Goal: Task Accomplishment & Management: Use online tool/utility

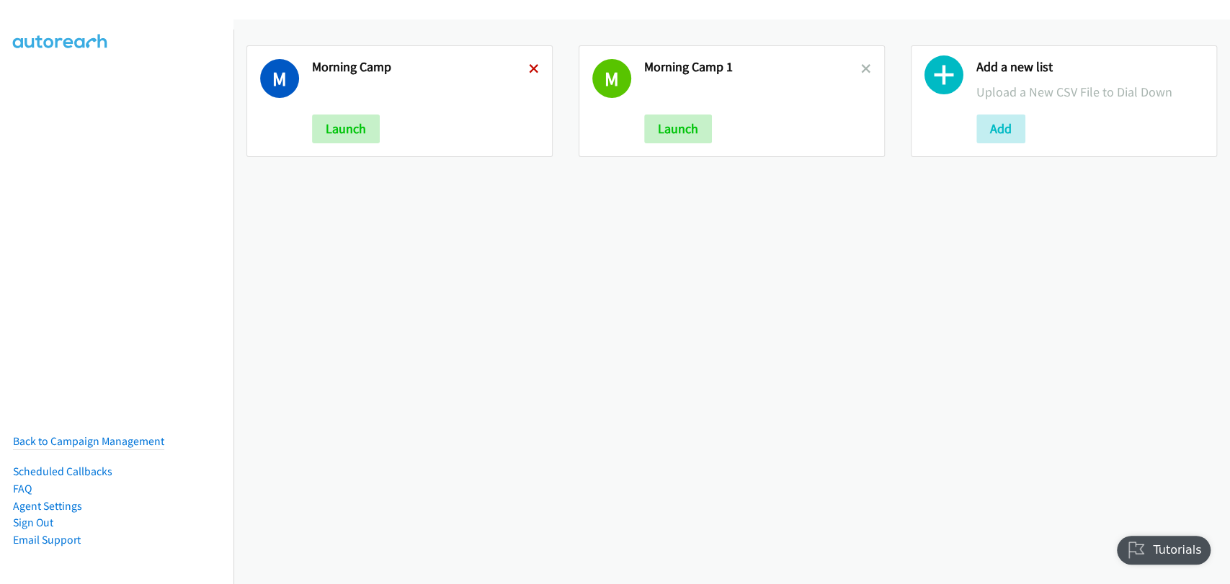
click at [529, 66] on icon at bounding box center [534, 70] width 10 height 10
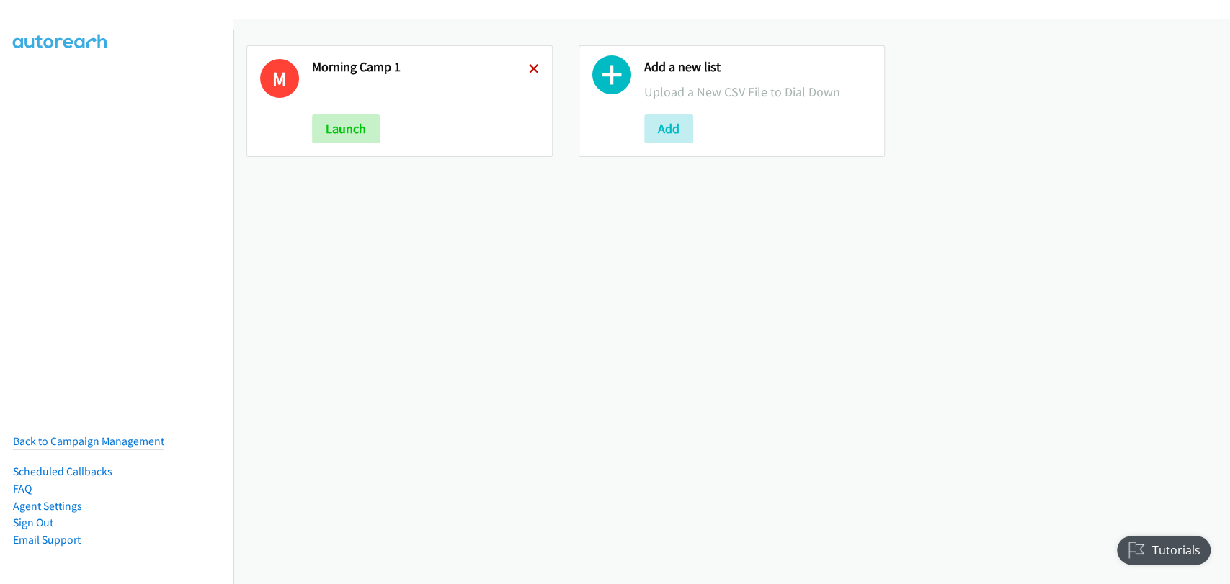
click at [529, 68] on icon at bounding box center [534, 70] width 10 height 10
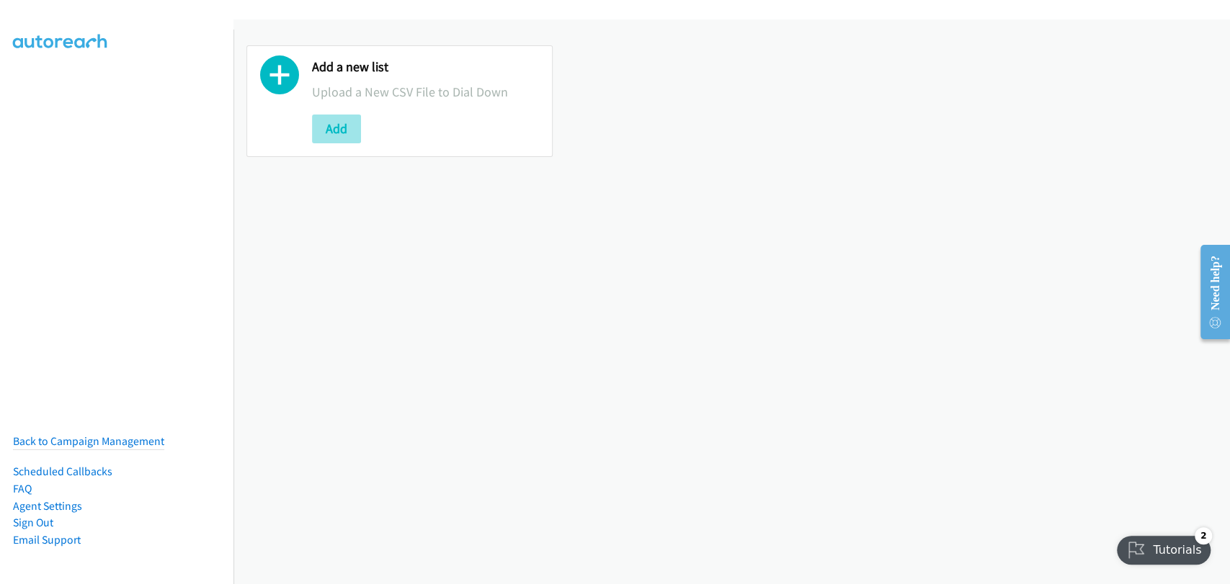
drag, startPoint x: 369, startPoint y: 115, endPoint x: 345, endPoint y: 122, distance: 25.1
click at [368, 116] on div "Add" at bounding box center [425, 129] width 227 height 29
click at [326, 123] on button "Add" at bounding box center [336, 129] width 49 height 29
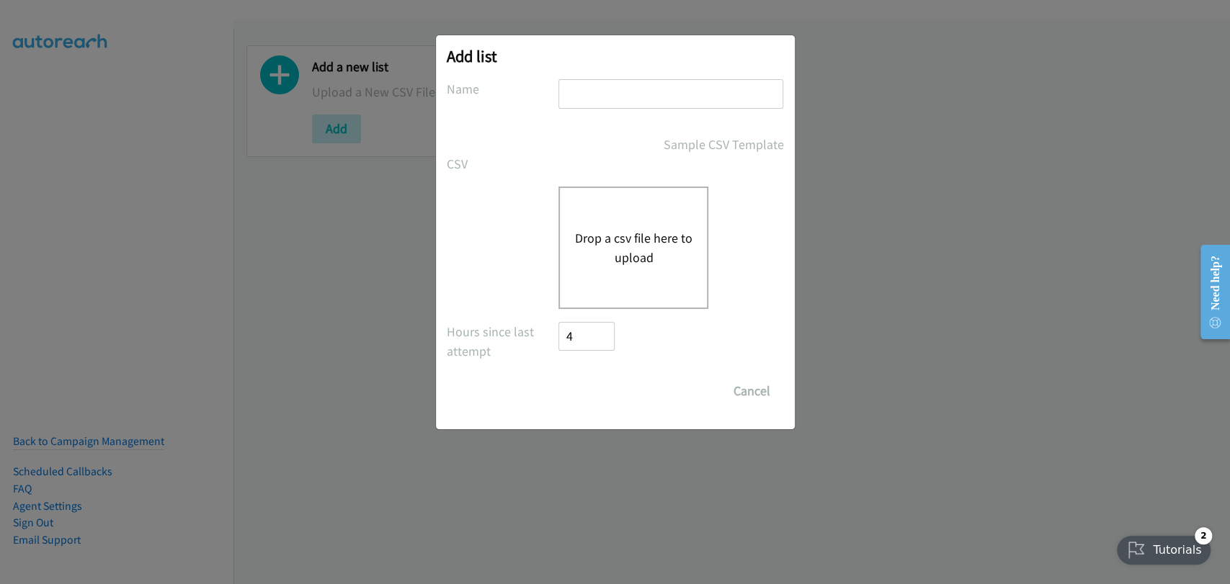
click at [612, 99] on input "text" at bounding box center [670, 94] width 225 height 30
type input "Morning Camp"
click at [628, 217] on div "Drop a csv file here to upload" at bounding box center [633, 248] width 150 height 122
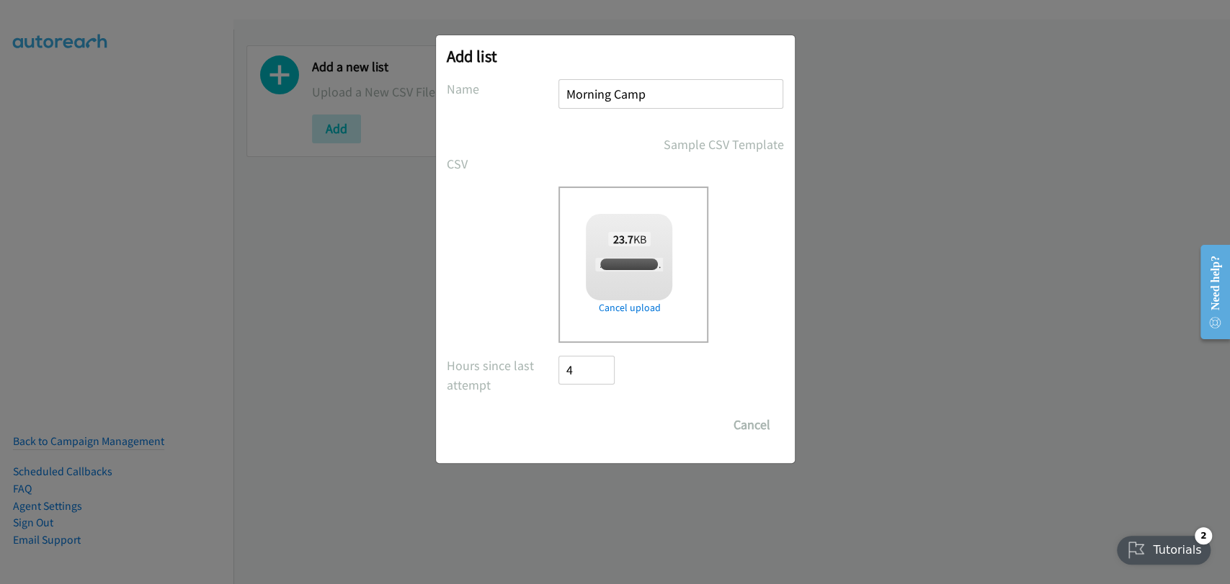
checkbox input "true"
click at [586, 418] on input "Save List" at bounding box center [597, 425] width 76 height 29
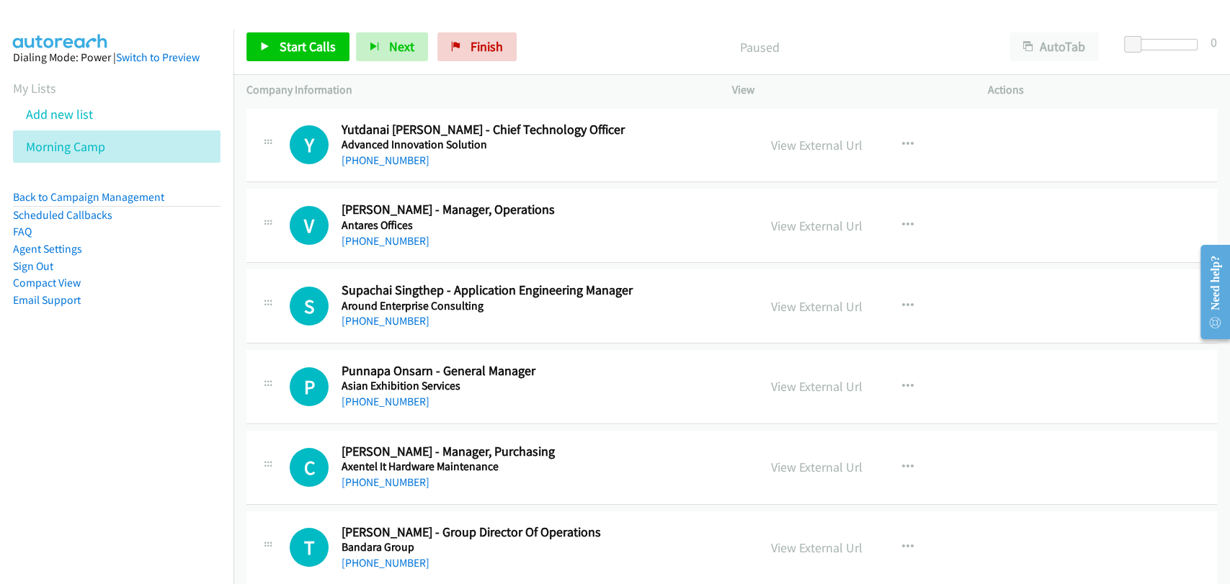
click at [1089, 281] on div "S Callback Scheduled Supachai Singthep - Application Engineering Manager Around…" at bounding box center [731, 306] width 970 height 74
click at [69, 120] on link "Add new list" at bounding box center [59, 114] width 67 height 17
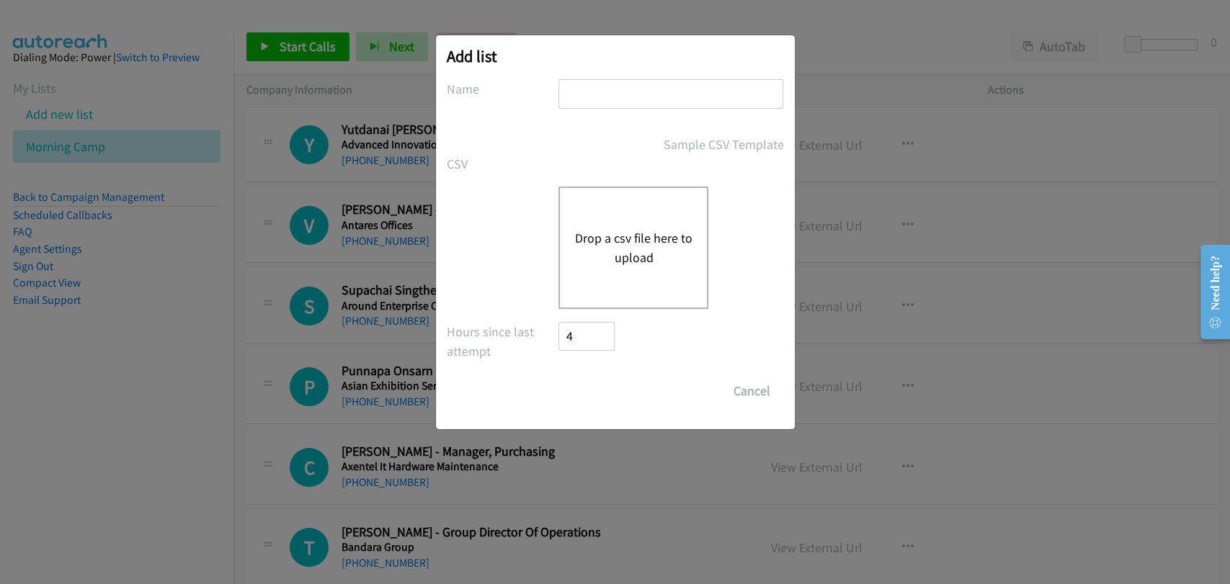
click at [628, 84] on input "text" at bounding box center [670, 94] width 225 height 30
type input "Morning Camp"
click at [635, 238] on button "Drop a csv file here to upload" at bounding box center [633, 247] width 118 height 39
click at [996, 315] on div "Add list No phone fields were returned for that Report or List View Please uplo…" at bounding box center [615, 298] width 1230 height 571
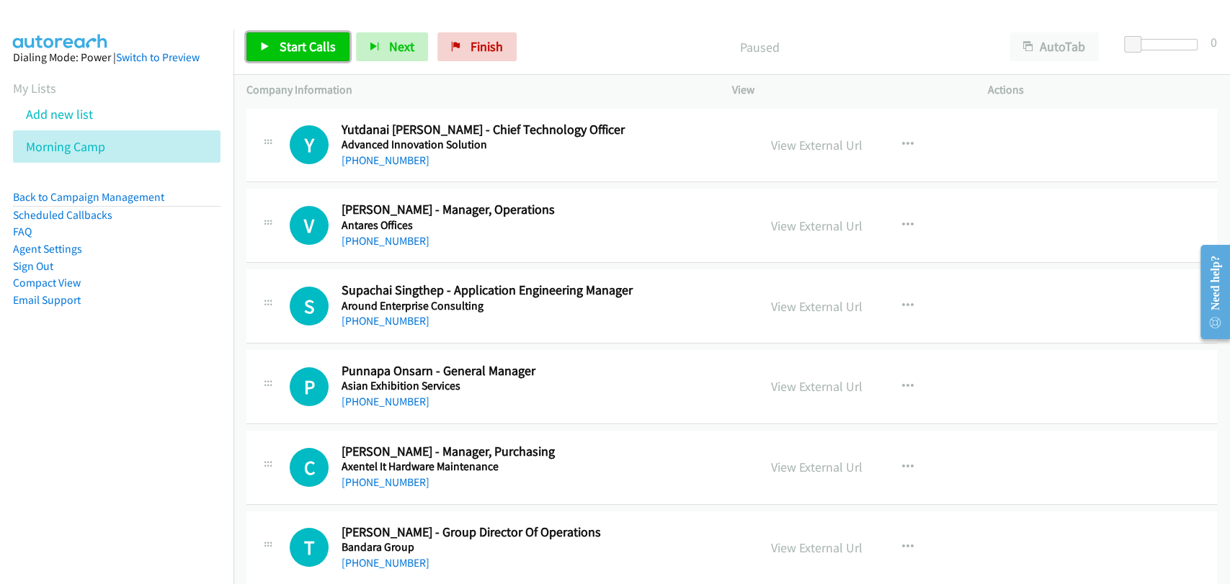
click at [291, 42] on span "Start Calls" at bounding box center [308, 46] width 56 height 17
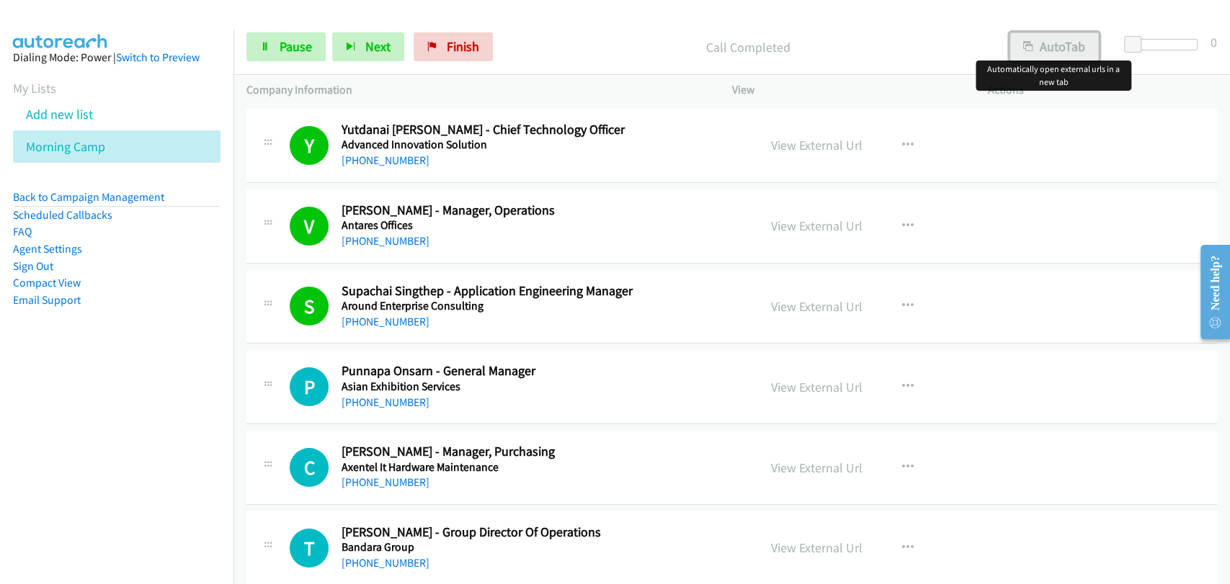
click at [1040, 54] on button "AutoTab" at bounding box center [1053, 46] width 89 height 29
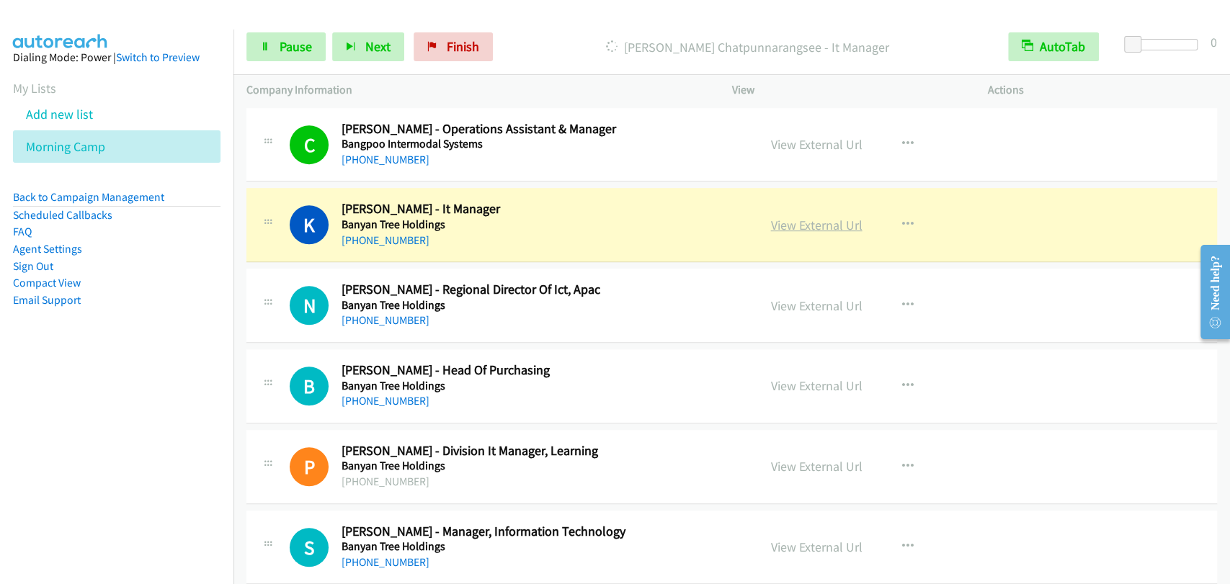
scroll to position [533, 0]
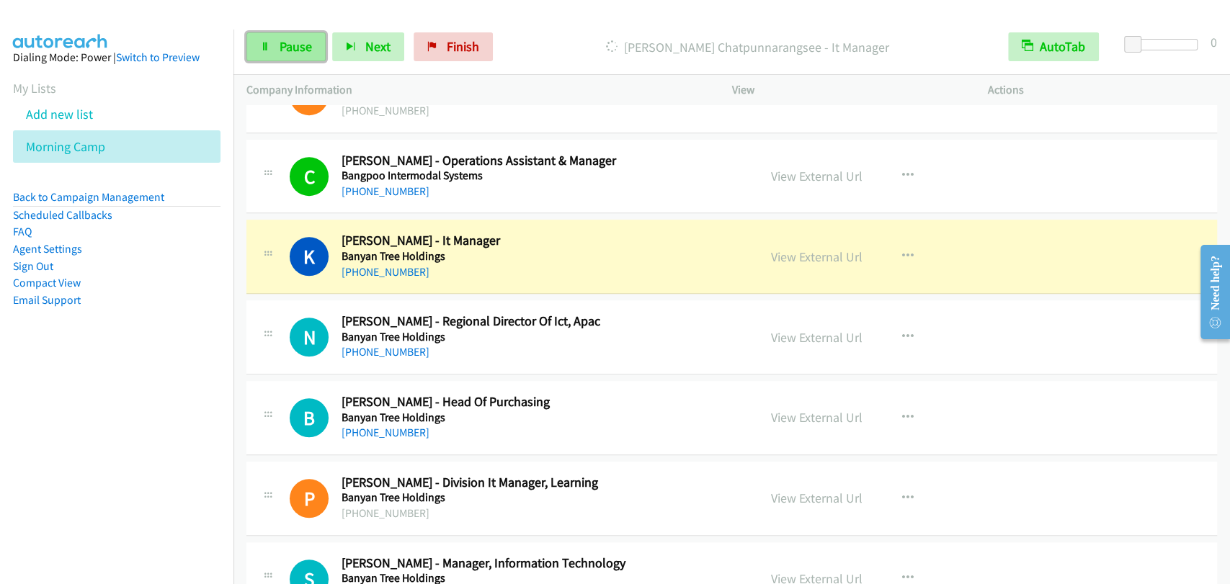
click at [278, 50] on link "Pause" at bounding box center [285, 46] width 79 height 29
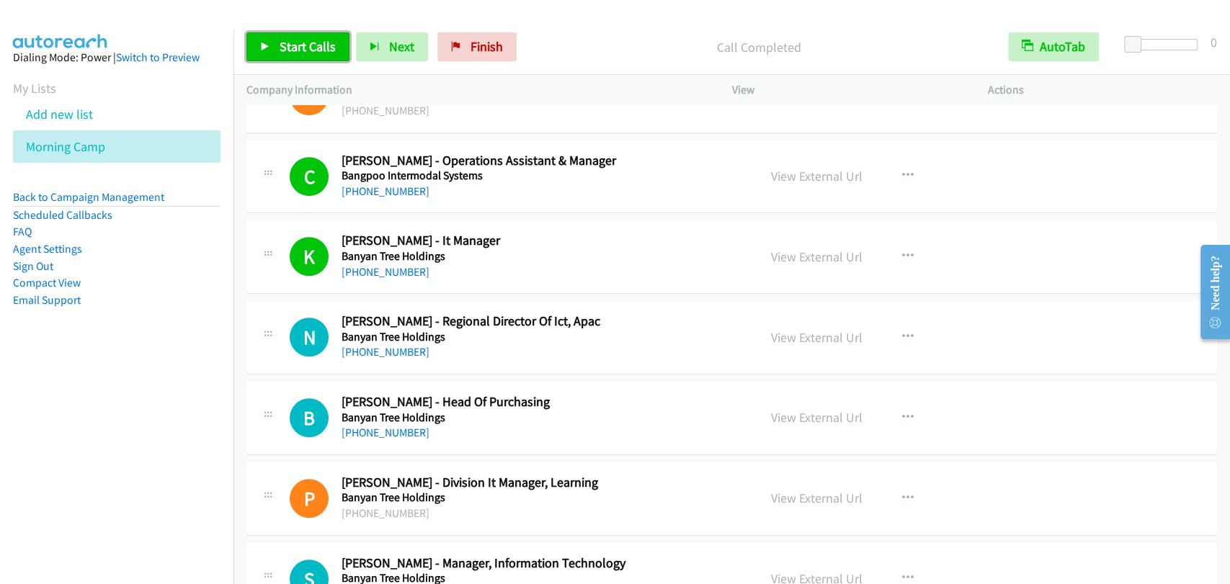
click at [300, 43] on span "Start Calls" at bounding box center [308, 46] width 56 height 17
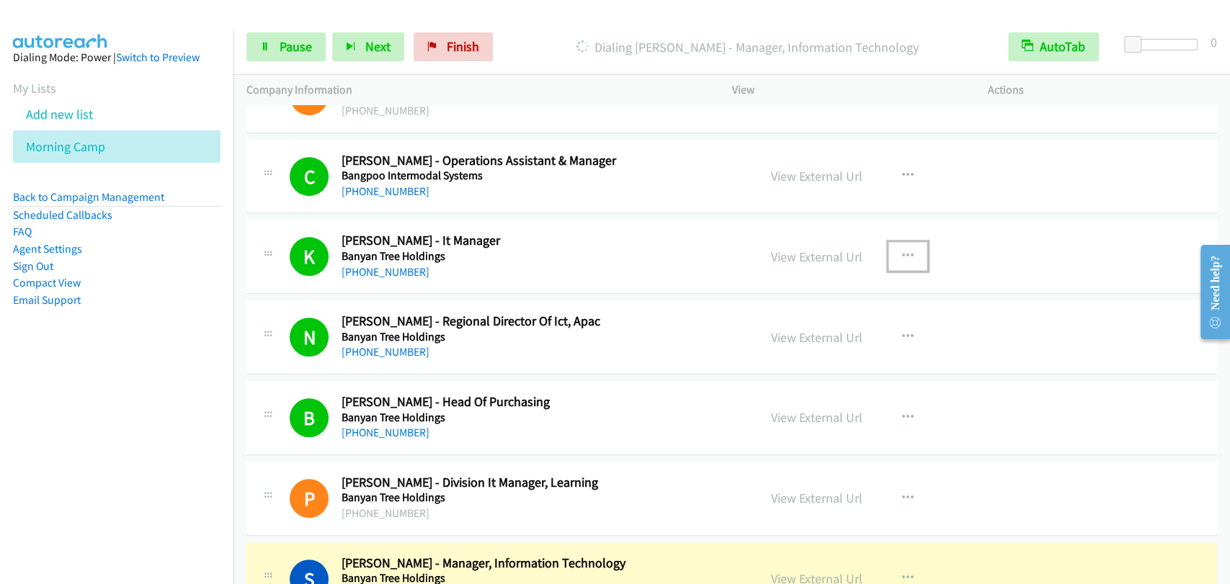
click at [905, 251] on icon "button" at bounding box center [908, 257] width 12 height 12
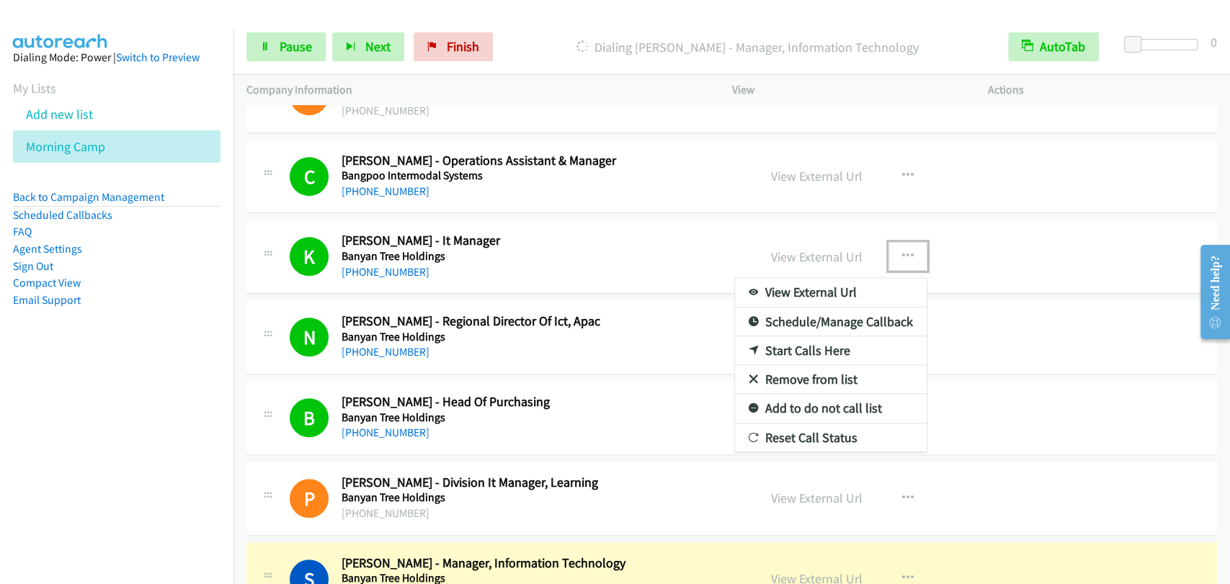
click at [809, 376] on link "Remove from list" at bounding box center [831, 379] width 192 height 29
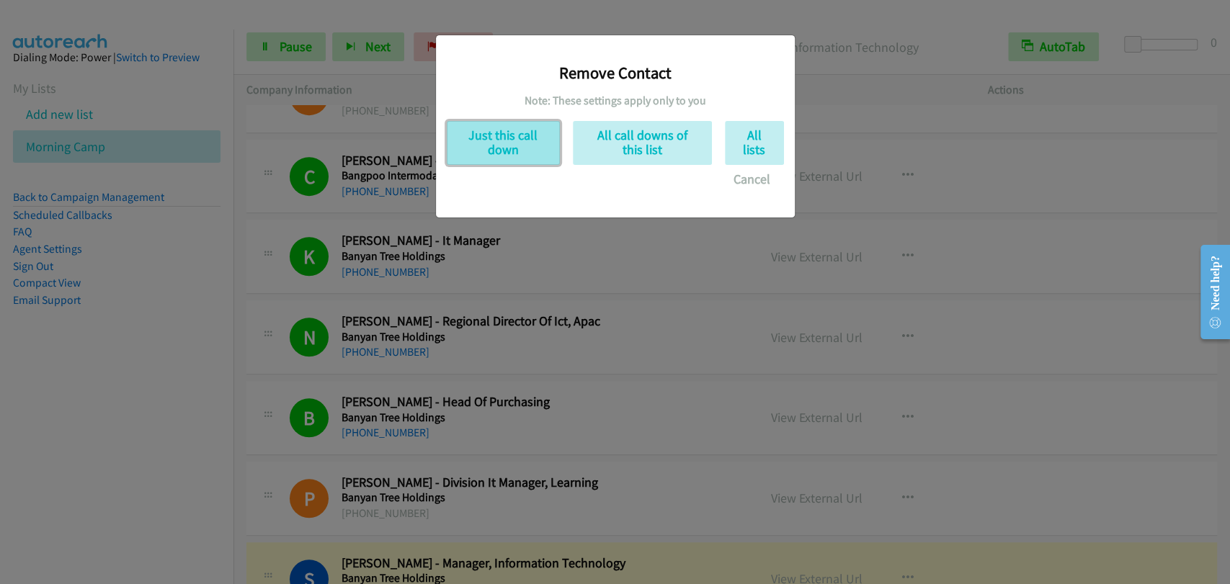
click at [504, 151] on button "Just this call down" at bounding box center [503, 143] width 113 height 44
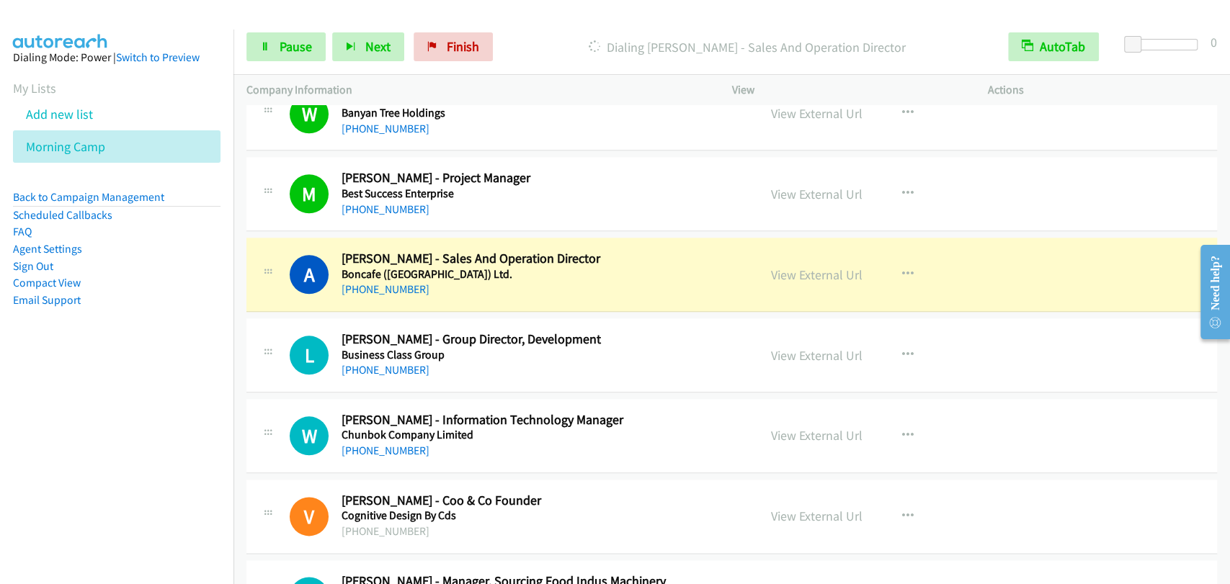
scroll to position [1067, 0]
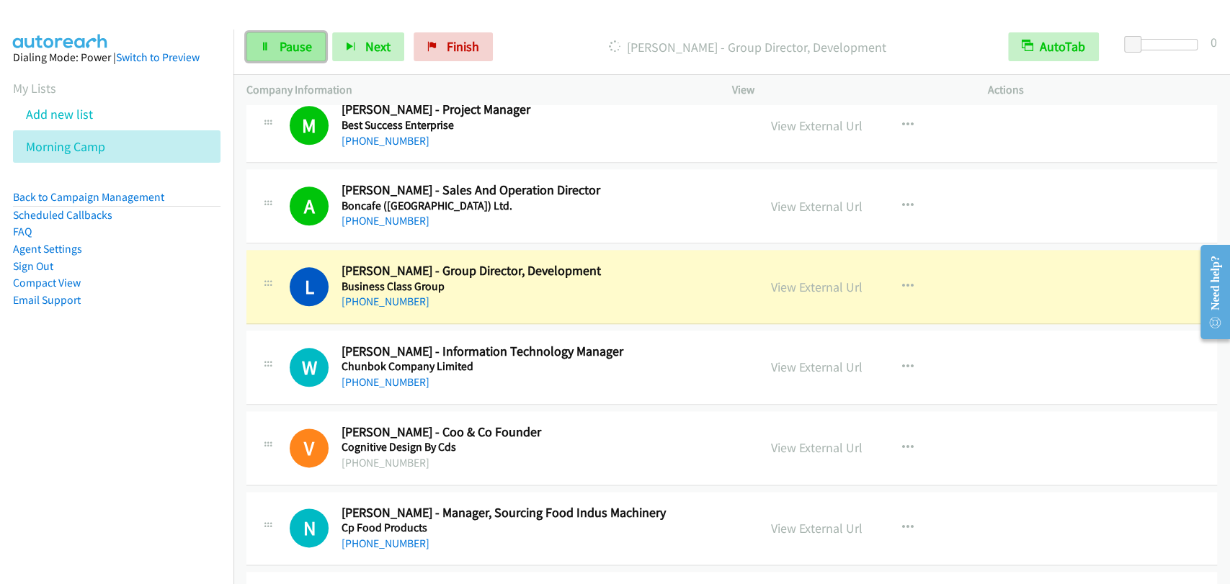
click at [294, 52] on span "Pause" at bounding box center [296, 46] width 32 height 17
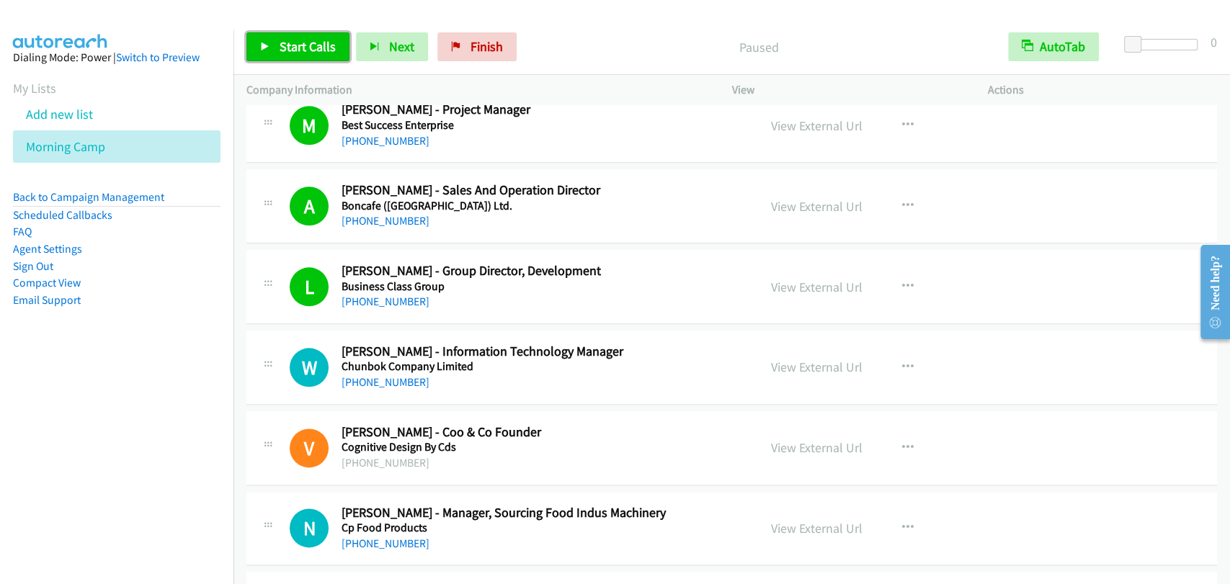
click at [287, 51] on span "Start Calls" at bounding box center [308, 46] width 56 height 17
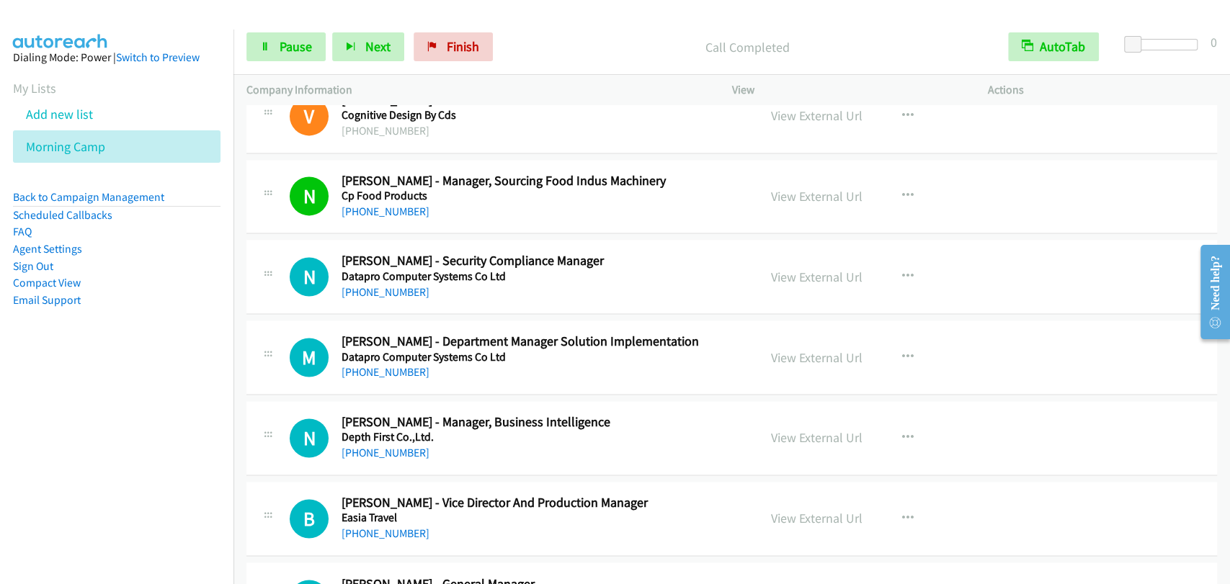
scroll to position [1334, 0]
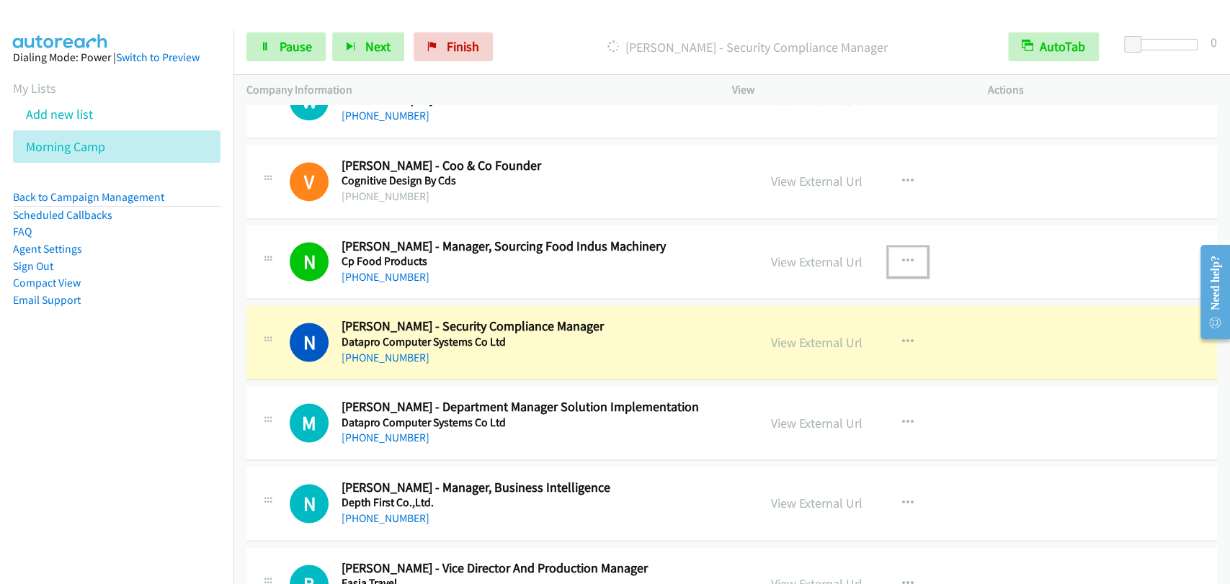
click at [908, 259] on button "button" at bounding box center [907, 261] width 39 height 29
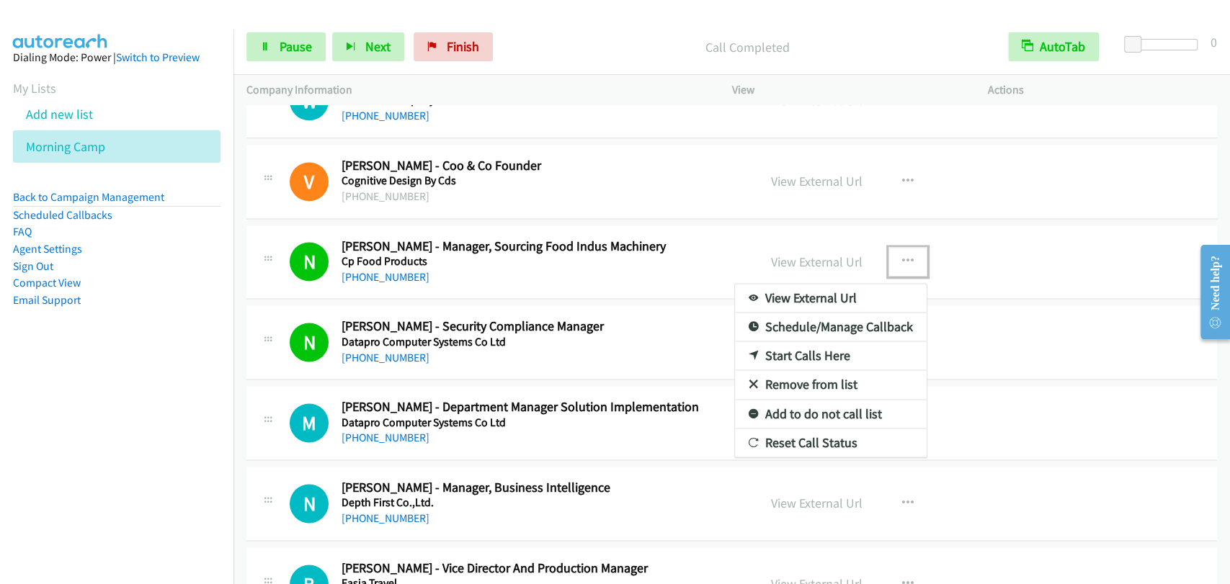
click at [821, 382] on link "Remove from list" at bounding box center [831, 384] width 192 height 29
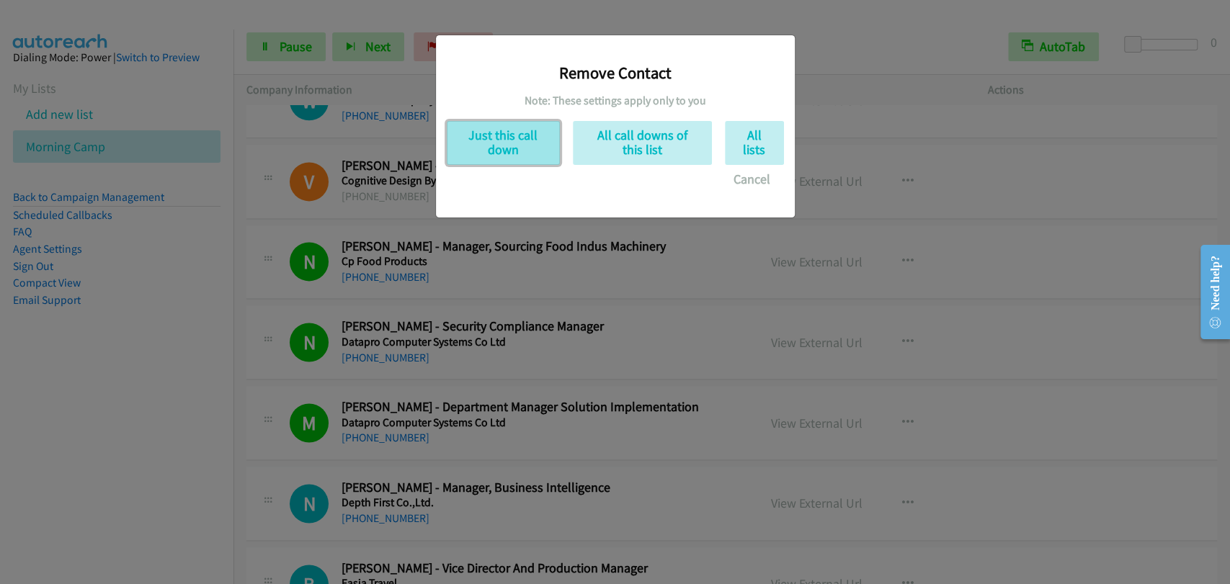
click at [522, 137] on button "Just this call down" at bounding box center [503, 143] width 113 height 44
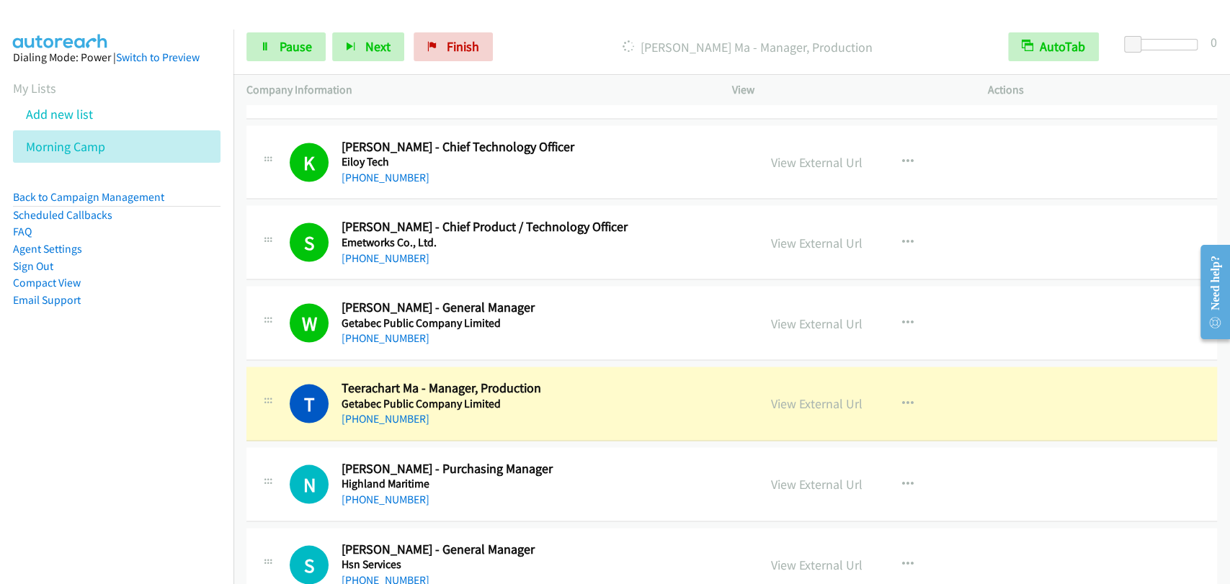
scroll to position [1867, 0]
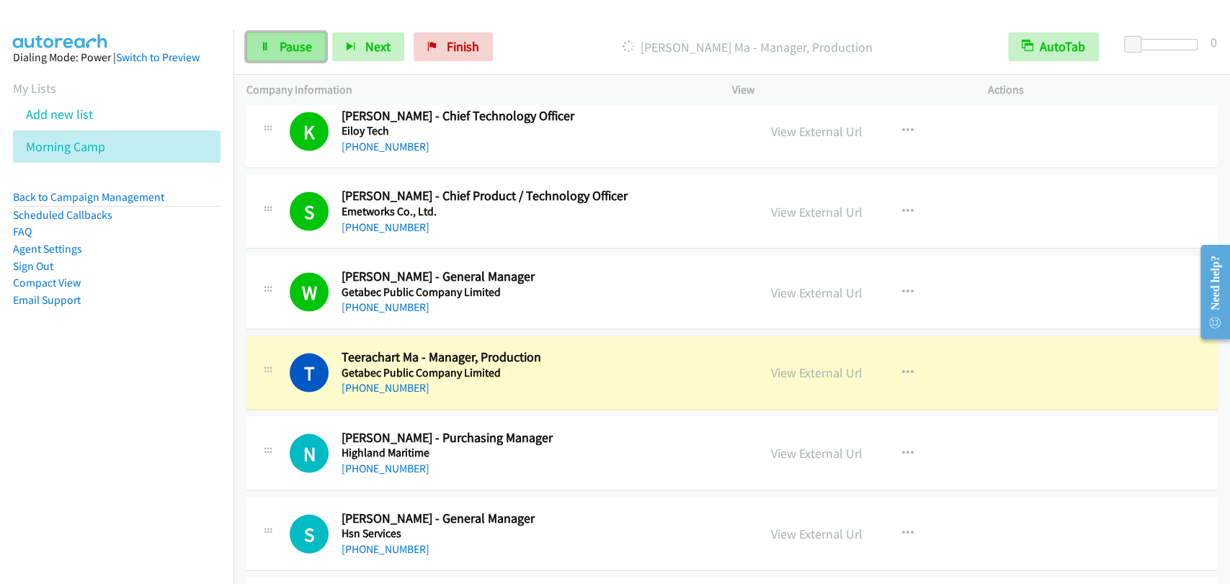
drag, startPoint x: 255, startPoint y: 44, endPoint x: 271, endPoint y: 46, distance: 16.0
click at [256, 44] on link "Pause" at bounding box center [285, 46] width 79 height 29
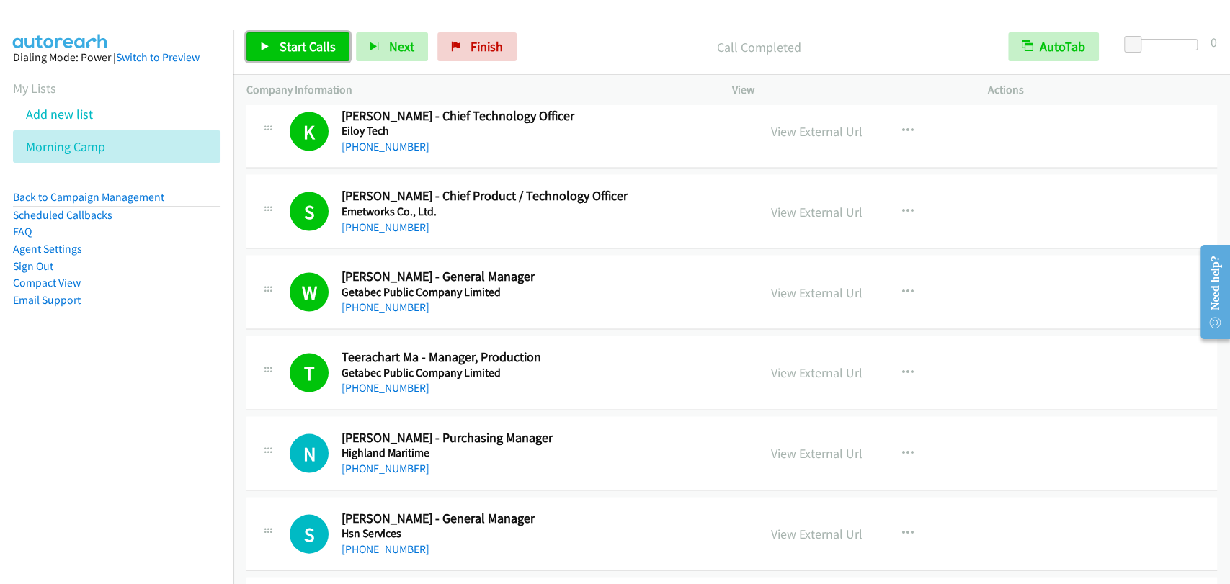
click at [317, 57] on link "Start Calls" at bounding box center [297, 46] width 103 height 29
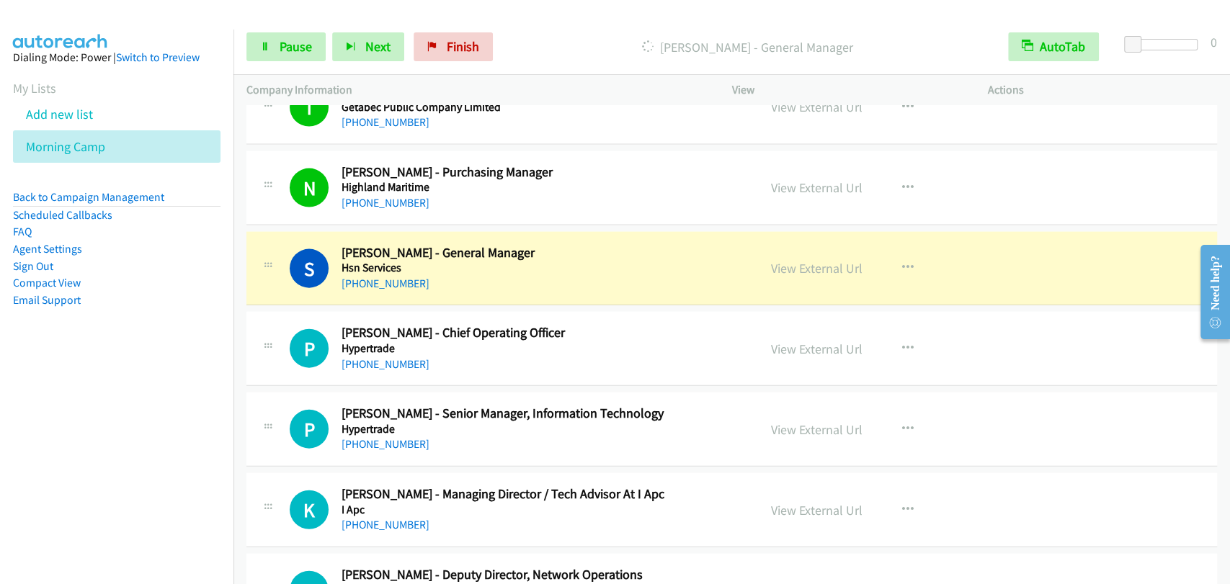
scroll to position [2134, 0]
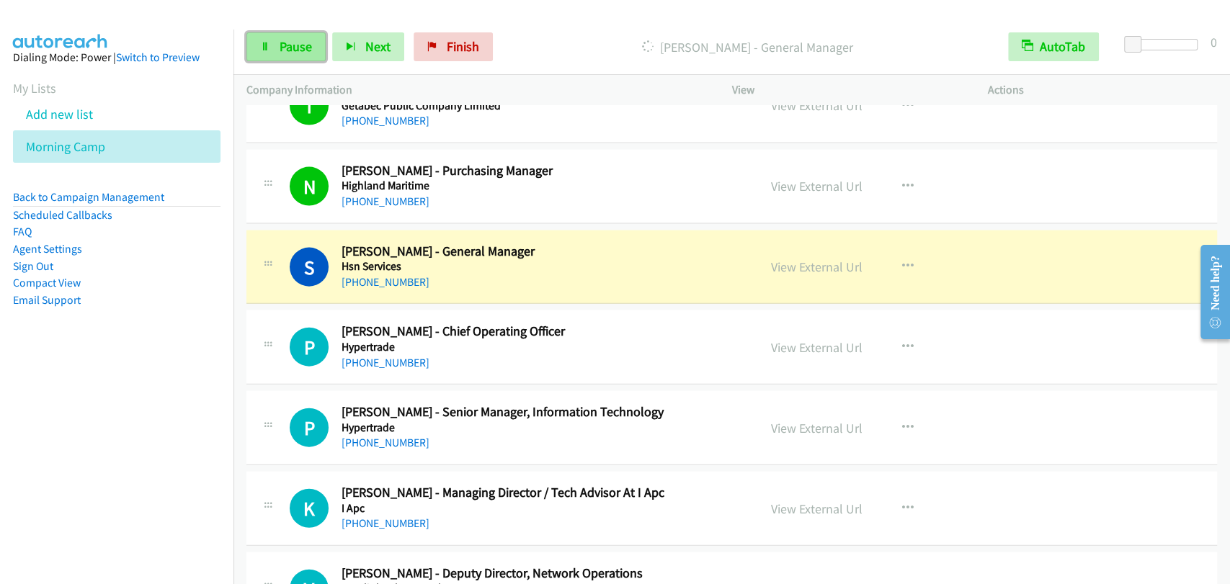
click at [279, 48] on link "Pause" at bounding box center [285, 46] width 79 height 29
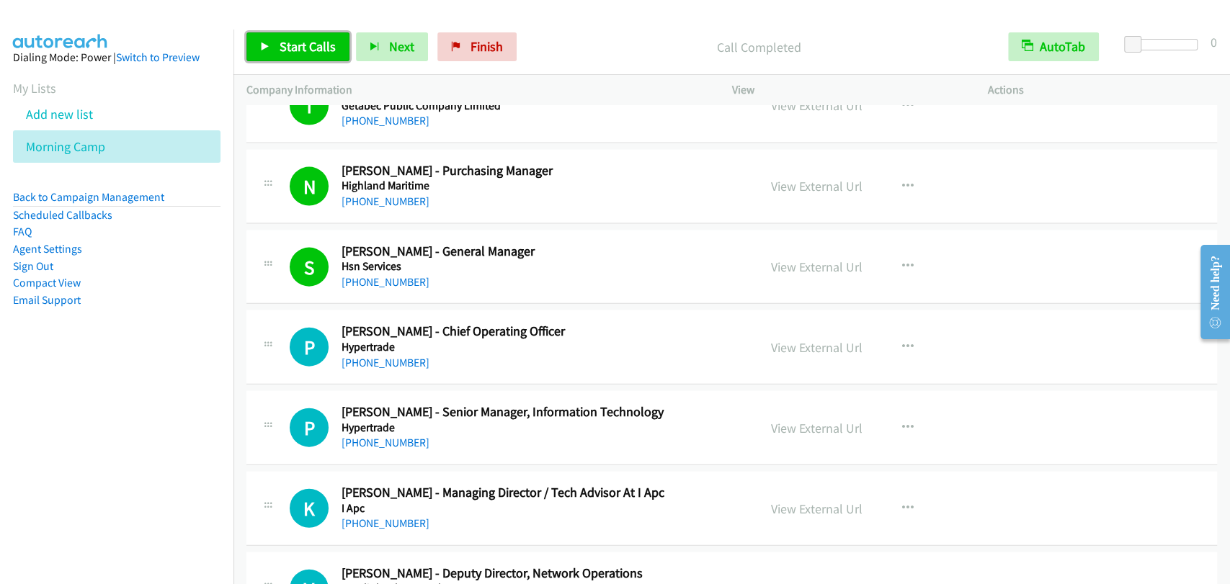
click at [280, 44] on span "Start Calls" at bounding box center [308, 46] width 56 height 17
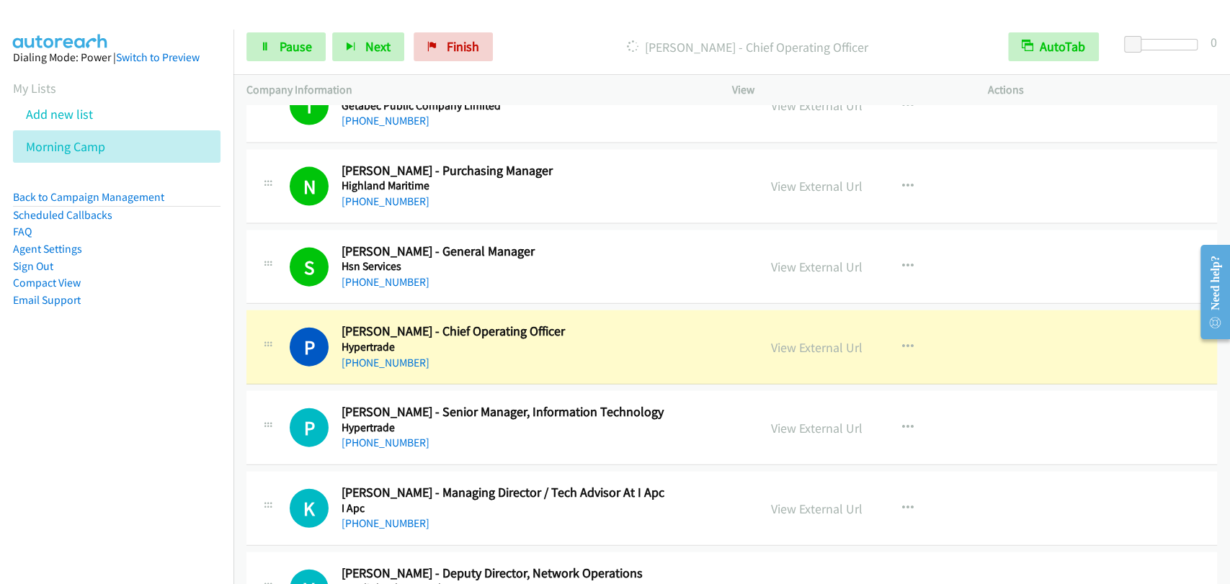
click at [952, 244] on div "View External Url View External Url Schedule/Manage Callback Start Calls Here R…" at bounding box center [892, 268] width 269 height 48
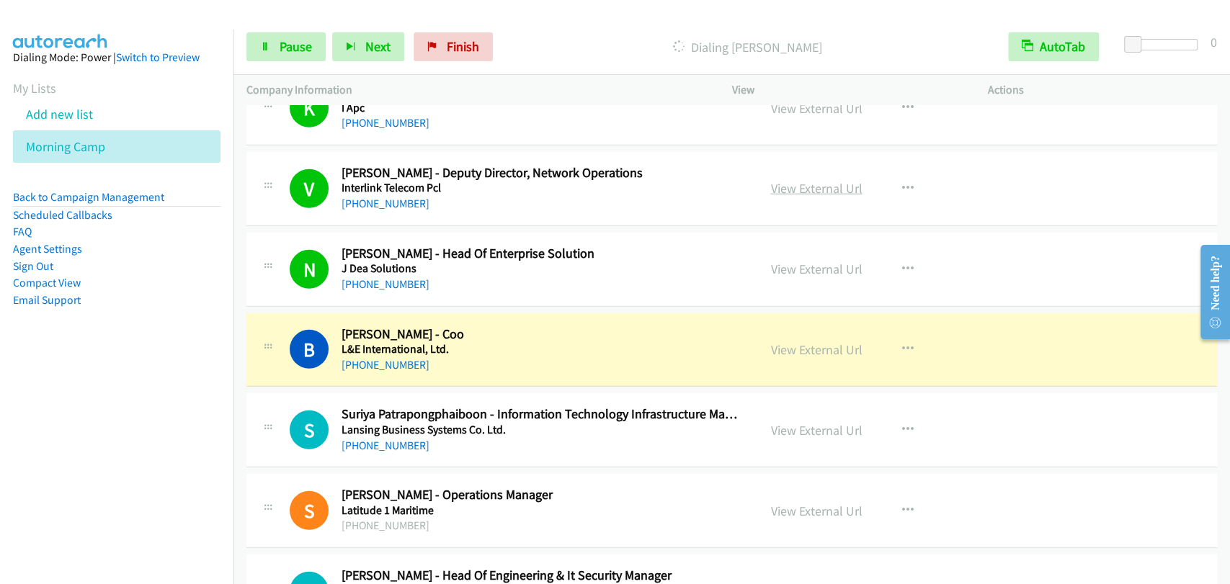
scroll to position [2669, 0]
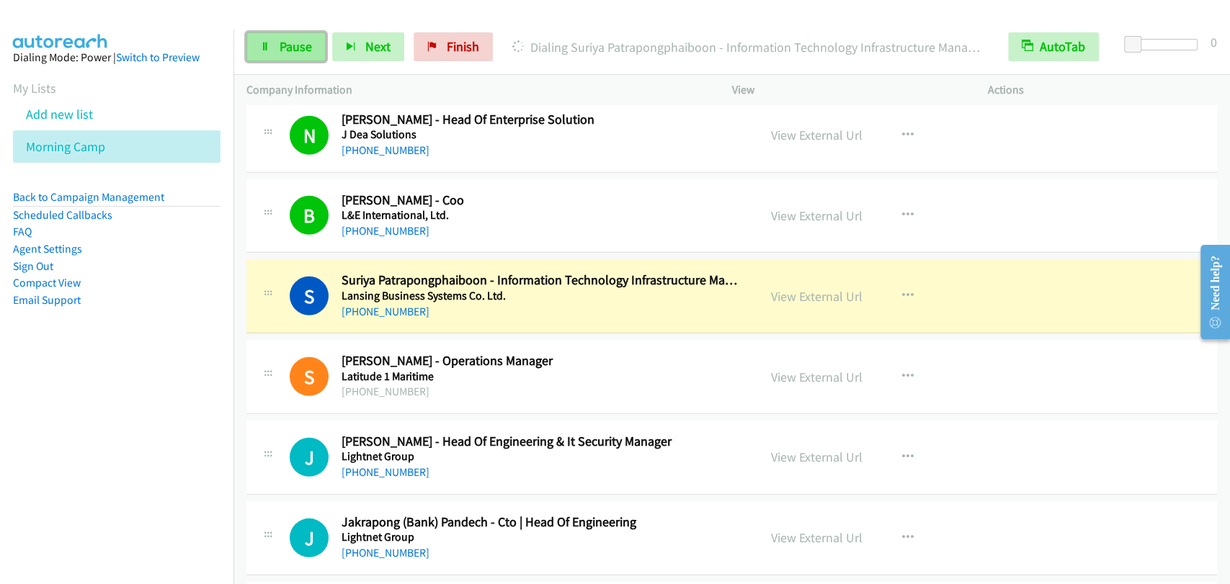
click at [295, 46] on span "Pause" at bounding box center [296, 46] width 32 height 17
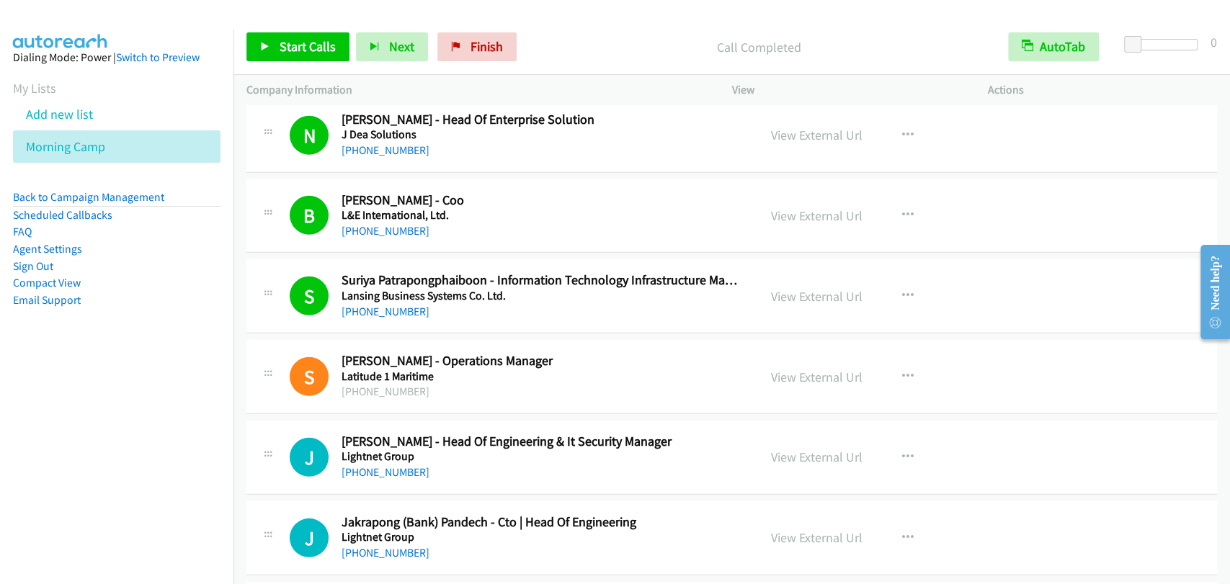
click at [245, 38] on div "Start Calls Pause Next Finish Call Completed AutoTab AutoTab 0" at bounding box center [731, 46] width 996 height 55
click at [311, 69] on div "Start Calls Pause Next Finish Call Completed AutoTab AutoTab 0" at bounding box center [731, 46] width 996 height 55
click at [305, 50] on span "Start Calls" at bounding box center [308, 46] width 56 height 17
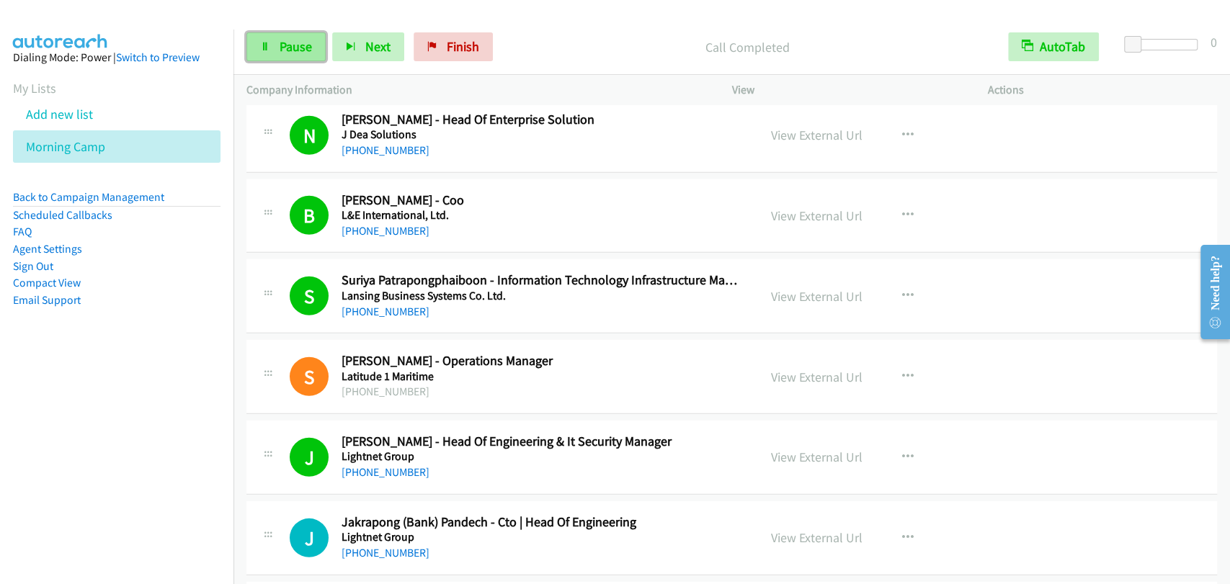
click at [281, 45] on span "Pause" at bounding box center [296, 46] width 32 height 17
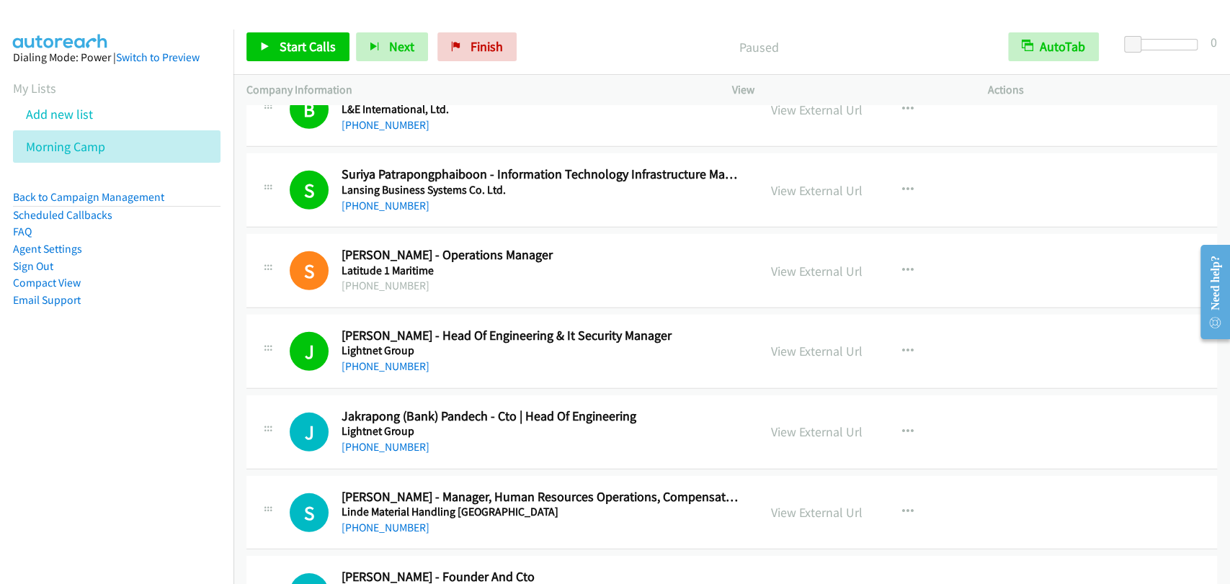
scroll to position [2801, 0]
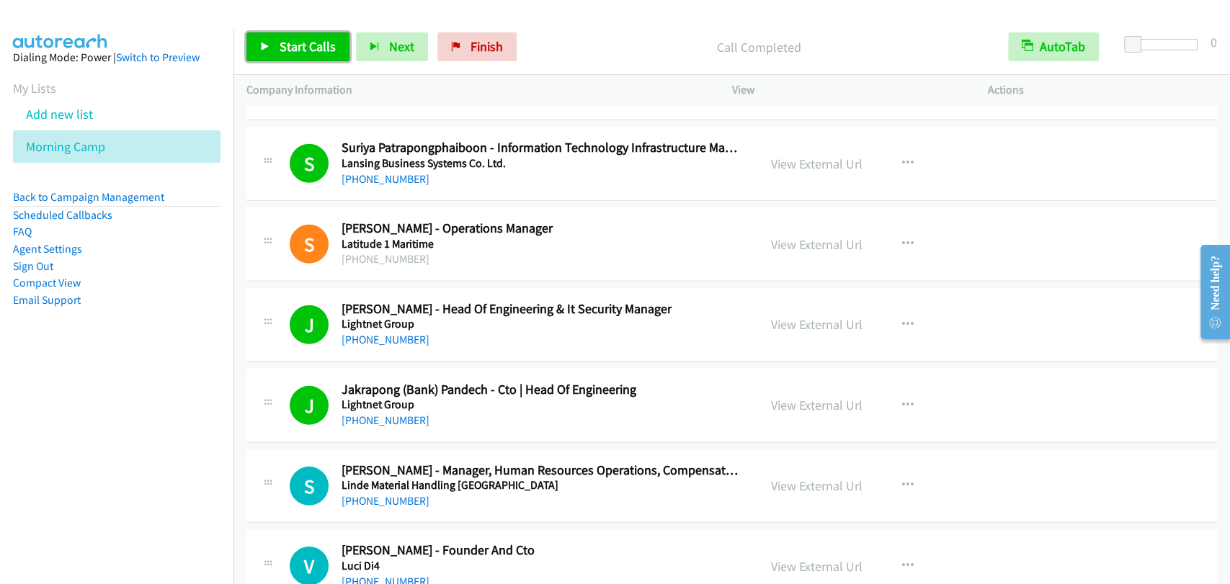
click at [292, 50] on span "Start Calls" at bounding box center [308, 46] width 56 height 17
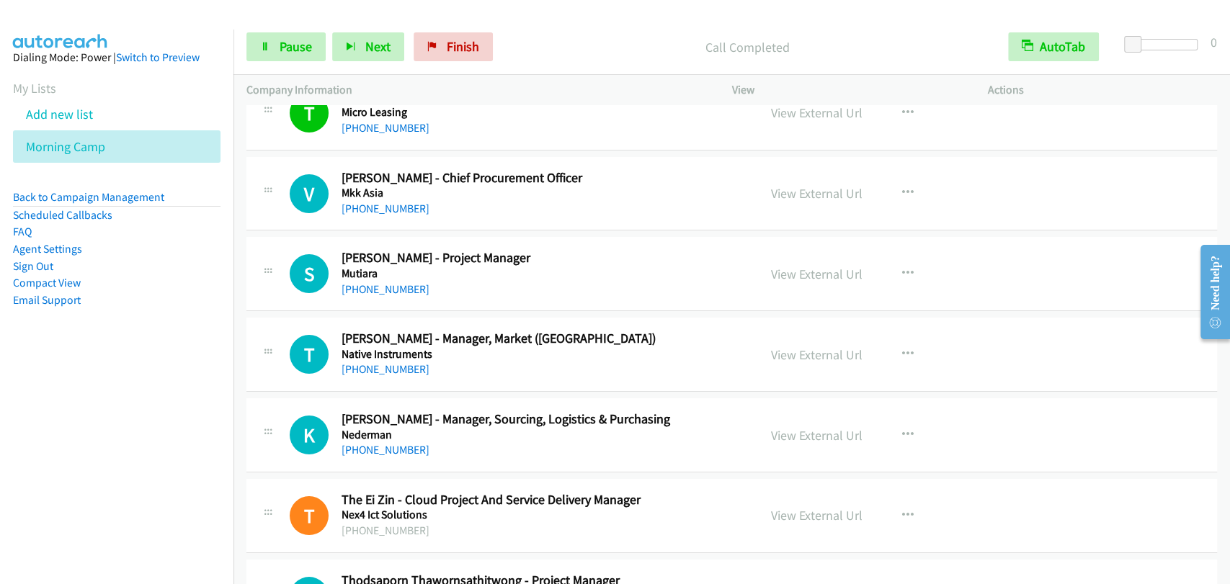
scroll to position [3469, 0]
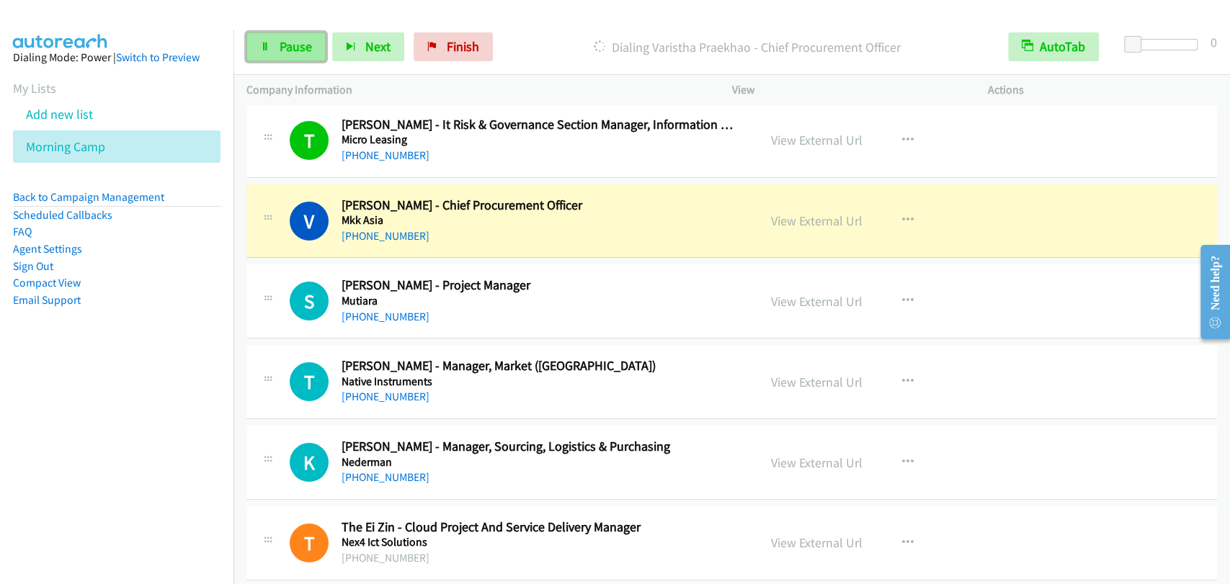
click at [290, 48] on span "Pause" at bounding box center [296, 46] width 32 height 17
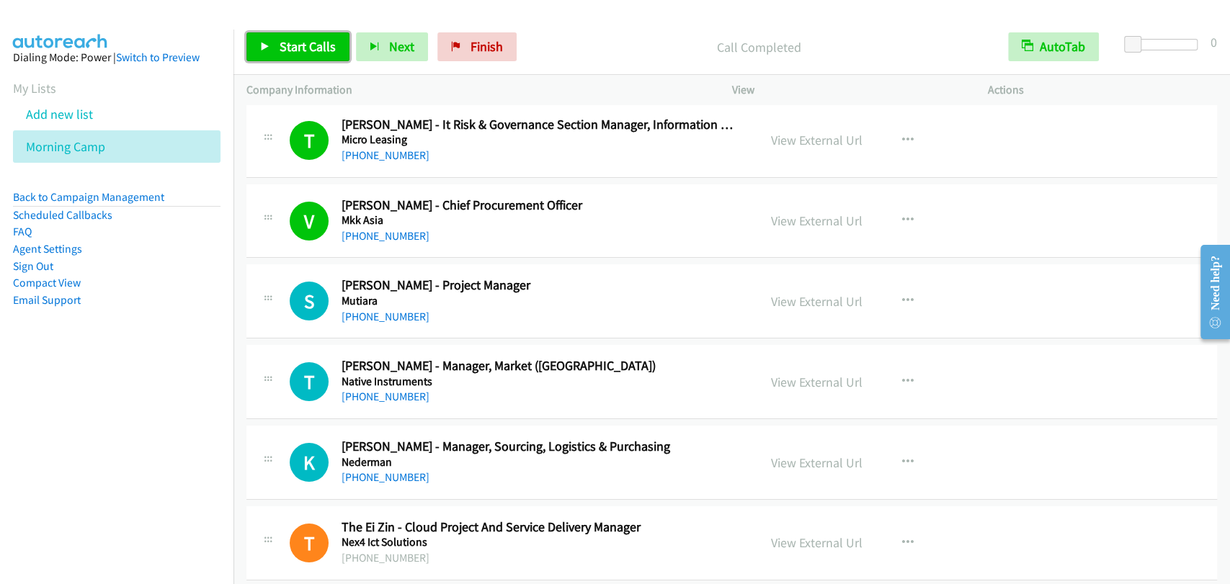
click at [280, 46] on span "Start Calls" at bounding box center [308, 46] width 56 height 17
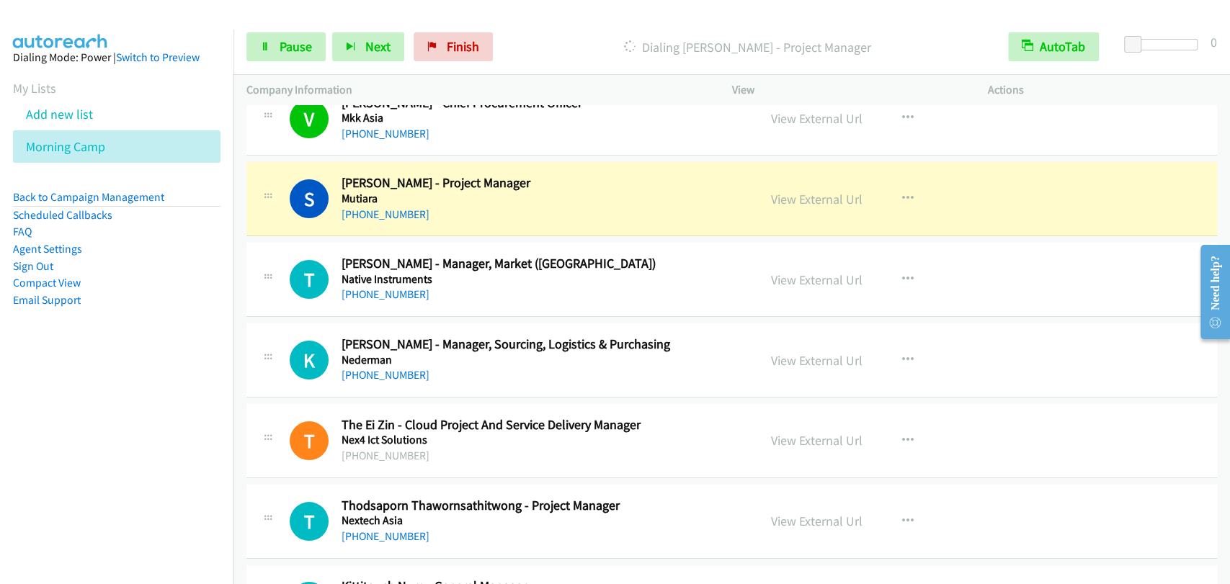
scroll to position [3602, 0]
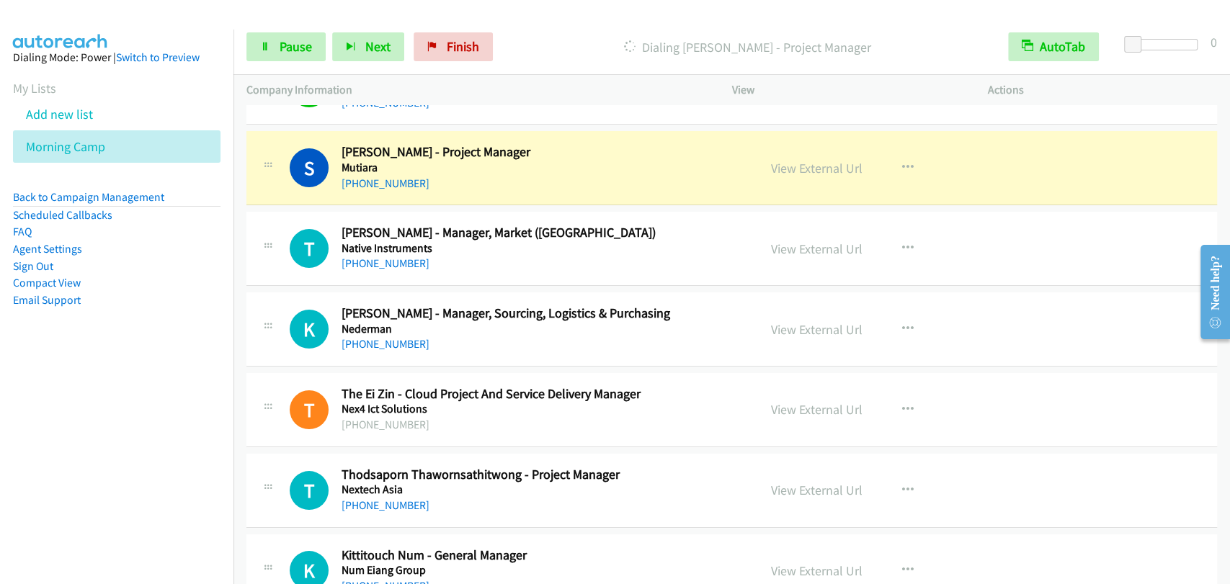
click at [1005, 307] on div "View External Url View External Url Schedule/Manage Callback Start Calls Here R…" at bounding box center [892, 329] width 269 height 48
click at [274, 44] on link "Pause" at bounding box center [285, 46] width 79 height 29
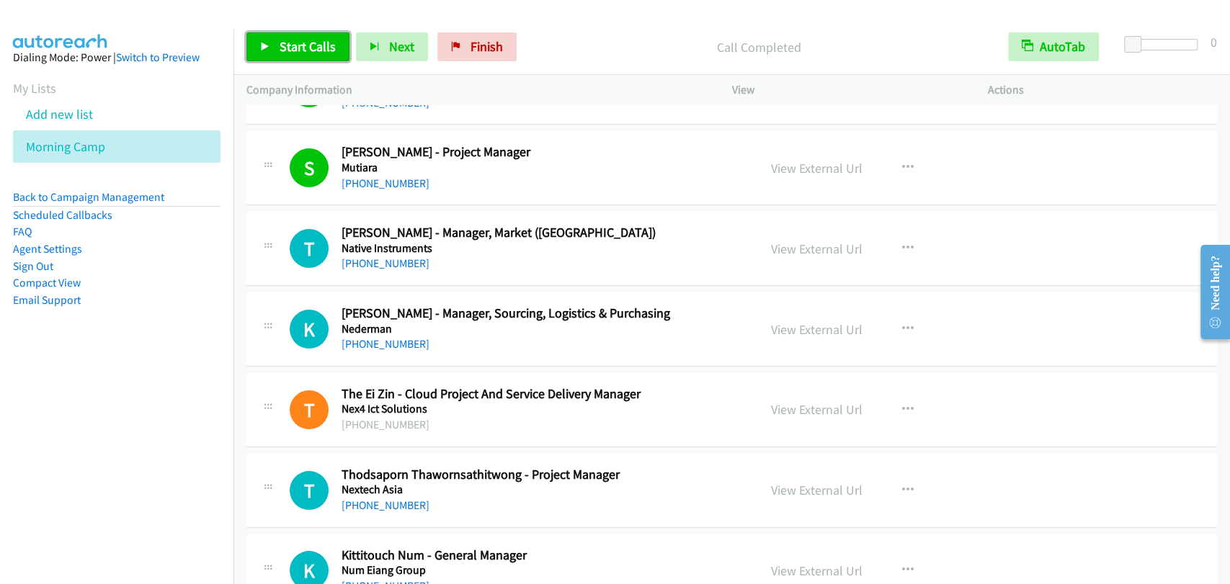
click at [303, 32] on link "Start Calls" at bounding box center [297, 46] width 103 height 29
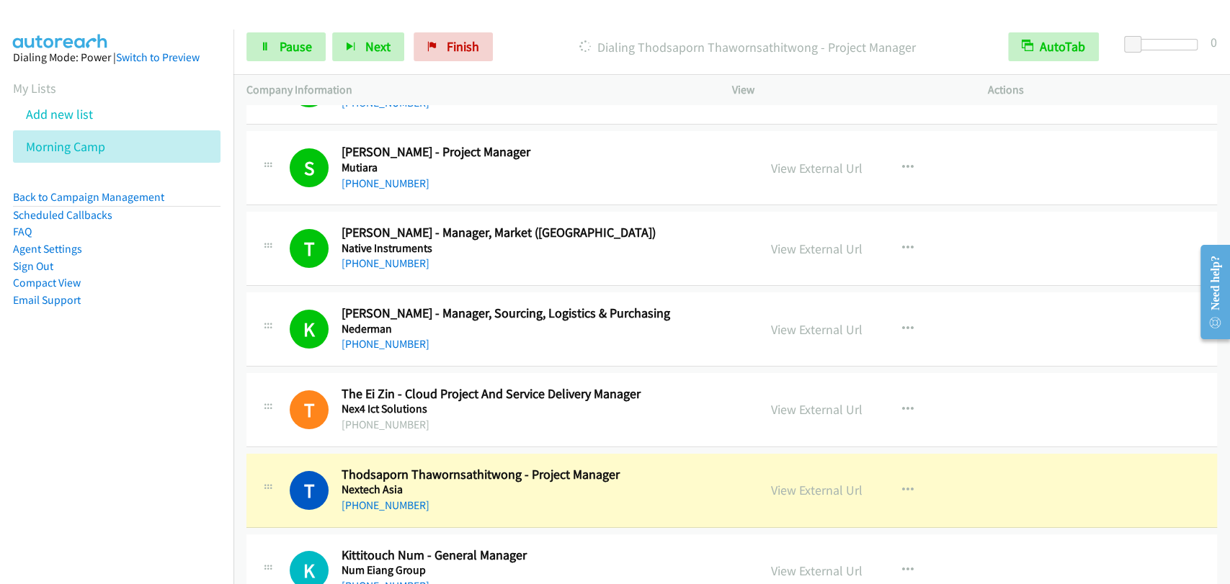
scroll to position [3869, 0]
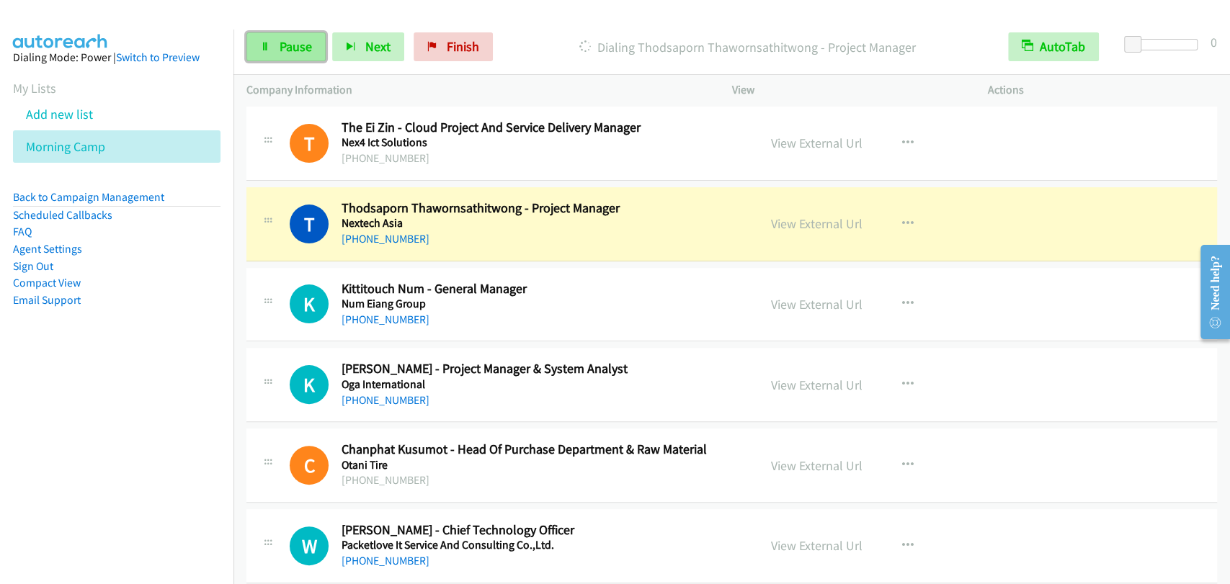
click at [293, 55] on link "Pause" at bounding box center [285, 46] width 79 height 29
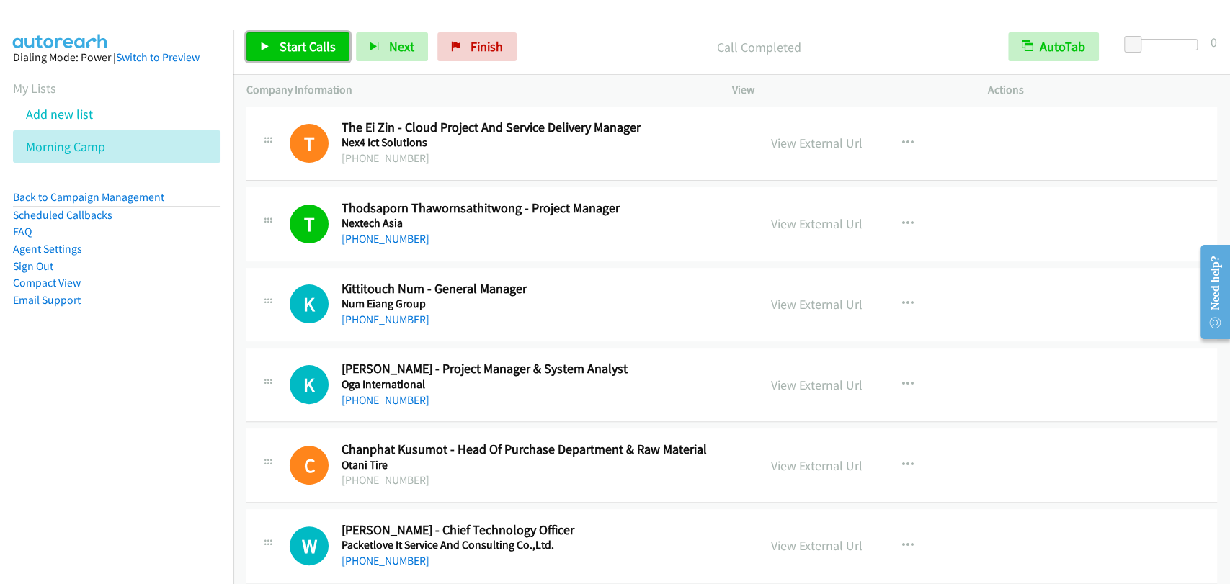
click at [305, 40] on span "Start Calls" at bounding box center [308, 46] width 56 height 17
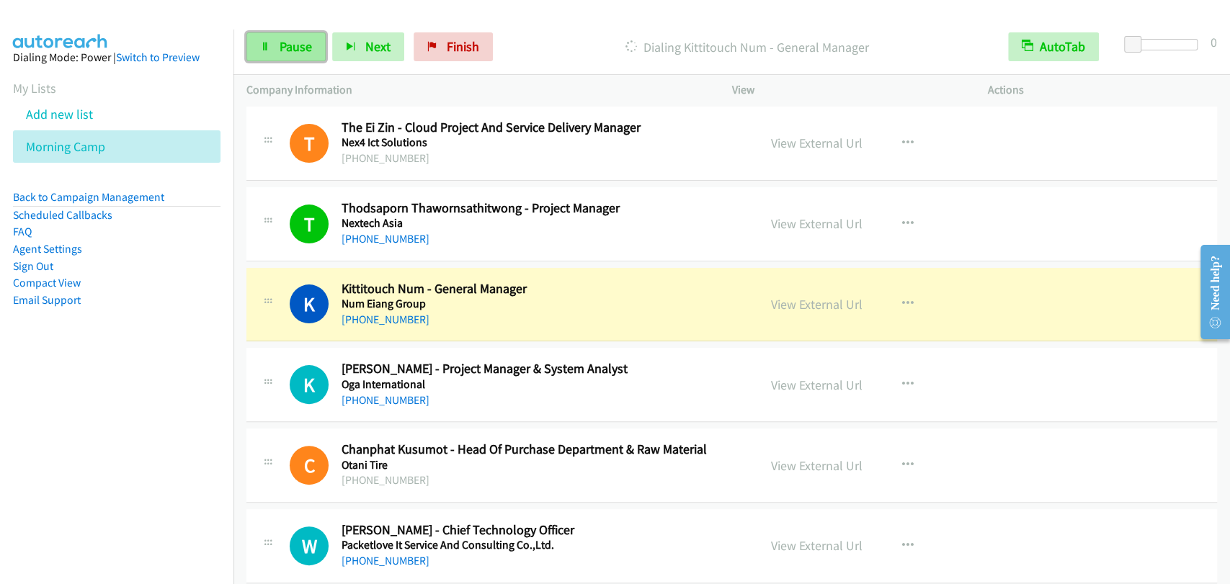
click at [295, 43] on span "Pause" at bounding box center [296, 46] width 32 height 17
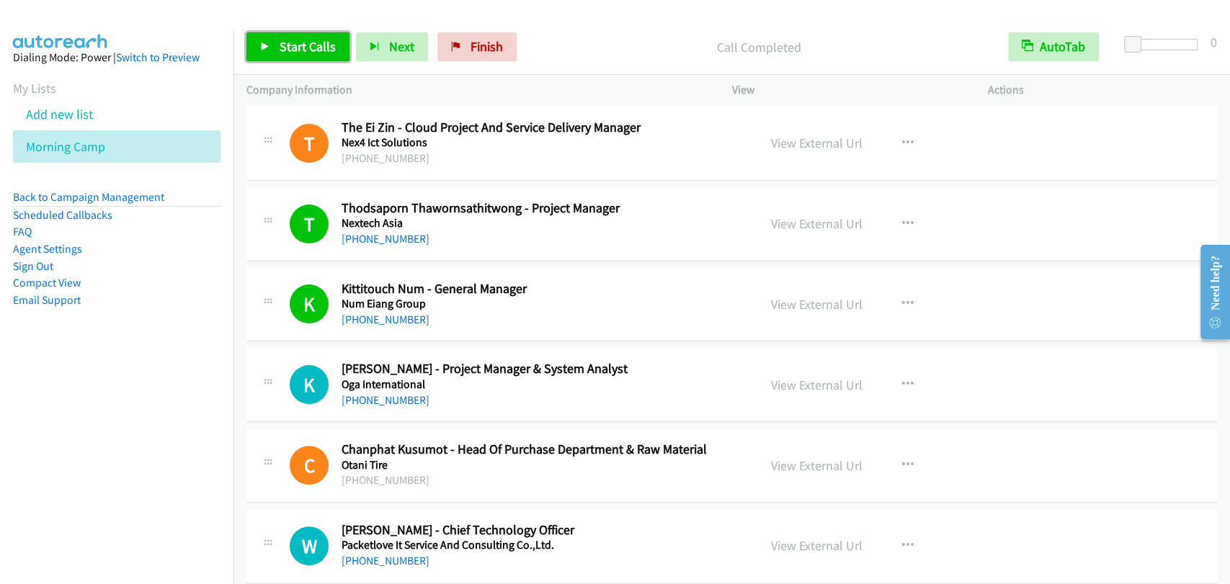
click at [297, 43] on span "Start Calls" at bounding box center [308, 46] width 56 height 17
click at [282, 50] on span "Pause" at bounding box center [296, 46] width 32 height 17
click at [311, 32] on link "Start Calls" at bounding box center [297, 46] width 103 height 29
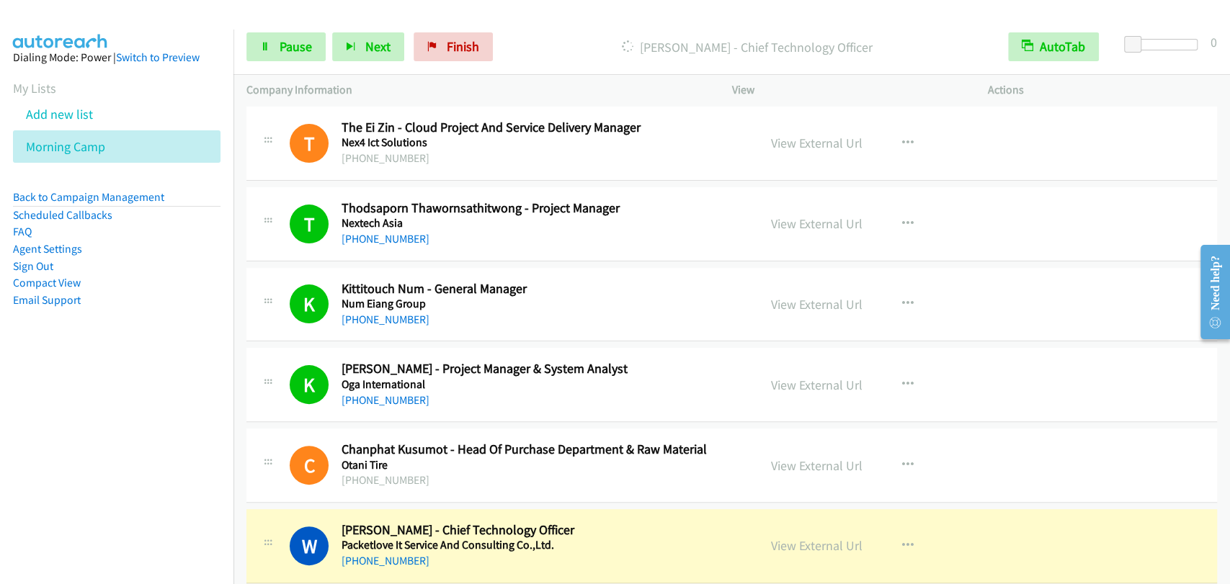
click at [280, 463] on div "C Callback Scheduled Chanphat Kusumot - Head Of Purchase Department & Raw Mater…" at bounding box center [502, 466] width 486 height 48
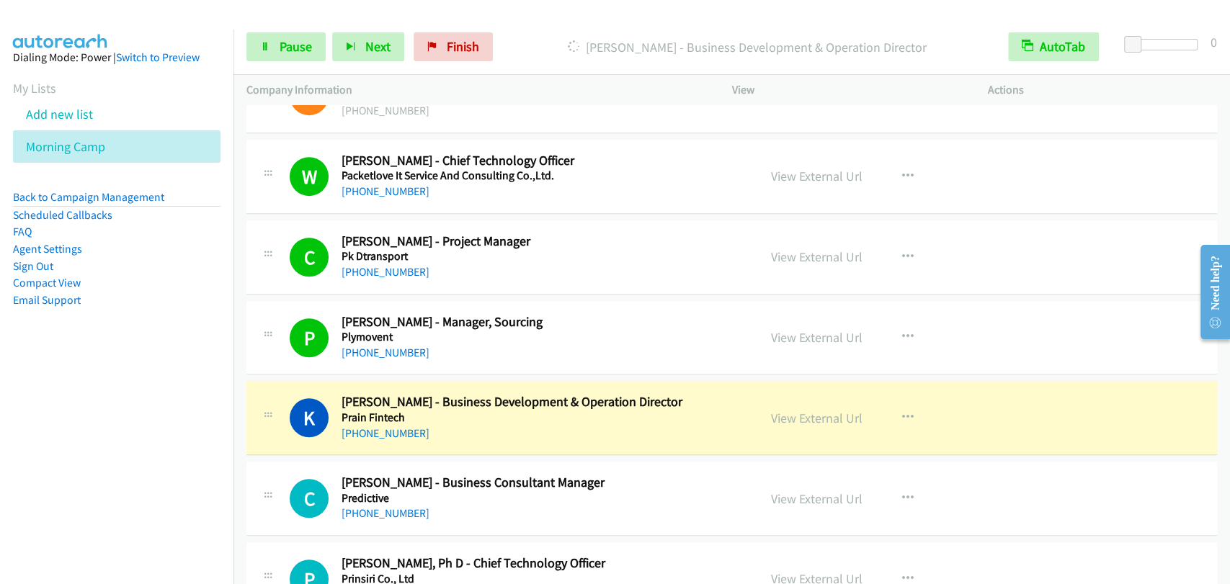
scroll to position [4269, 0]
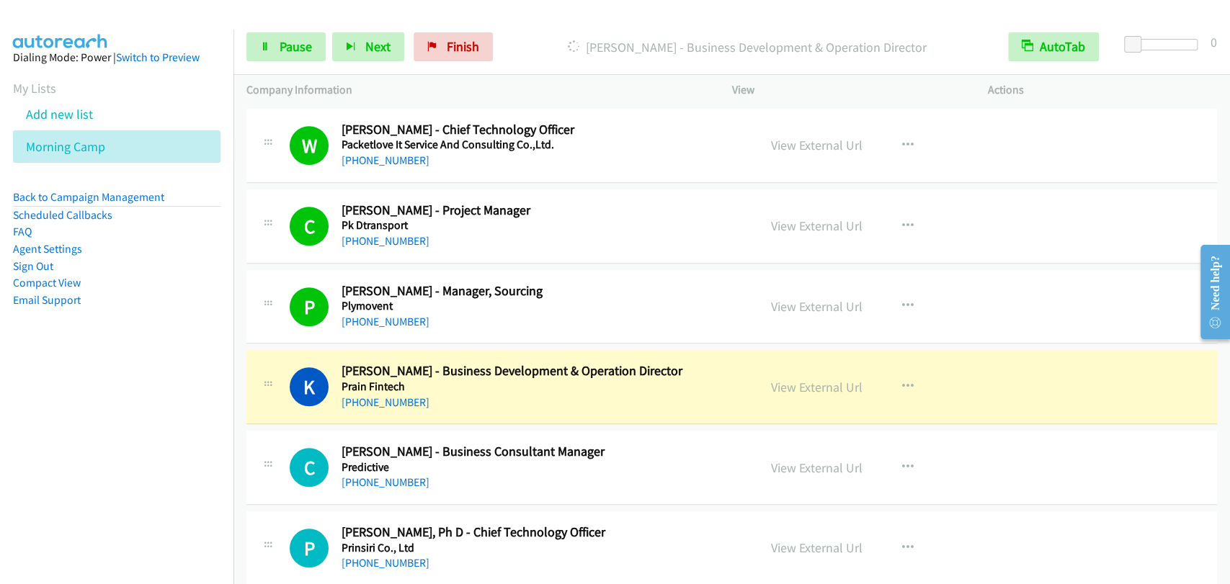
click at [265, 363] on div at bounding box center [267, 382] width 17 height 39
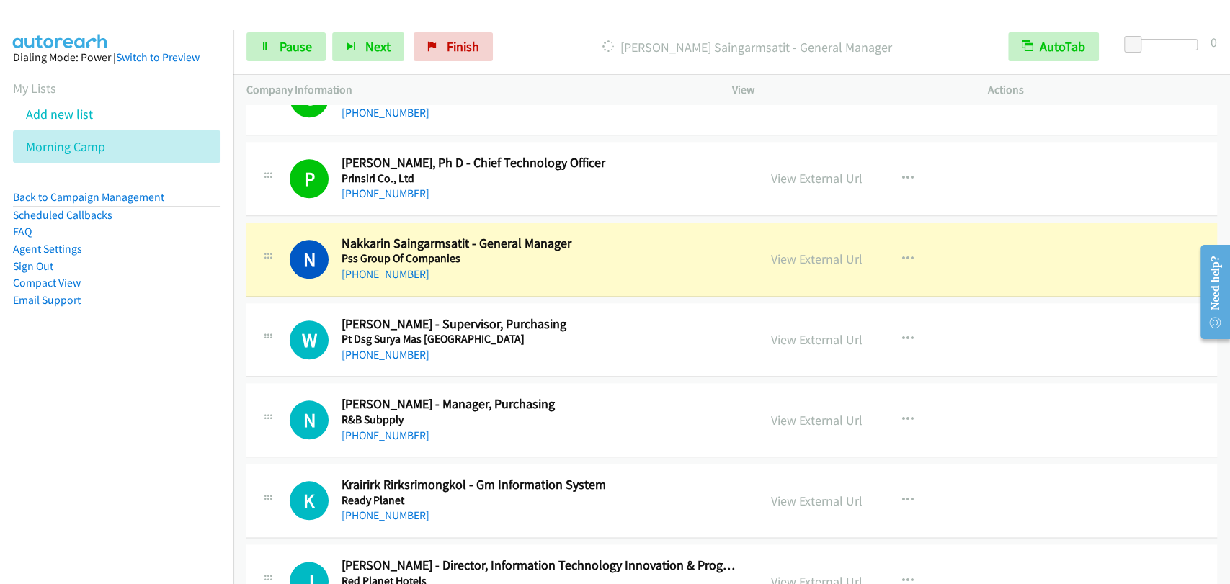
scroll to position [4669, 0]
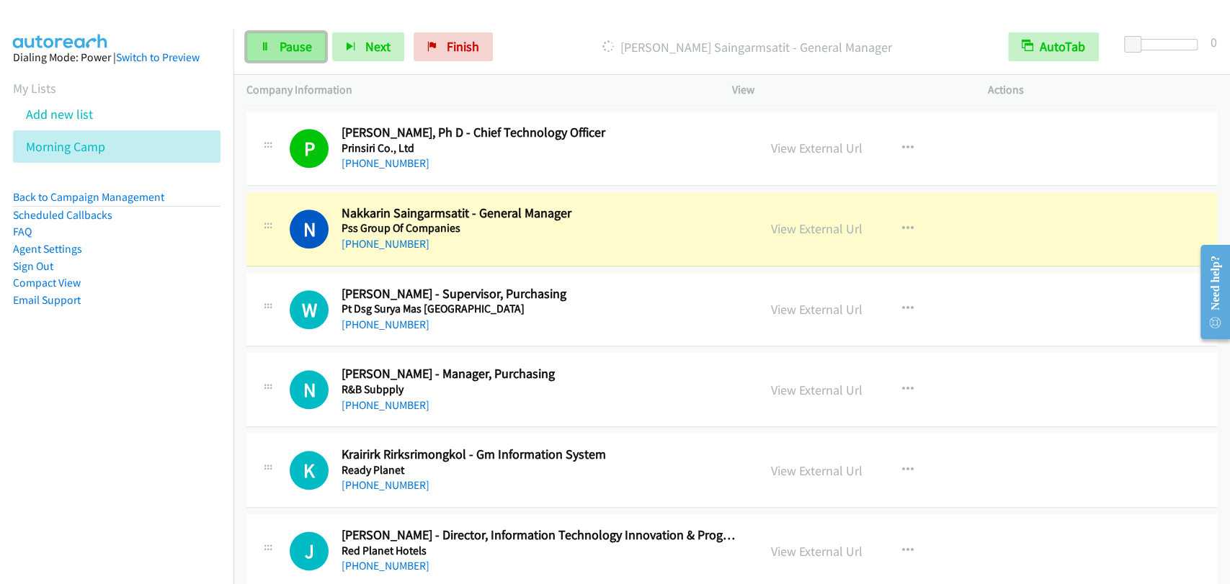
click at [277, 39] on link "Pause" at bounding box center [285, 46] width 79 height 29
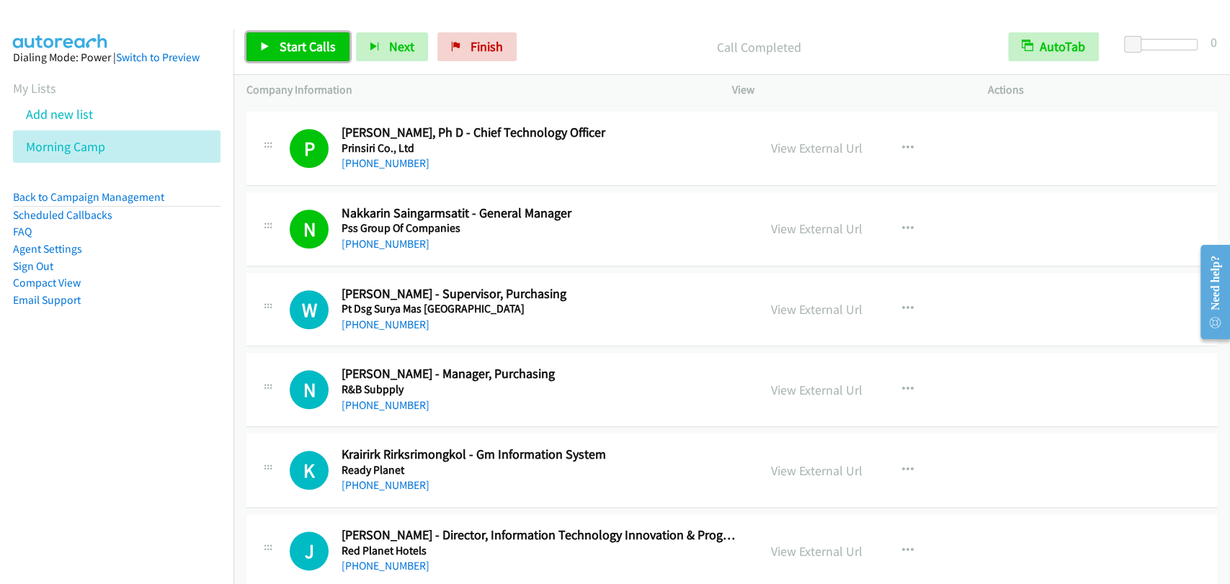
click at [311, 45] on span "Start Calls" at bounding box center [308, 46] width 56 height 17
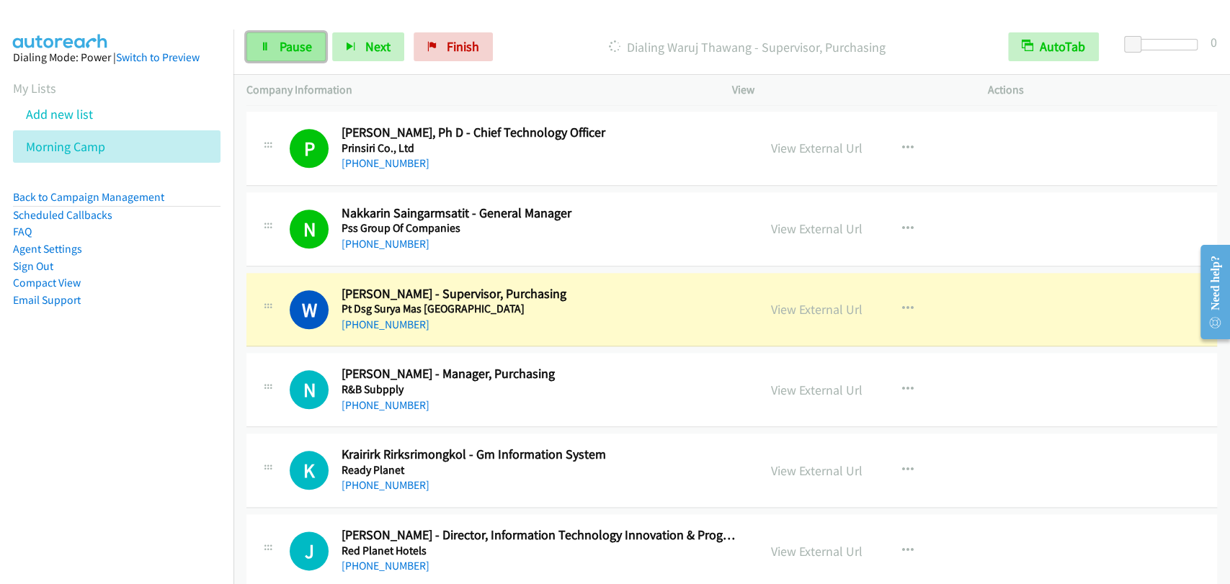
click at [280, 41] on span "Pause" at bounding box center [296, 46] width 32 height 17
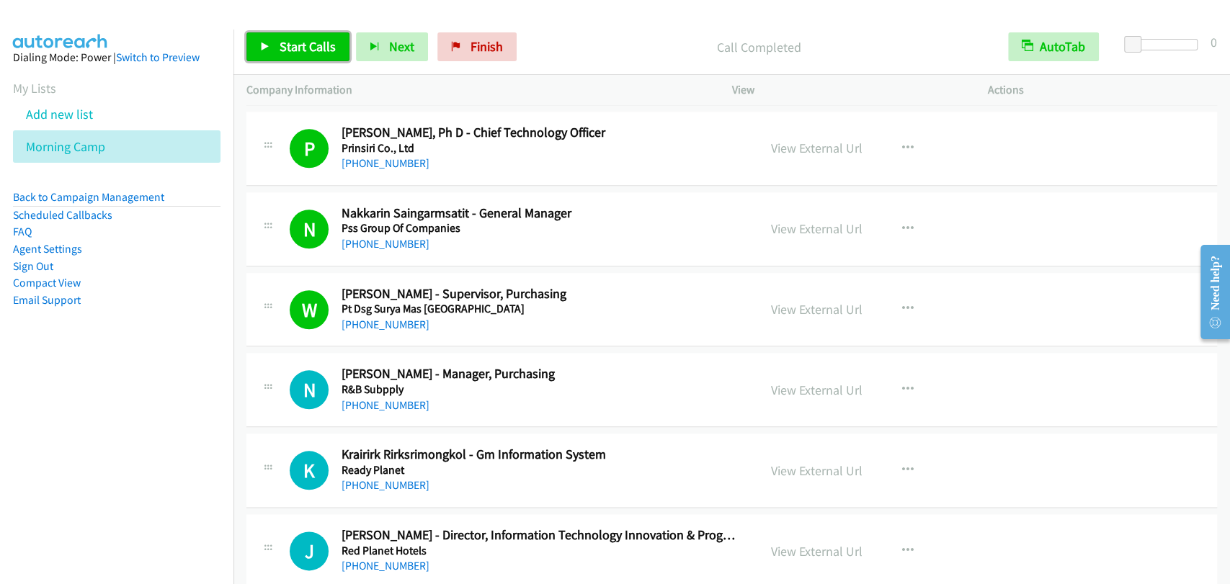
click at [301, 36] on link "Start Calls" at bounding box center [297, 46] width 103 height 29
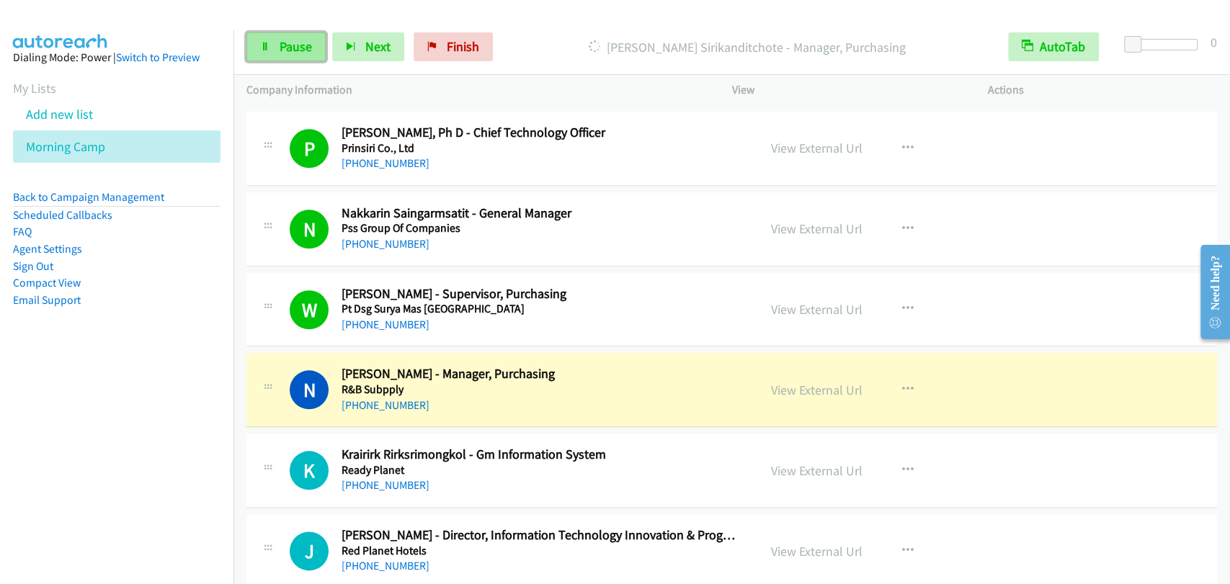
drag, startPoint x: 278, startPoint y: 53, endPoint x: 292, endPoint y: 58, distance: 14.6
click at [278, 53] on link "Pause" at bounding box center [285, 46] width 79 height 29
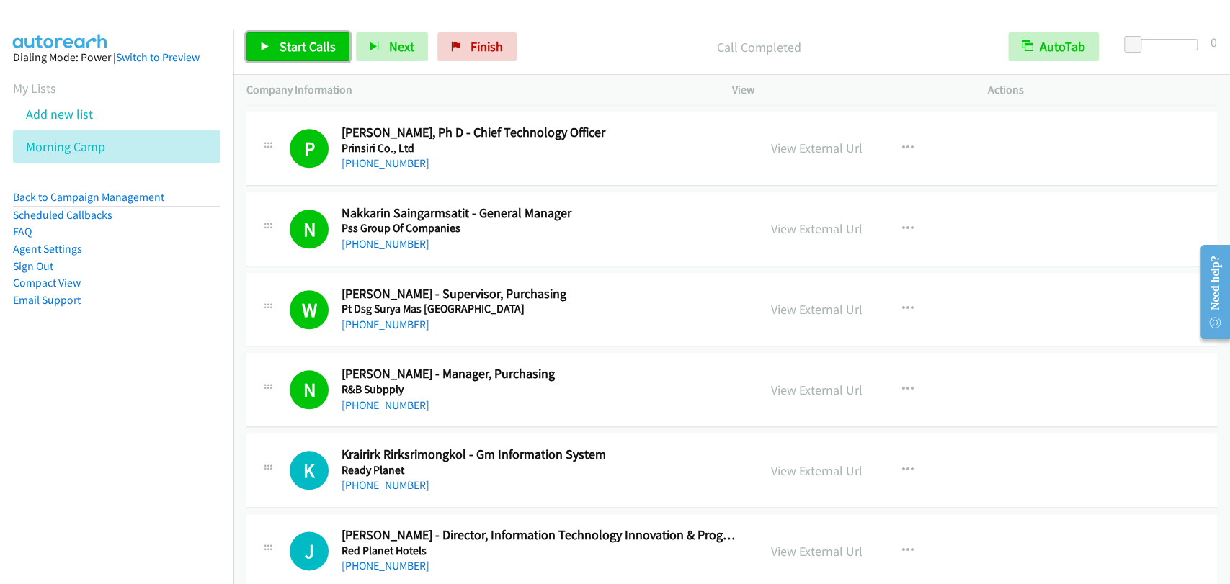
click at [293, 51] on span "Start Calls" at bounding box center [308, 46] width 56 height 17
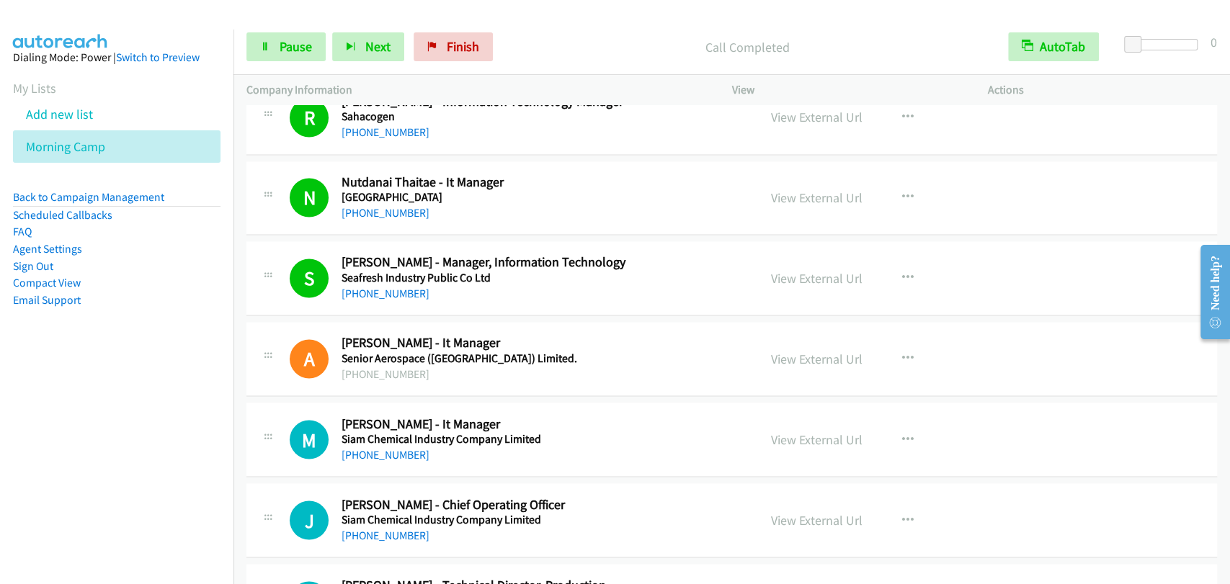
scroll to position [5336, 0]
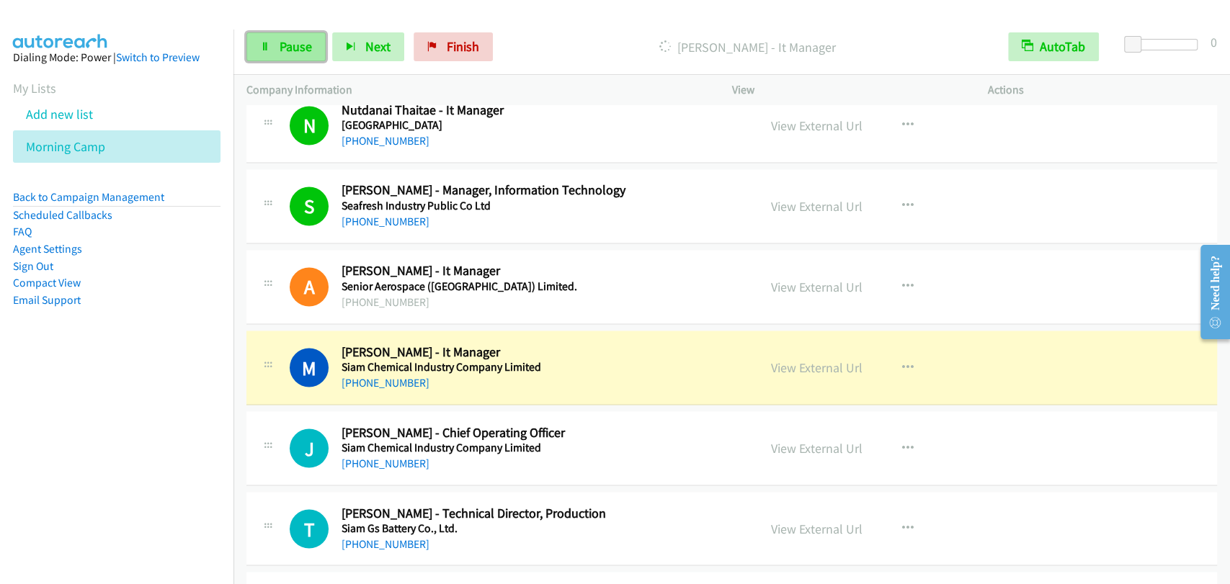
click at [264, 51] on link "Pause" at bounding box center [285, 46] width 79 height 29
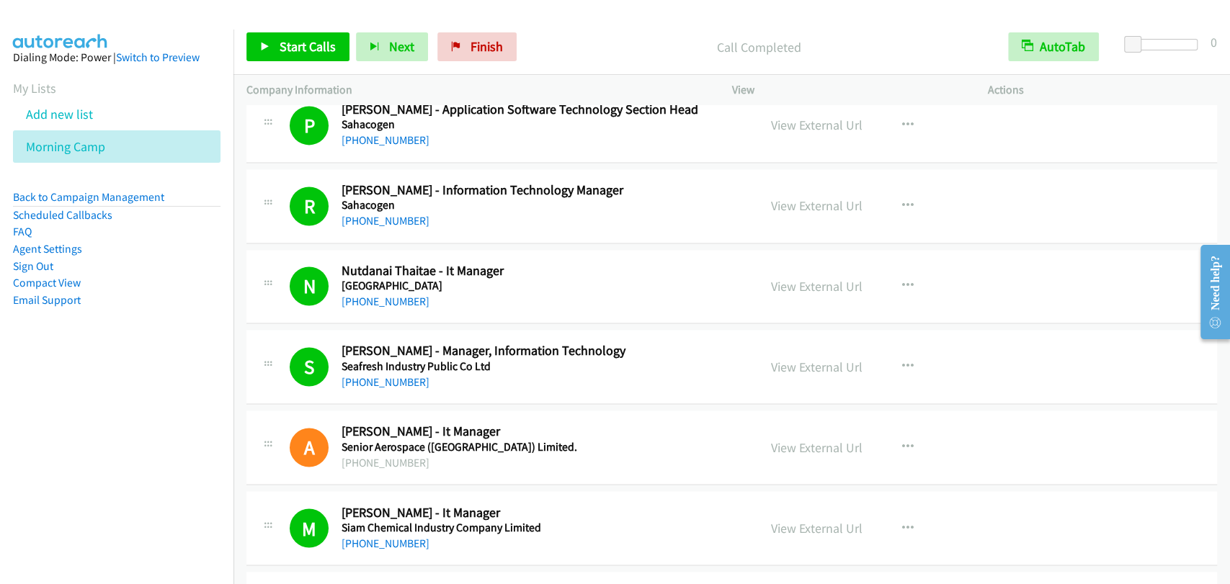
scroll to position [5203, 0]
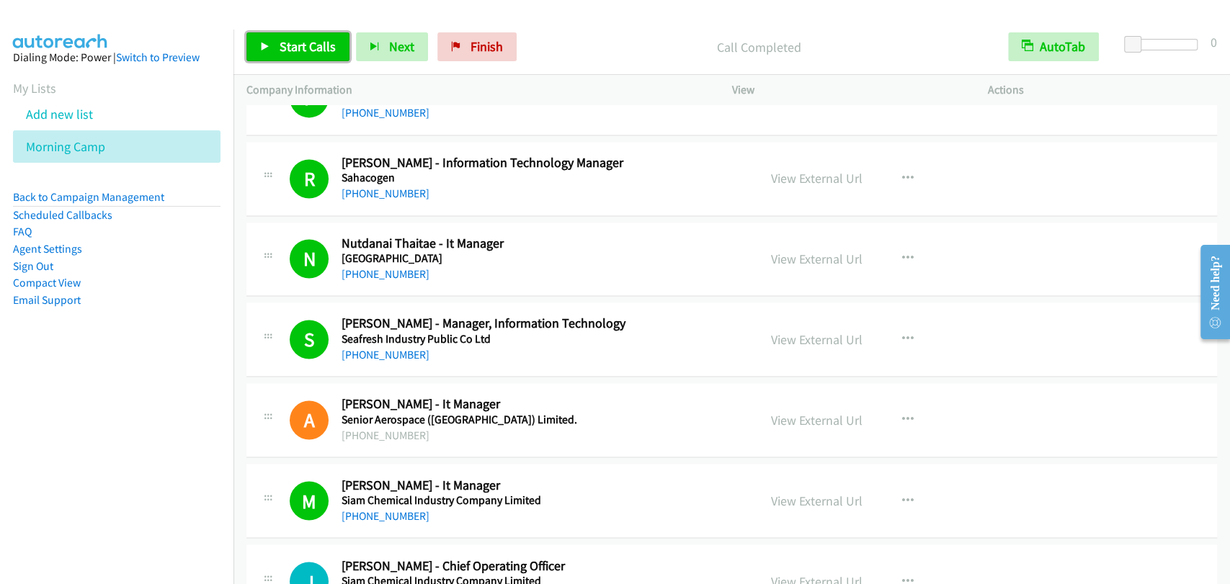
click at [293, 51] on span "Start Calls" at bounding box center [308, 46] width 56 height 17
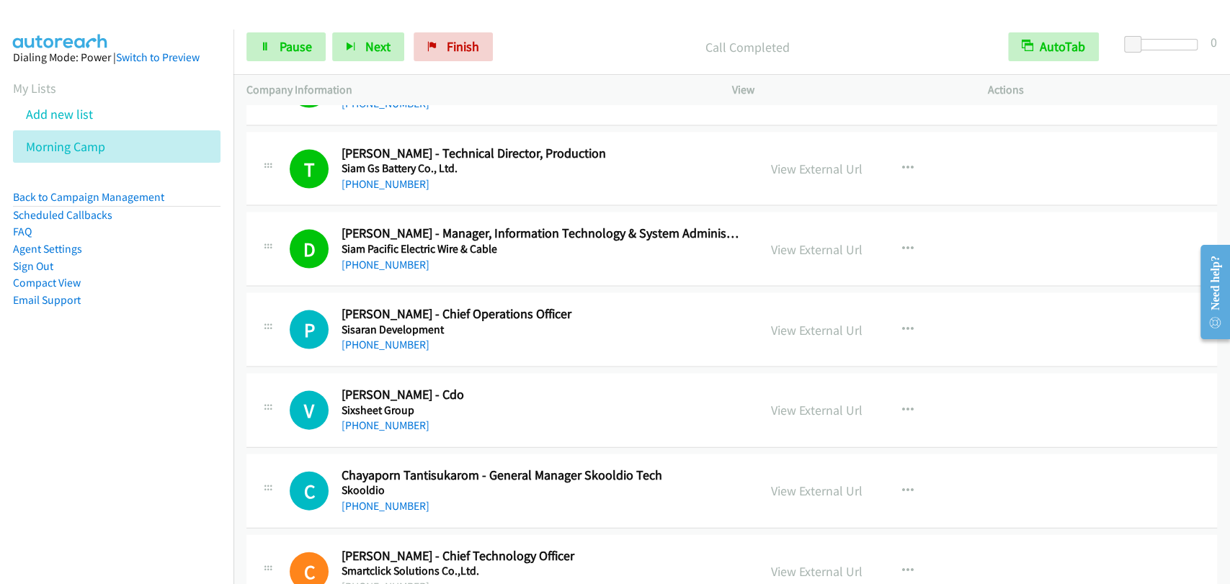
scroll to position [5736, 0]
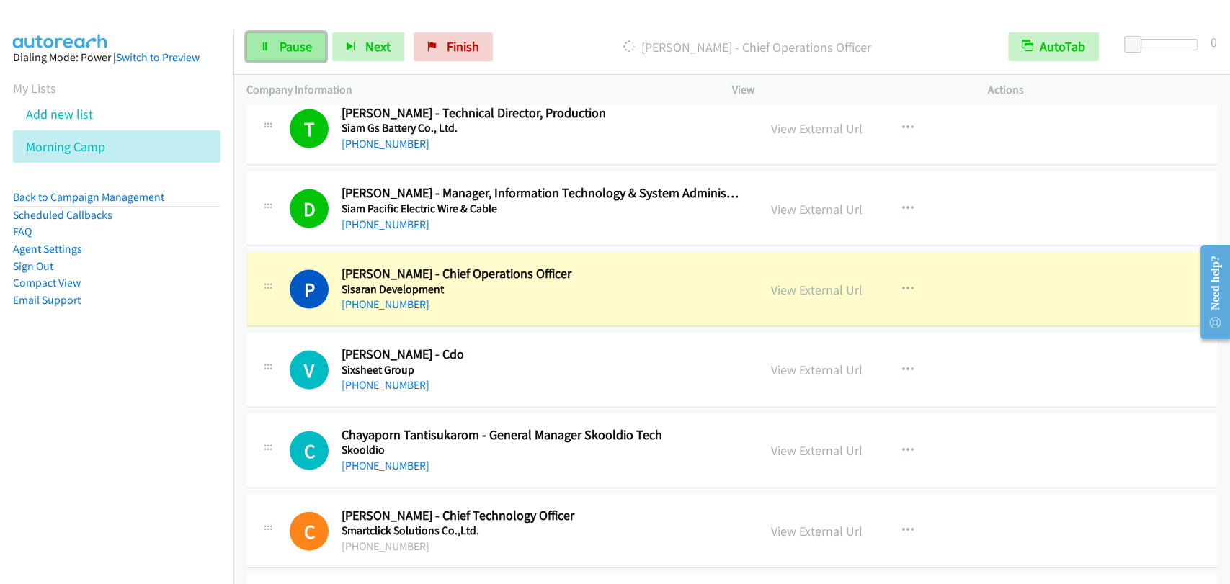
click at [290, 47] on span "Pause" at bounding box center [296, 46] width 32 height 17
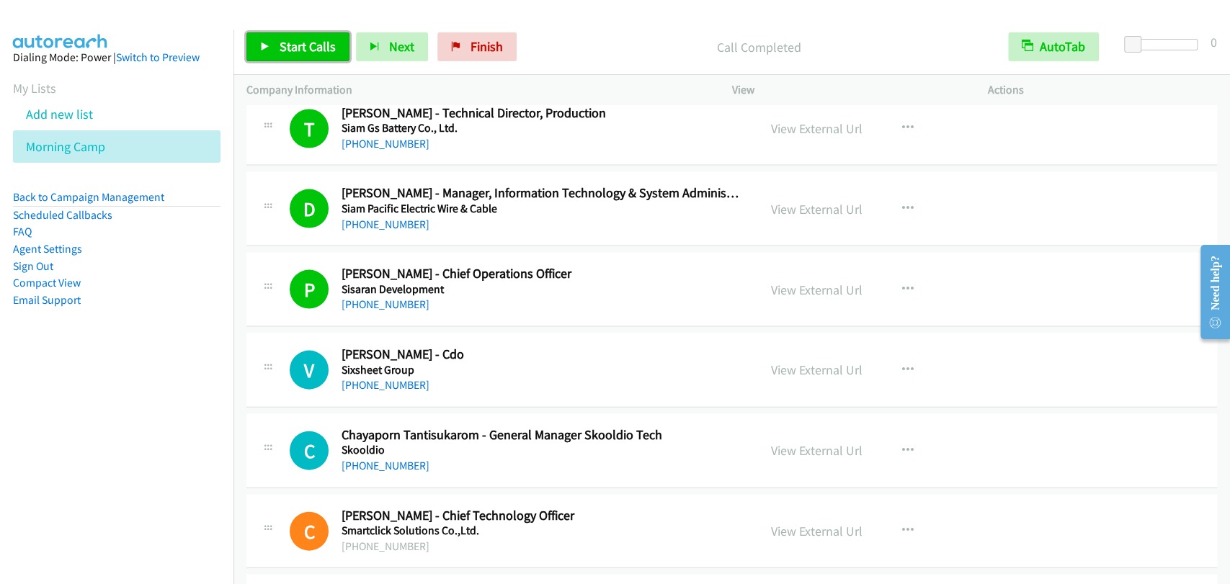
drag, startPoint x: 295, startPoint y: 42, endPoint x: 325, endPoint y: 58, distance: 33.5
click at [295, 43] on span "Start Calls" at bounding box center [308, 46] width 56 height 17
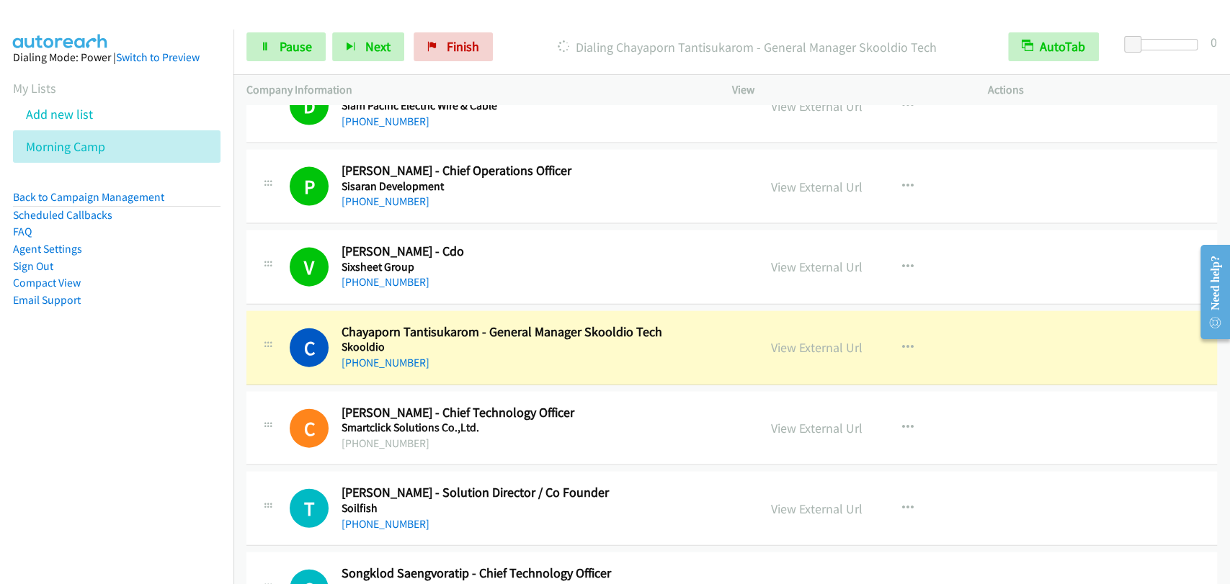
scroll to position [5870, 0]
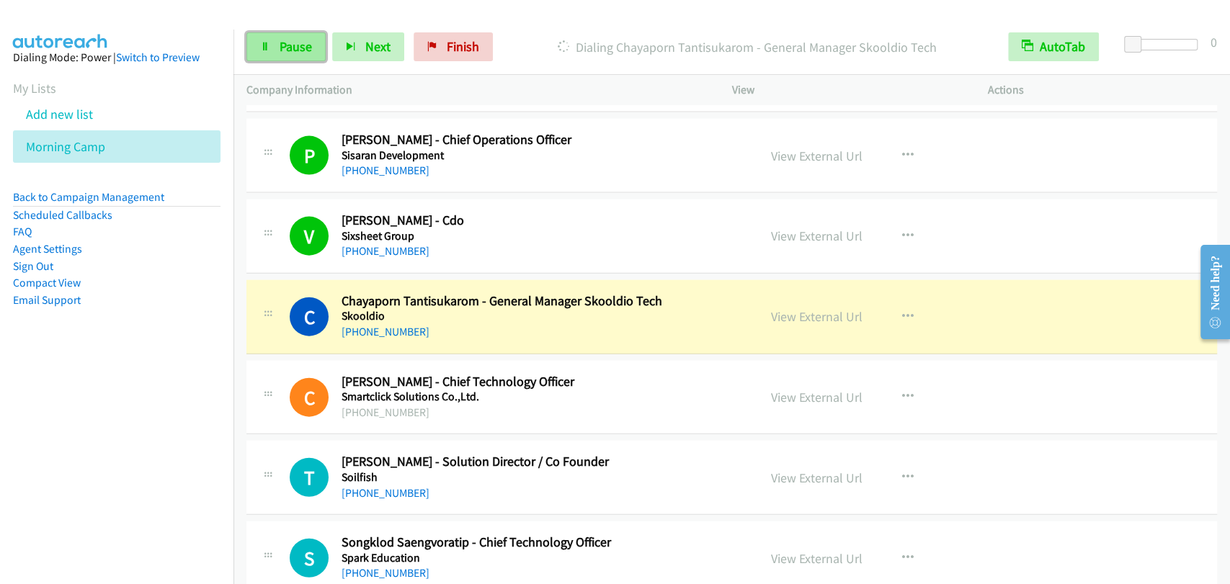
click at [286, 58] on link "Pause" at bounding box center [285, 46] width 79 height 29
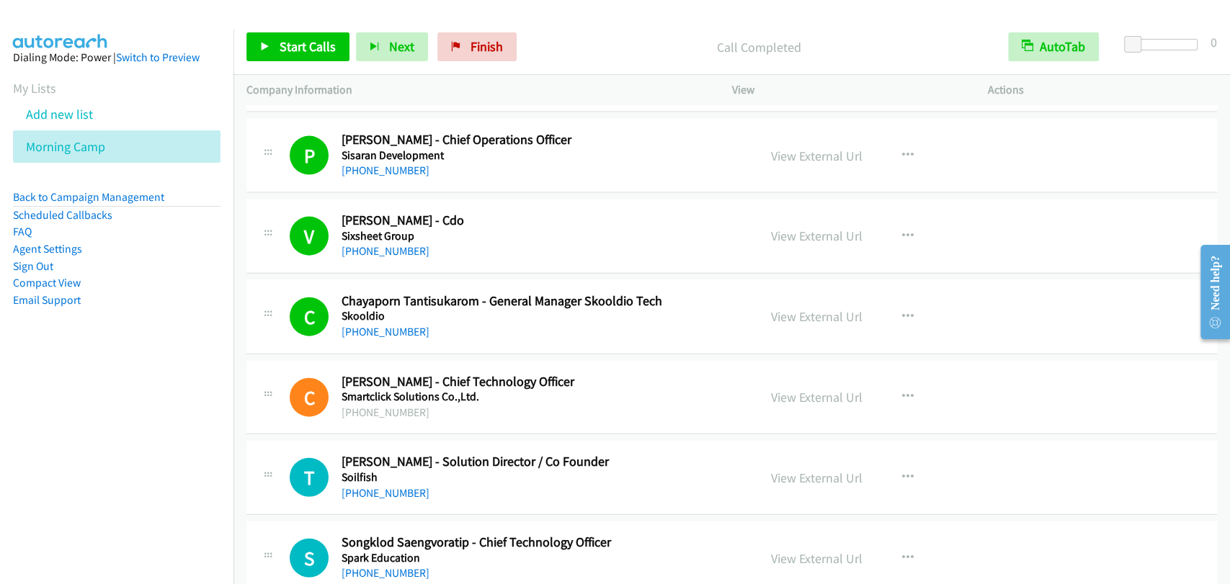
scroll to position [6004, 0]
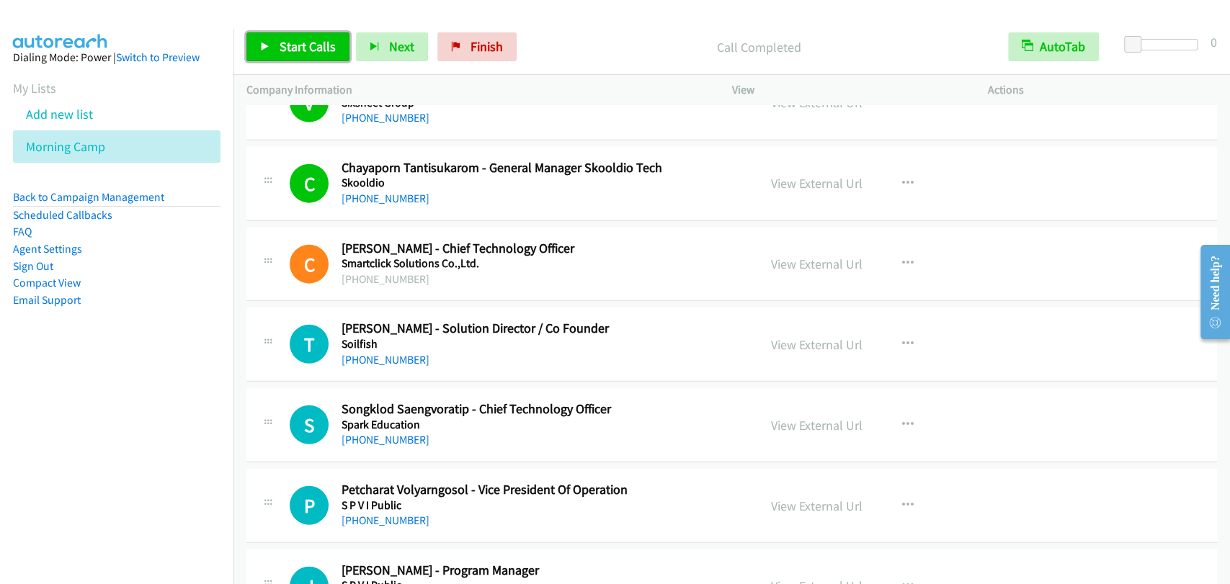
click at [288, 49] on span "Start Calls" at bounding box center [308, 46] width 56 height 17
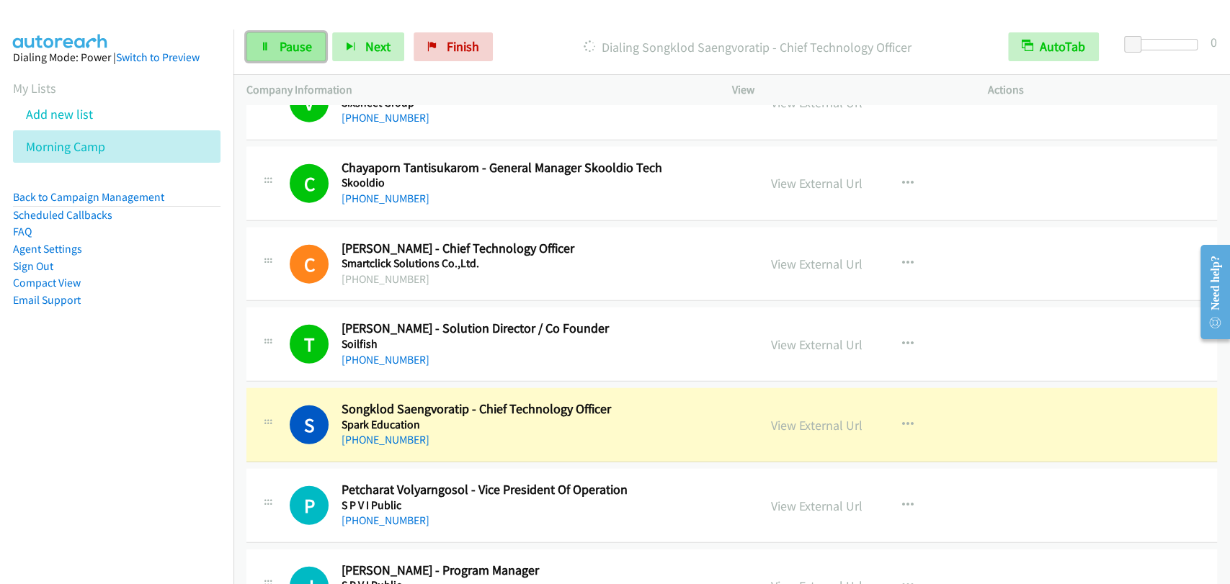
click at [283, 49] on span "Pause" at bounding box center [296, 46] width 32 height 17
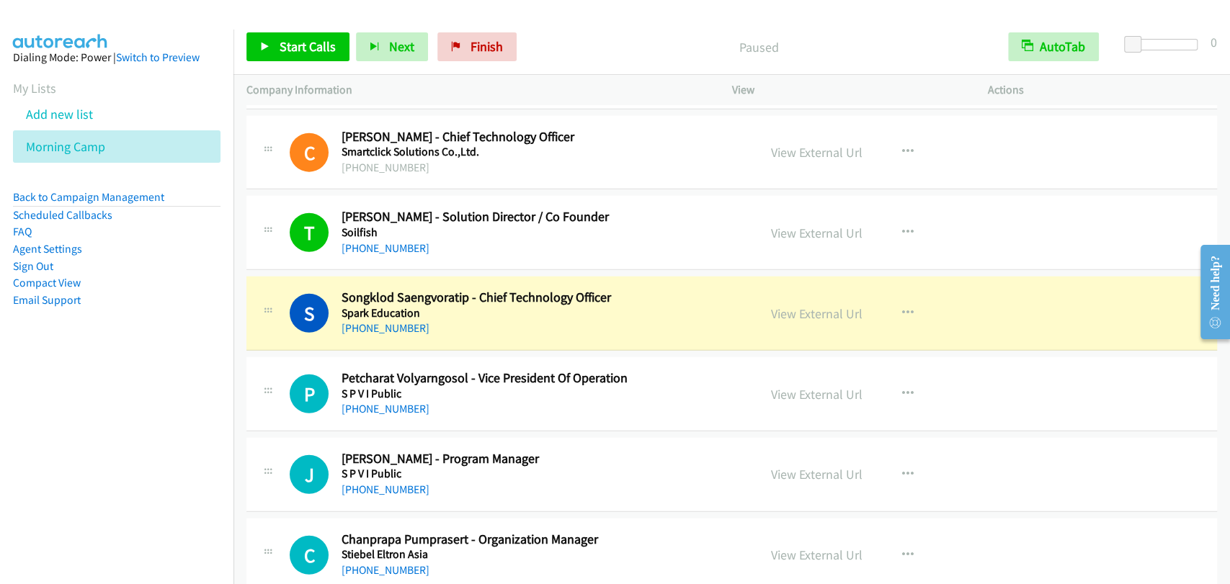
scroll to position [6137, 0]
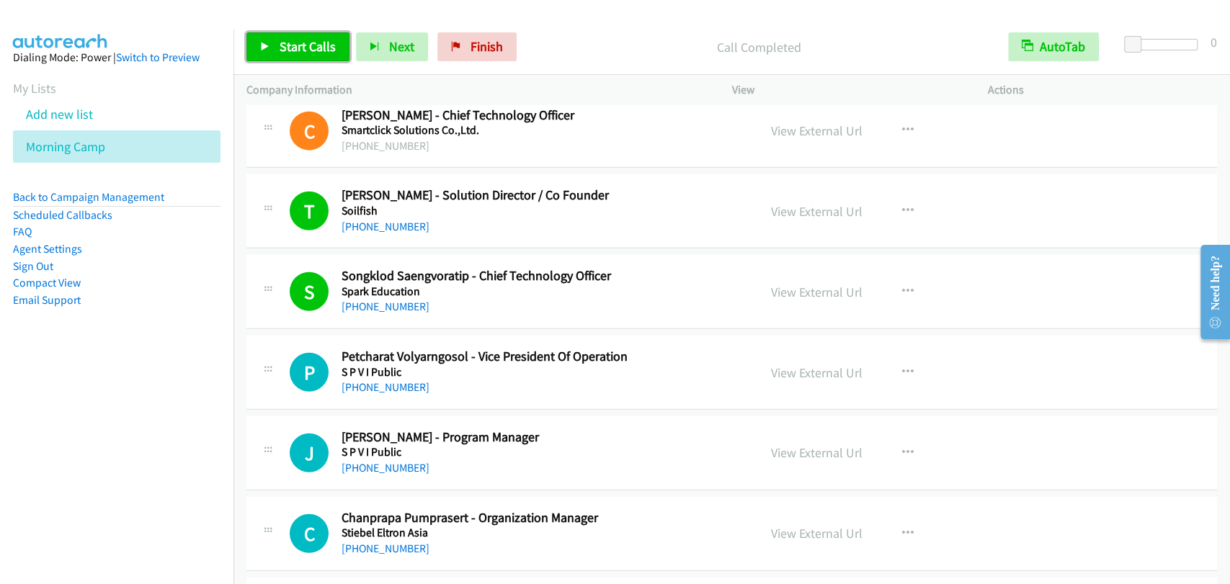
drag, startPoint x: 277, startPoint y: 39, endPoint x: 484, endPoint y: 177, distance: 249.4
click at [277, 39] on link "Start Calls" at bounding box center [297, 46] width 103 height 29
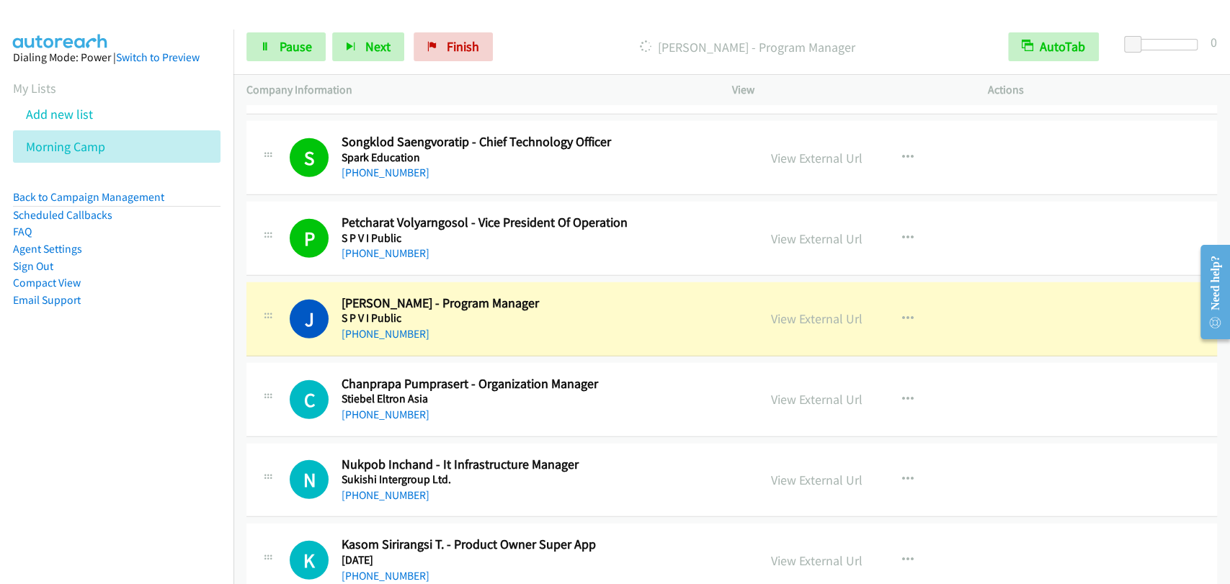
scroll to position [6404, 0]
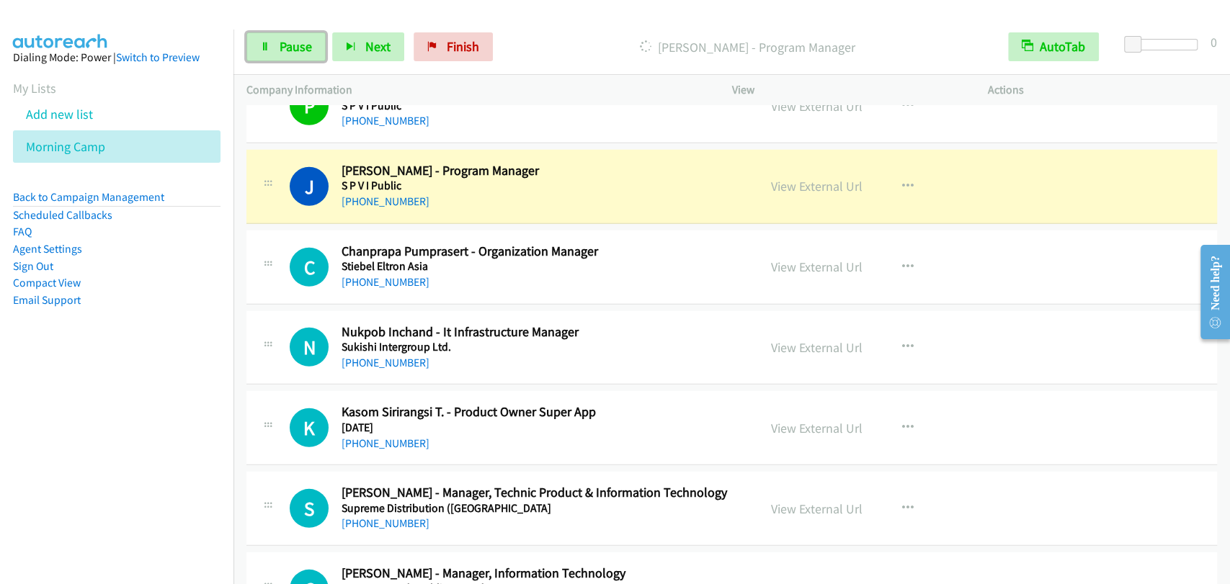
drag, startPoint x: 281, startPoint y: 45, endPoint x: 804, endPoint y: 62, distance: 523.3
click at [281, 46] on span "Pause" at bounding box center [296, 46] width 32 height 17
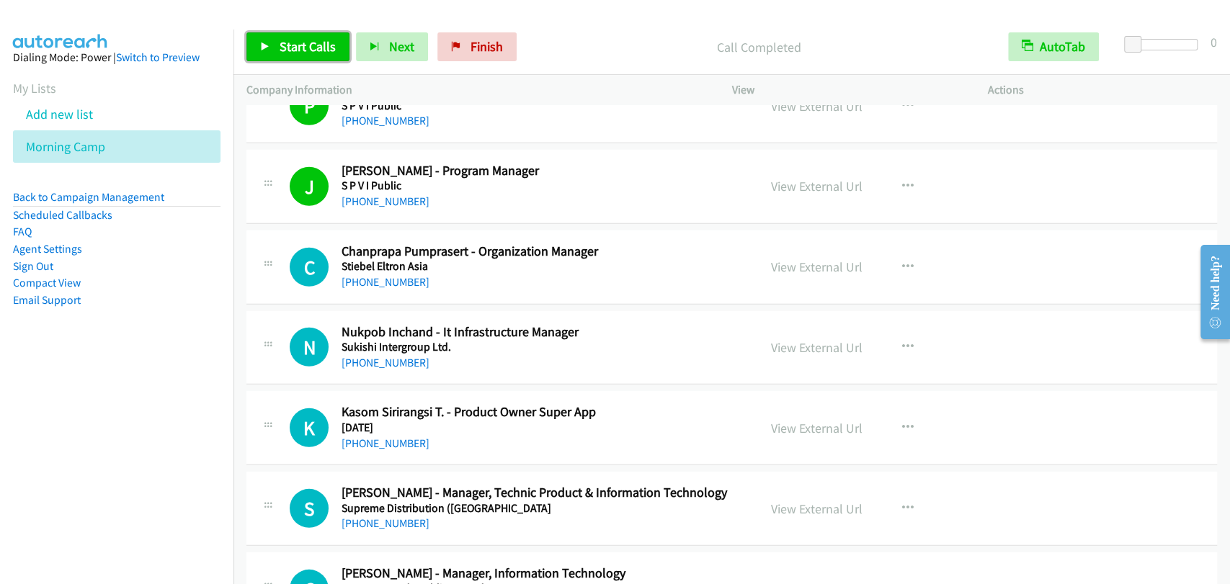
drag, startPoint x: 311, startPoint y: 45, endPoint x: 321, endPoint y: 52, distance: 12.0
click at [311, 46] on span "Start Calls" at bounding box center [308, 46] width 56 height 17
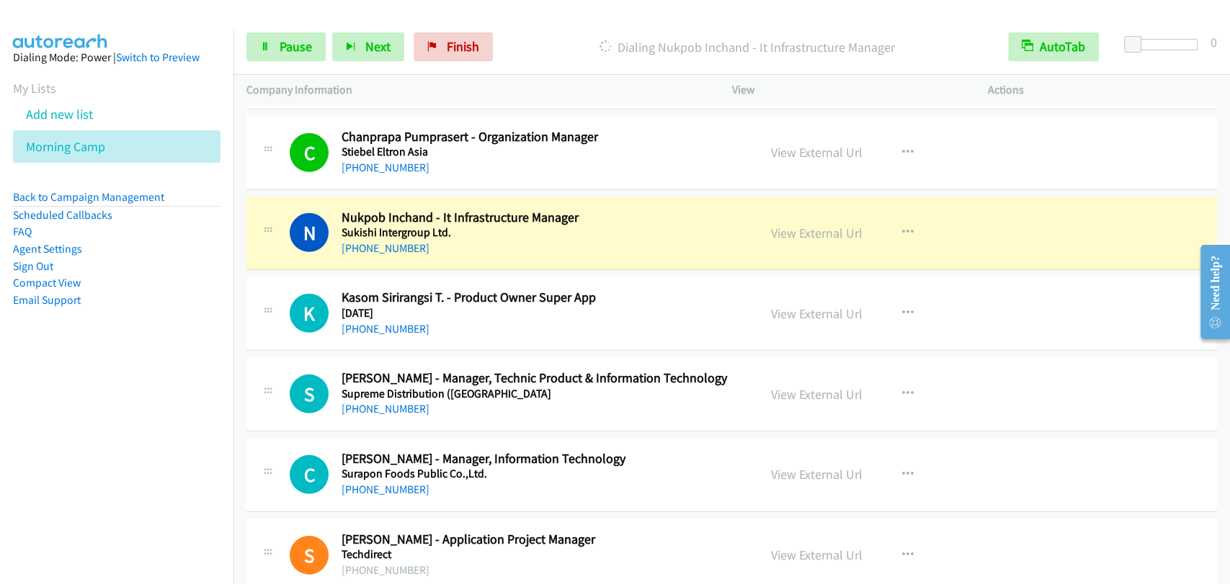
scroll to position [6537, 0]
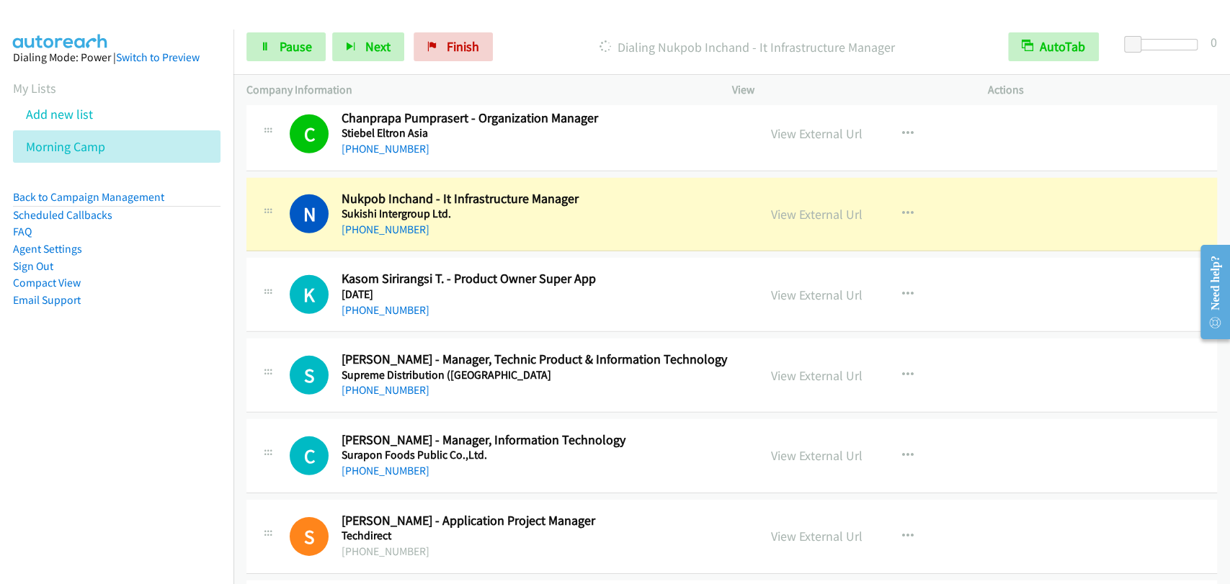
click at [1029, 349] on div "S Callback Scheduled Siripong Siriprasert - Manager, Technic Product & Informat…" at bounding box center [731, 376] width 970 height 74
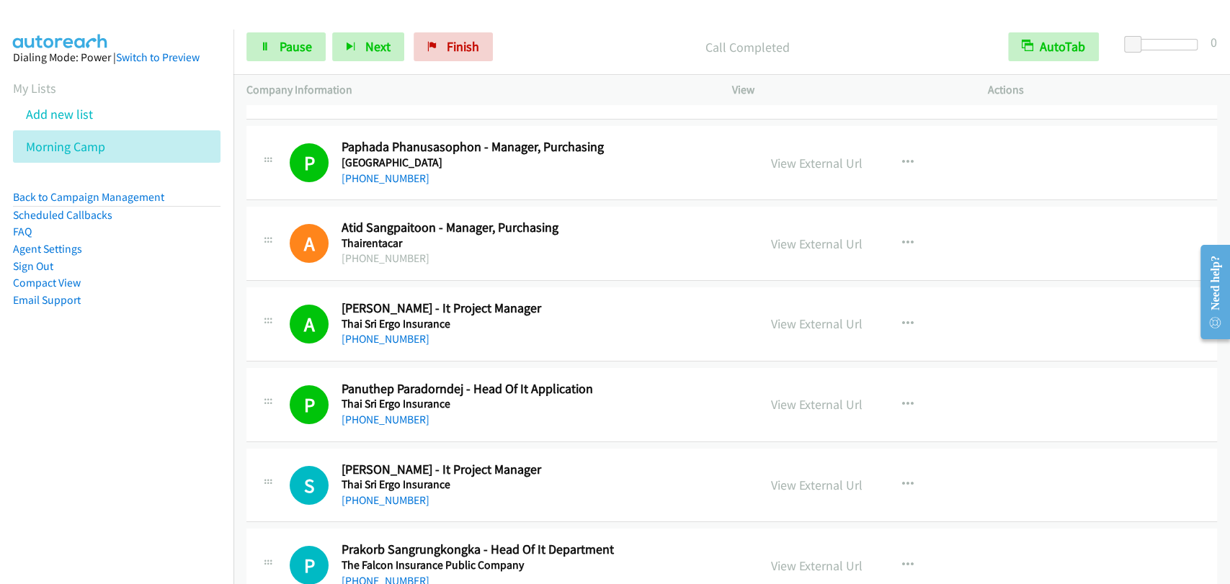
scroll to position [7205, 0]
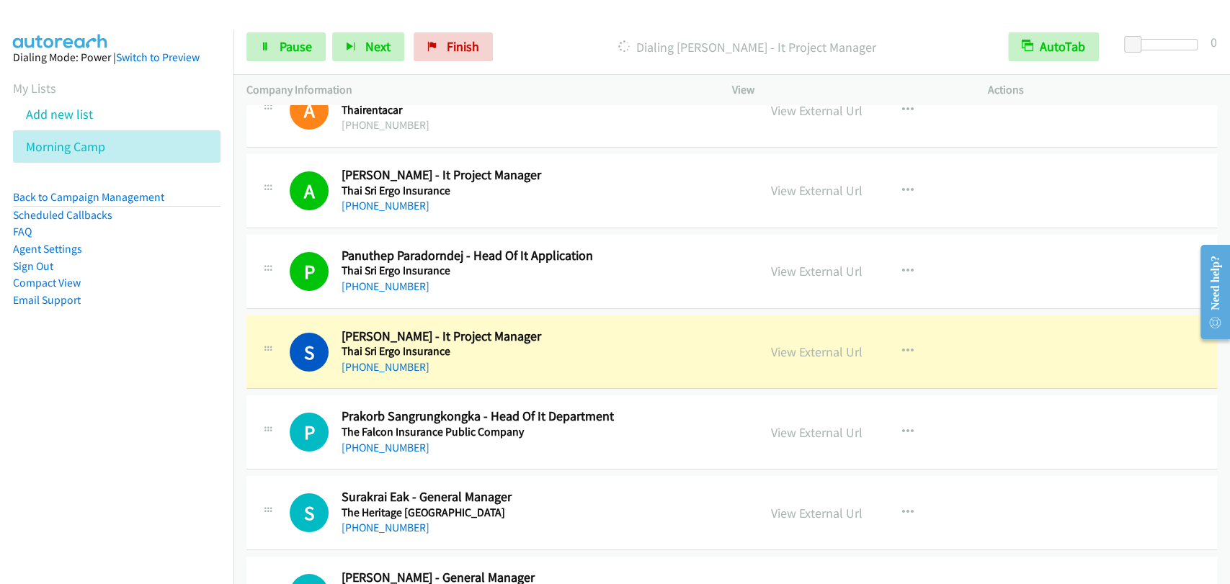
click at [624, 506] on h5 "The Heritage [GEOGRAPHIC_DATA]" at bounding box center [540, 513] width 397 height 14
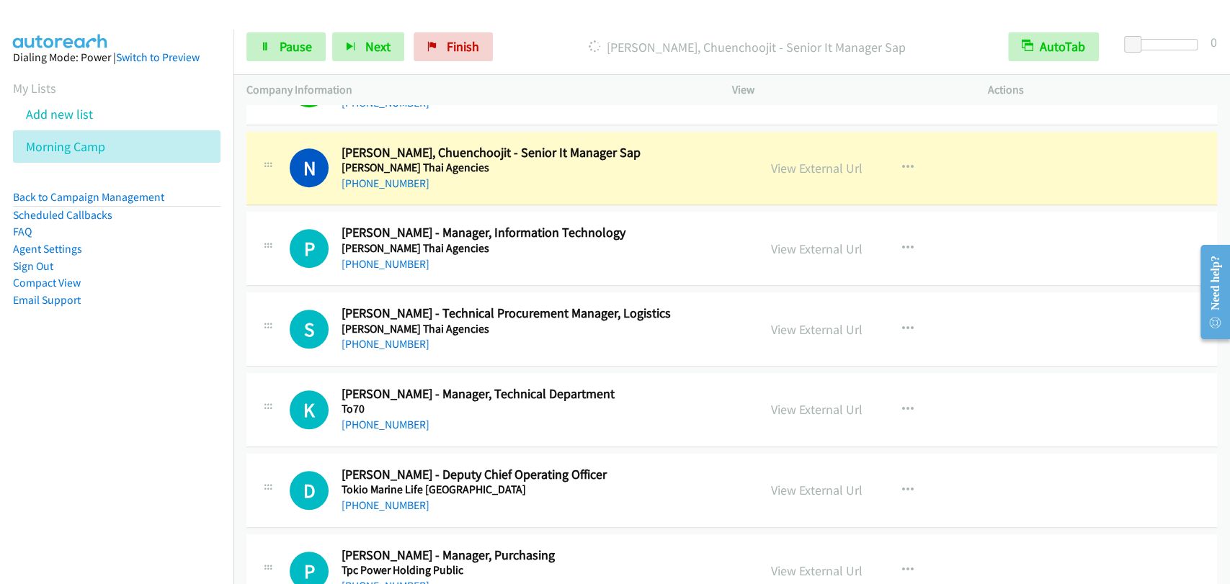
scroll to position [7738, 0]
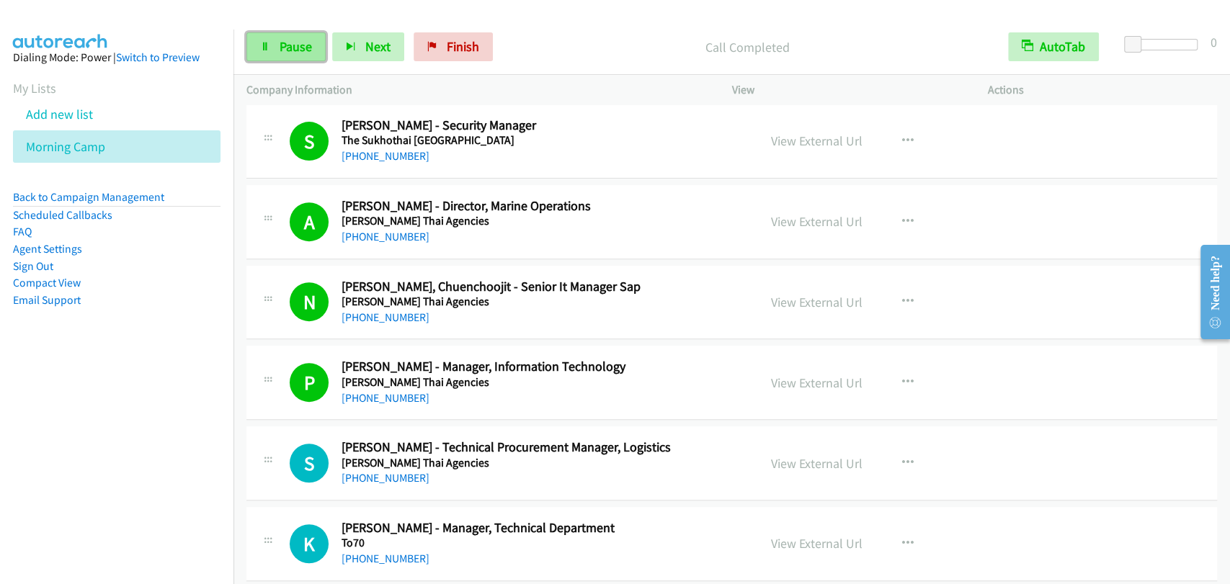
click at [280, 48] on span "Pause" at bounding box center [296, 46] width 32 height 17
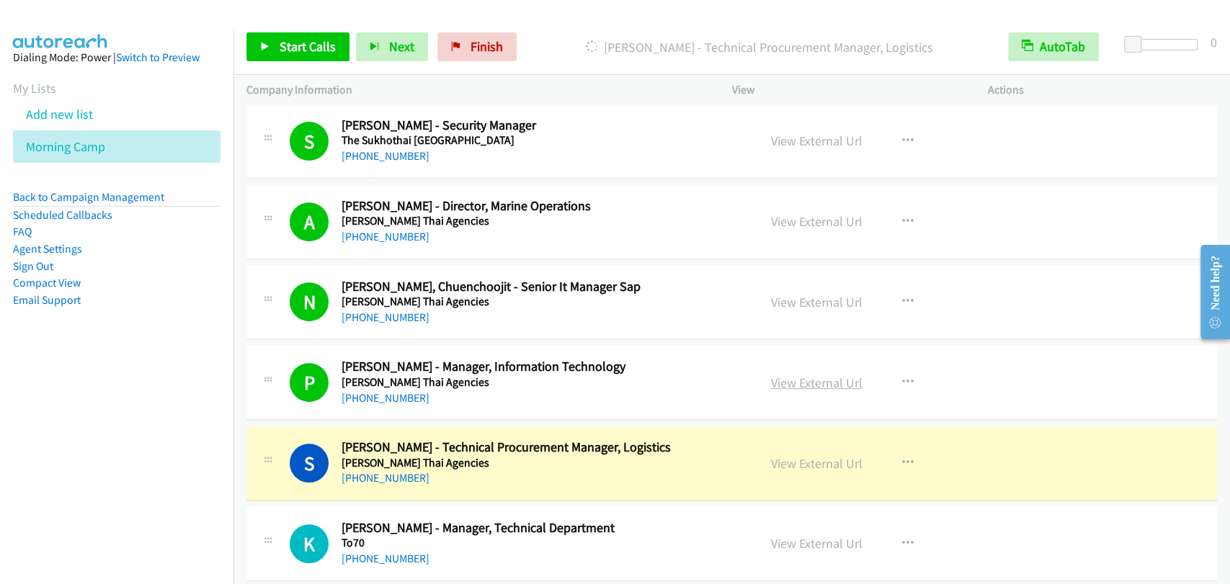
drag, startPoint x: 805, startPoint y: 370, endPoint x: 823, endPoint y: 379, distance: 19.7
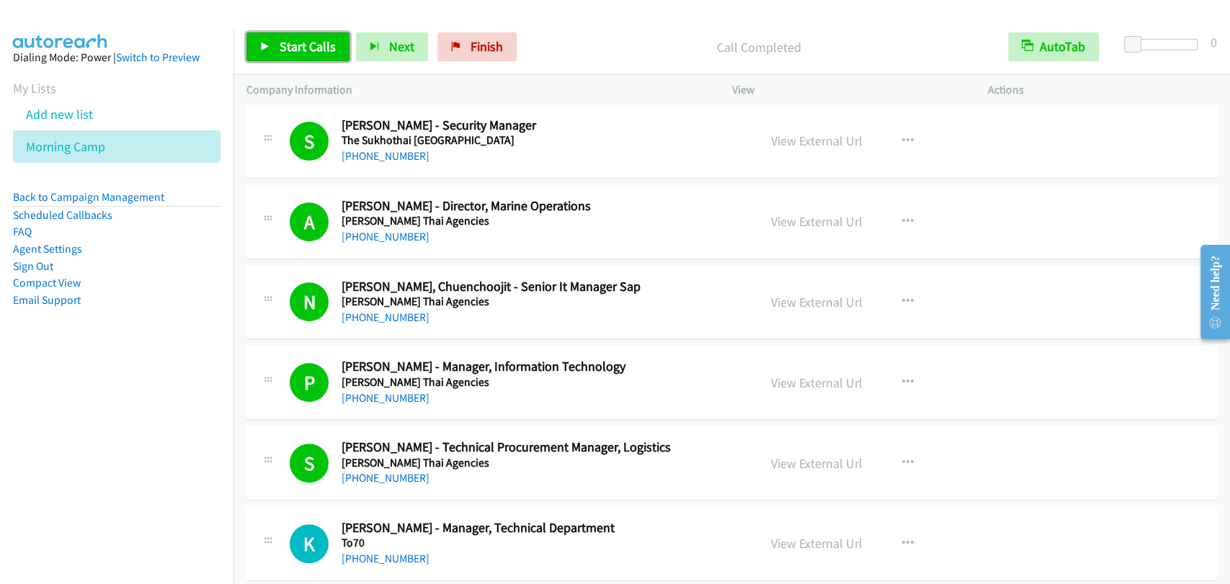
click at [281, 53] on span "Start Calls" at bounding box center [308, 46] width 56 height 17
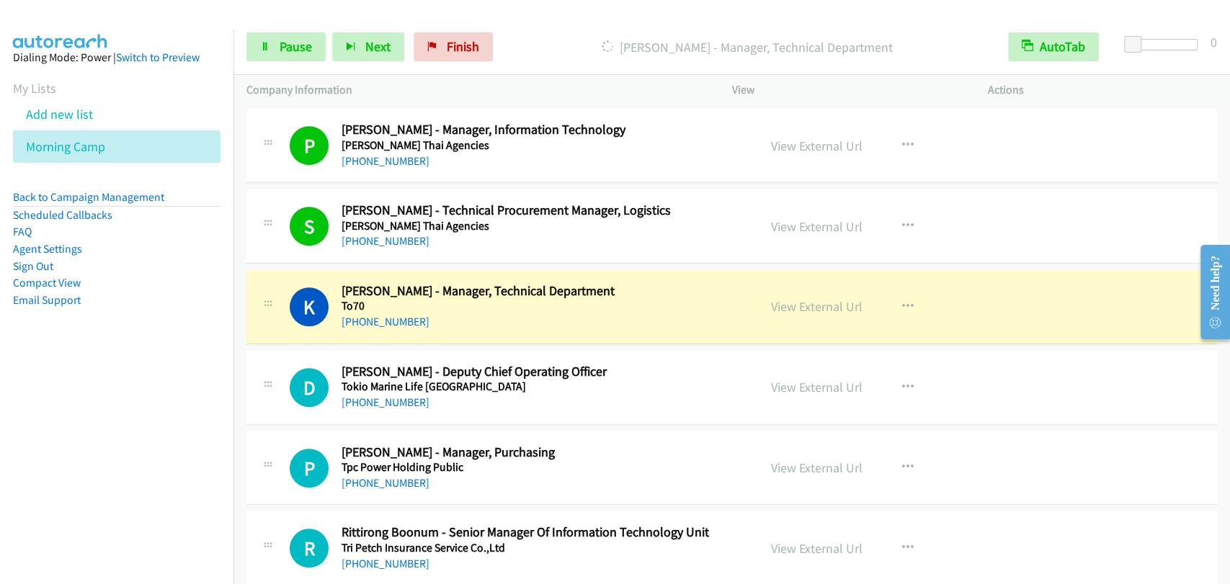
scroll to position [8005, 0]
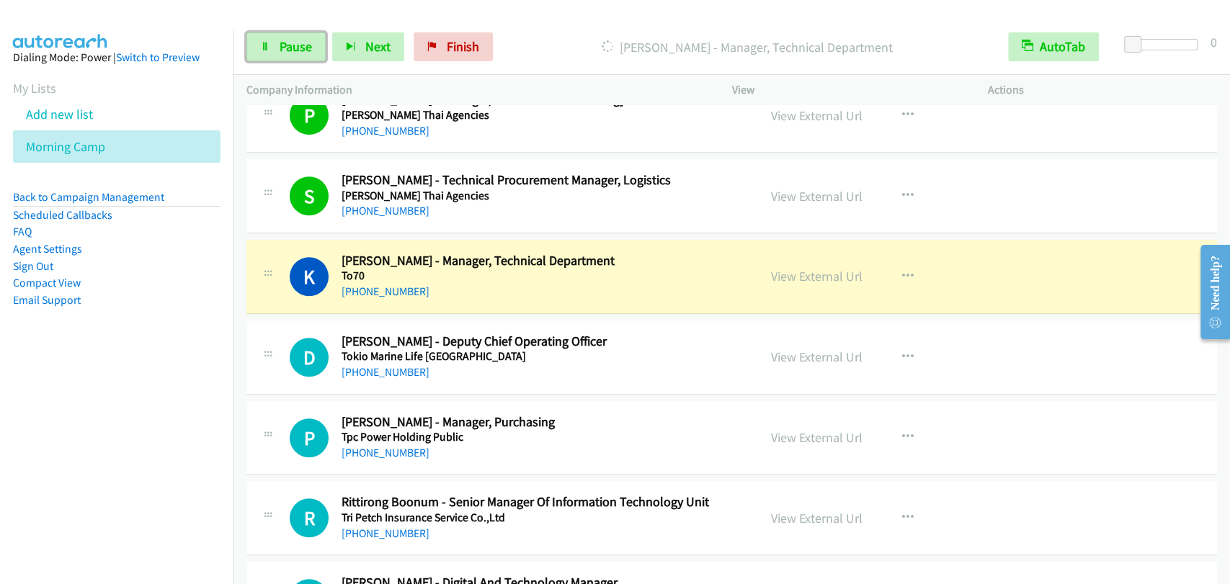
click at [282, 51] on span "Pause" at bounding box center [296, 46] width 32 height 17
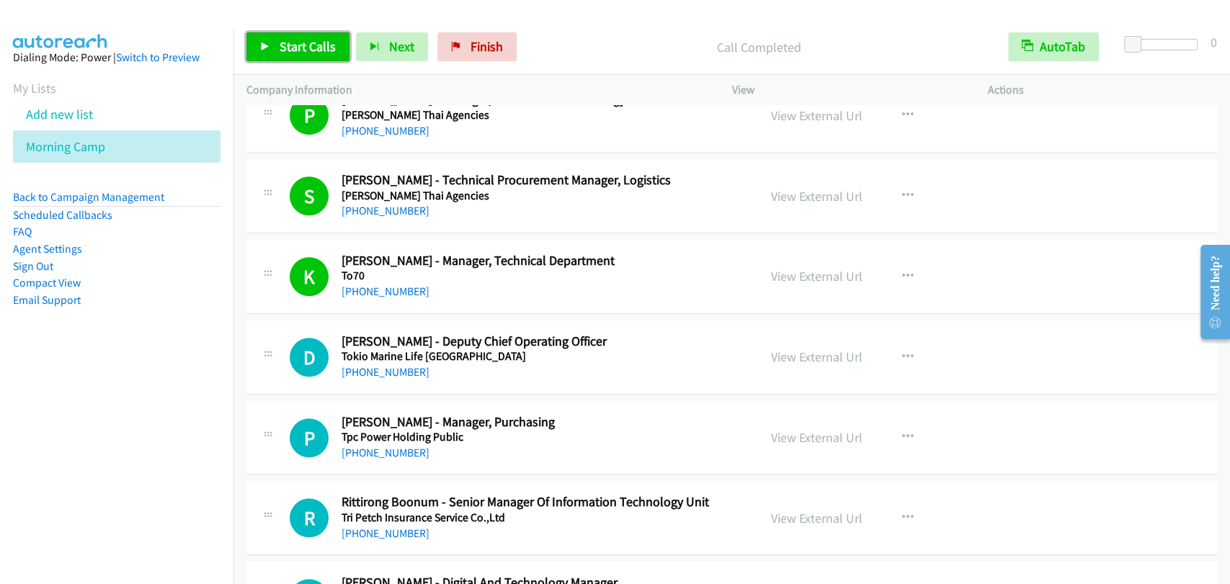
drag, startPoint x: 308, startPoint y: 40, endPoint x: 571, endPoint y: 56, distance: 263.5
click at [308, 40] on span "Start Calls" at bounding box center [308, 46] width 56 height 17
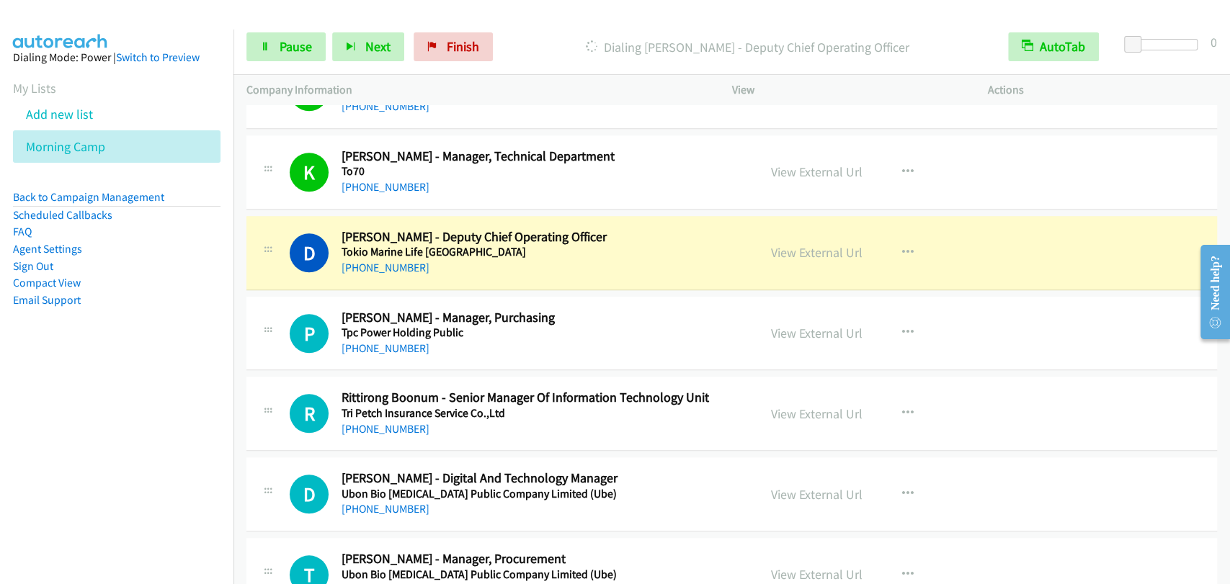
scroll to position [8138, 0]
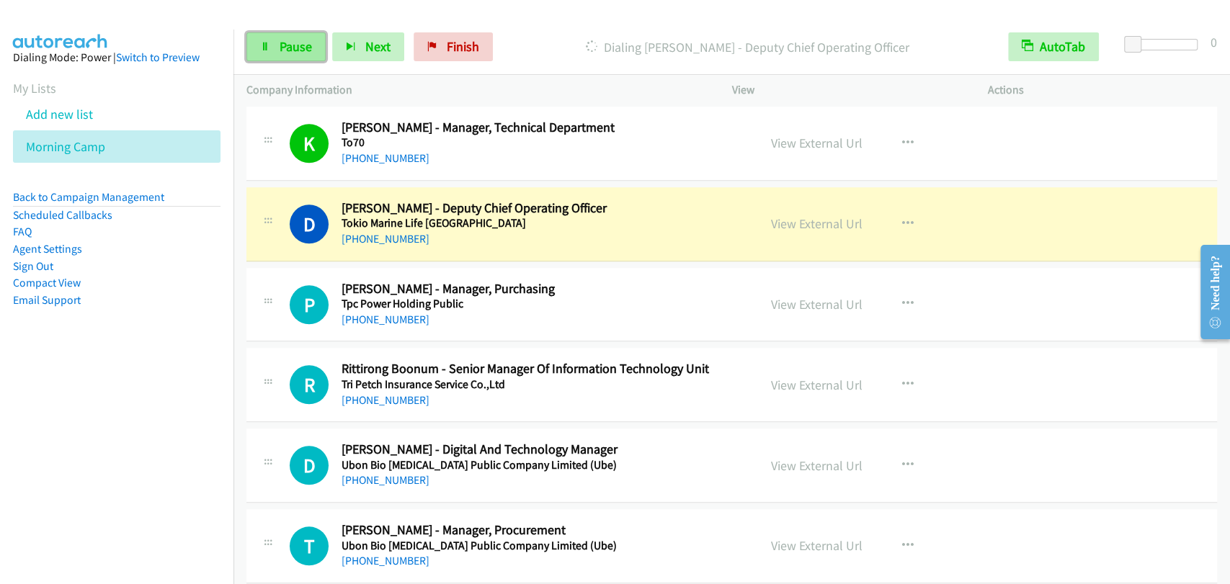
drag, startPoint x: 277, startPoint y: 51, endPoint x: 289, endPoint y: 55, distance: 13.0
click at [277, 51] on link "Pause" at bounding box center [285, 46] width 79 height 29
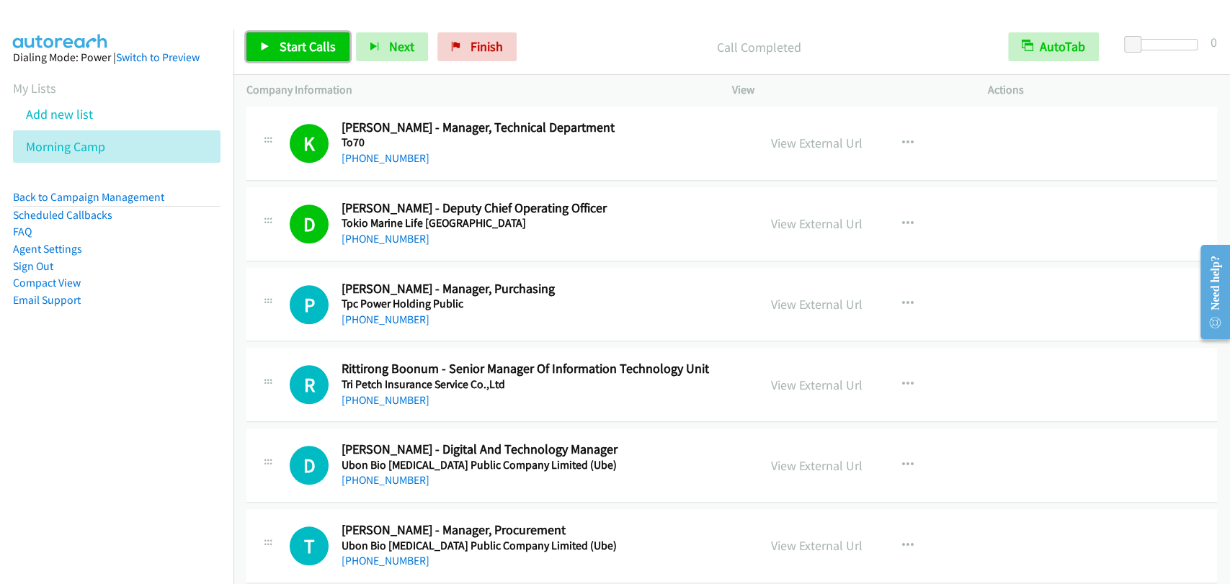
click at [301, 40] on span "Start Calls" at bounding box center [308, 46] width 56 height 17
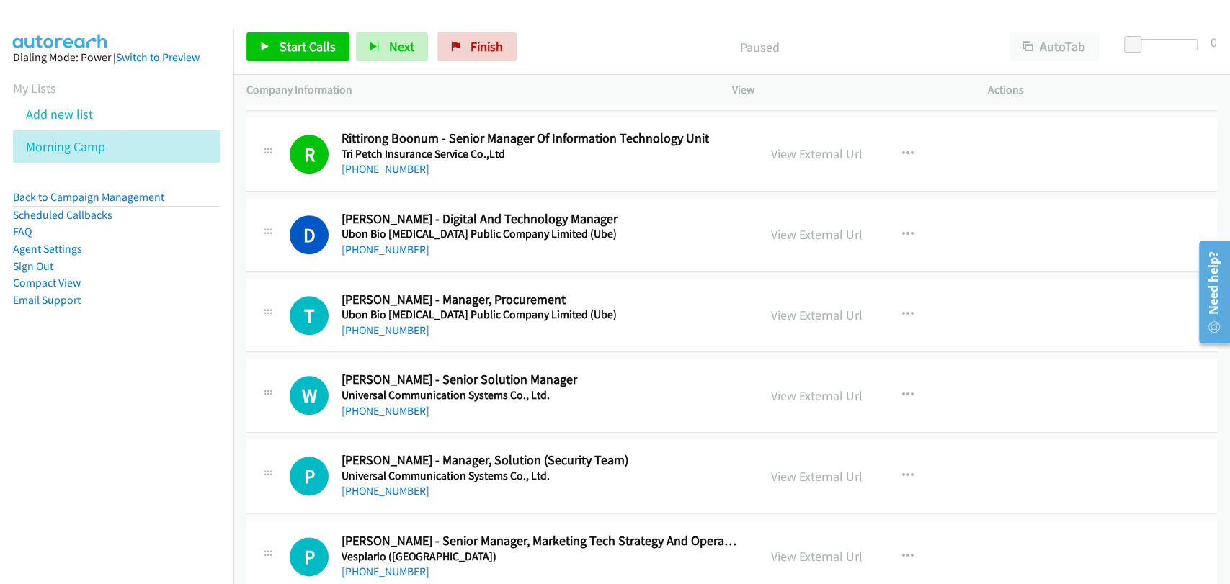
scroll to position [8261, 0]
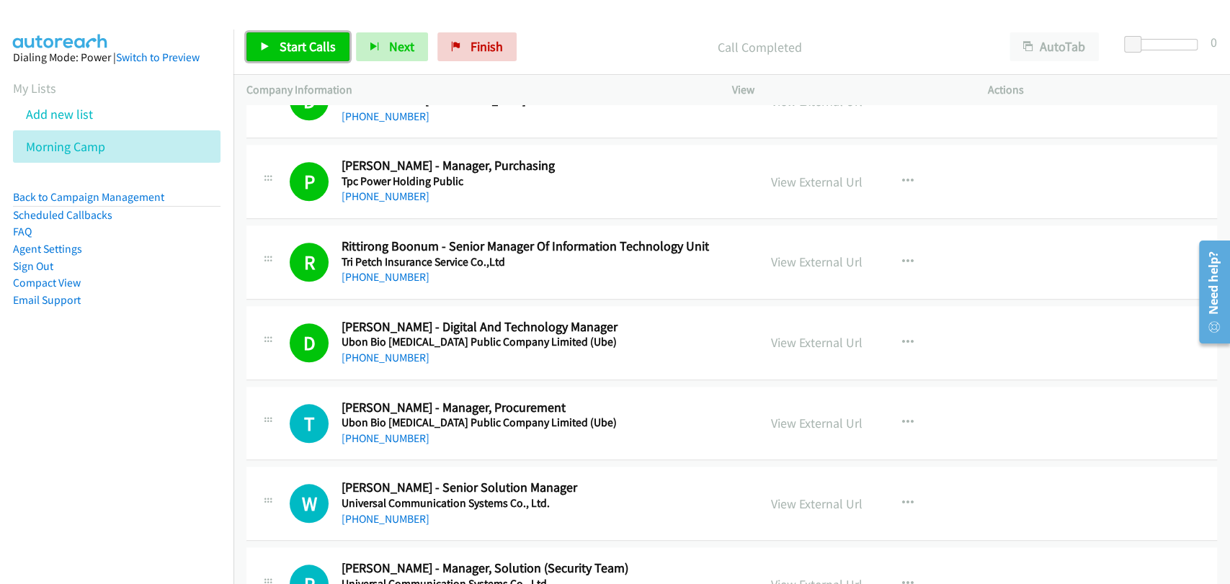
click at [339, 38] on link "Start Calls" at bounding box center [297, 46] width 103 height 29
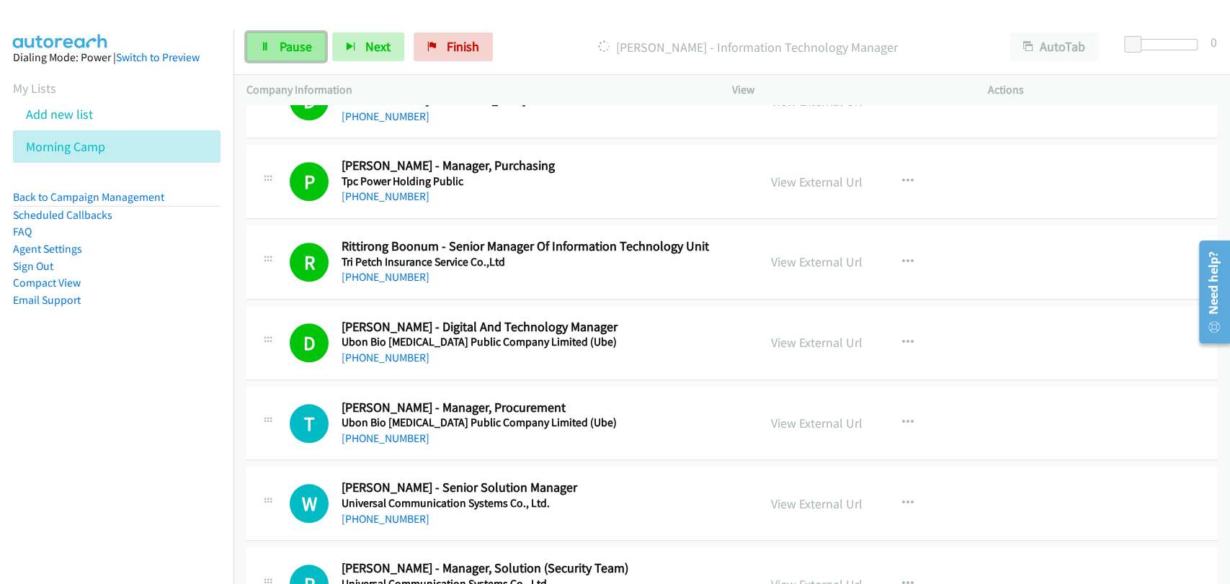
click at [272, 40] on link "Pause" at bounding box center [285, 46] width 79 height 29
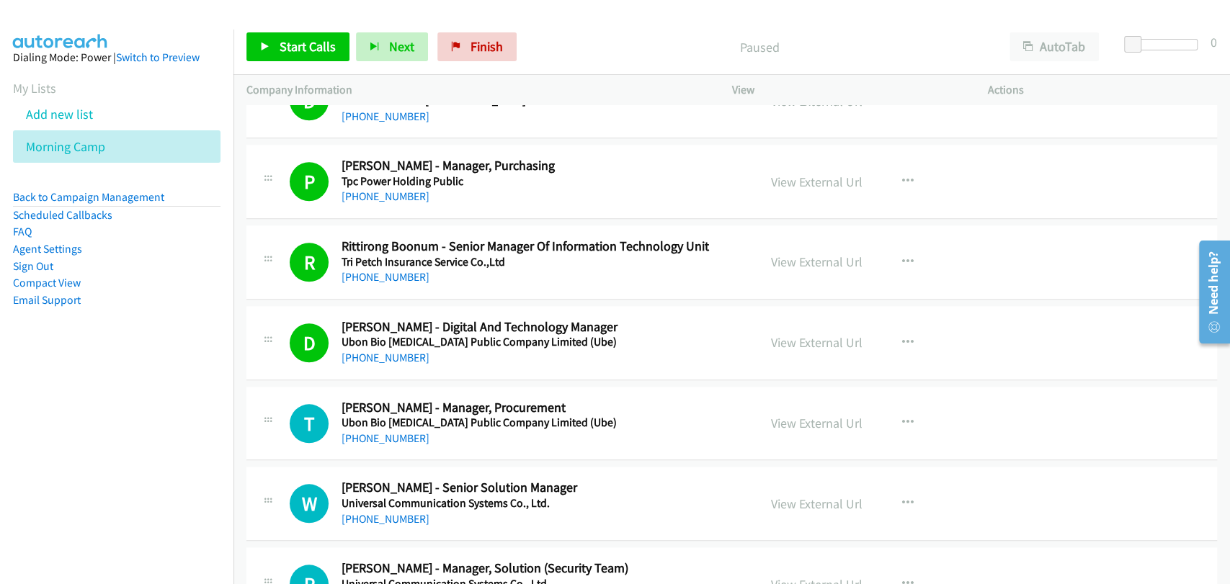
click at [901, 41] on p "Paused" at bounding box center [759, 46] width 447 height 19
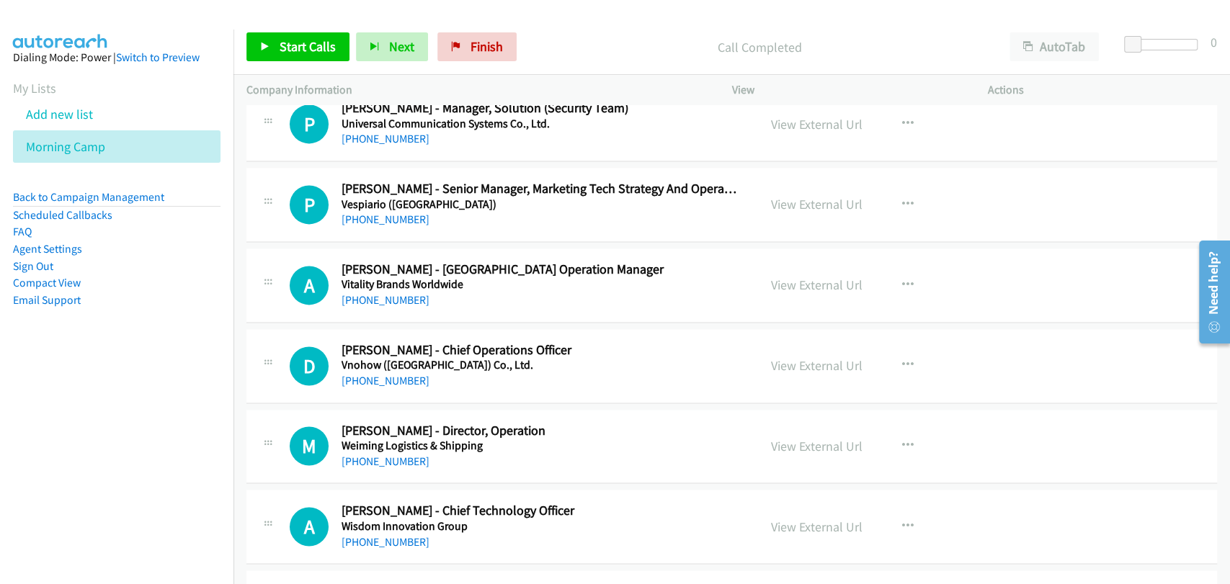
scroll to position [8455, 0]
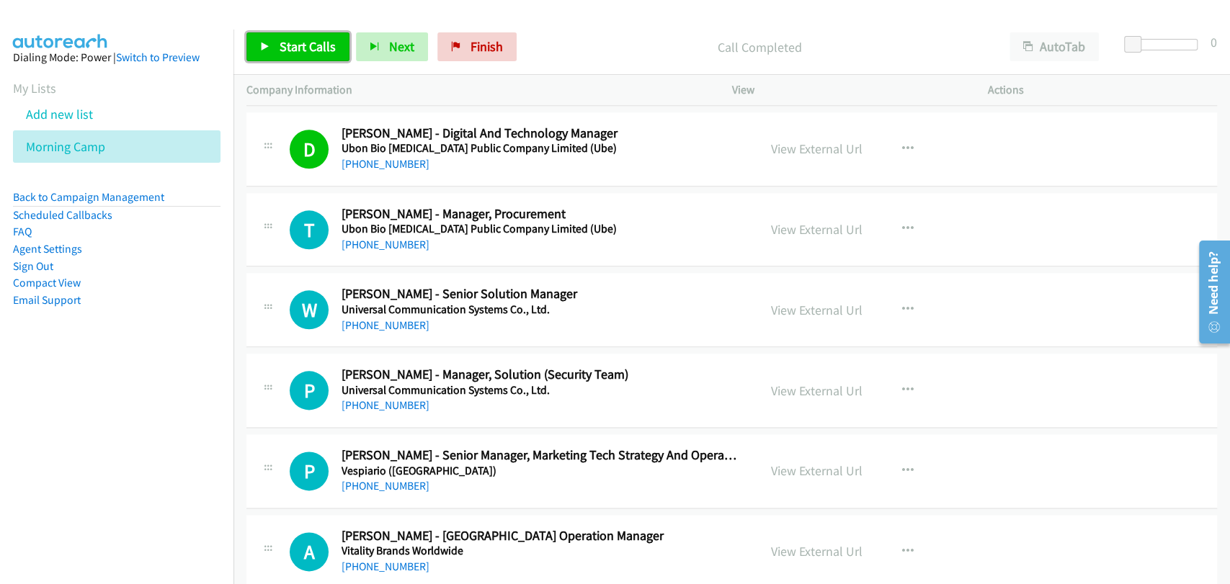
drag, startPoint x: 315, startPoint y: 53, endPoint x: 327, endPoint y: 55, distance: 12.6
click at [315, 53] on span "Start Calls" at bounding box center [308, 46] width 56 height 17
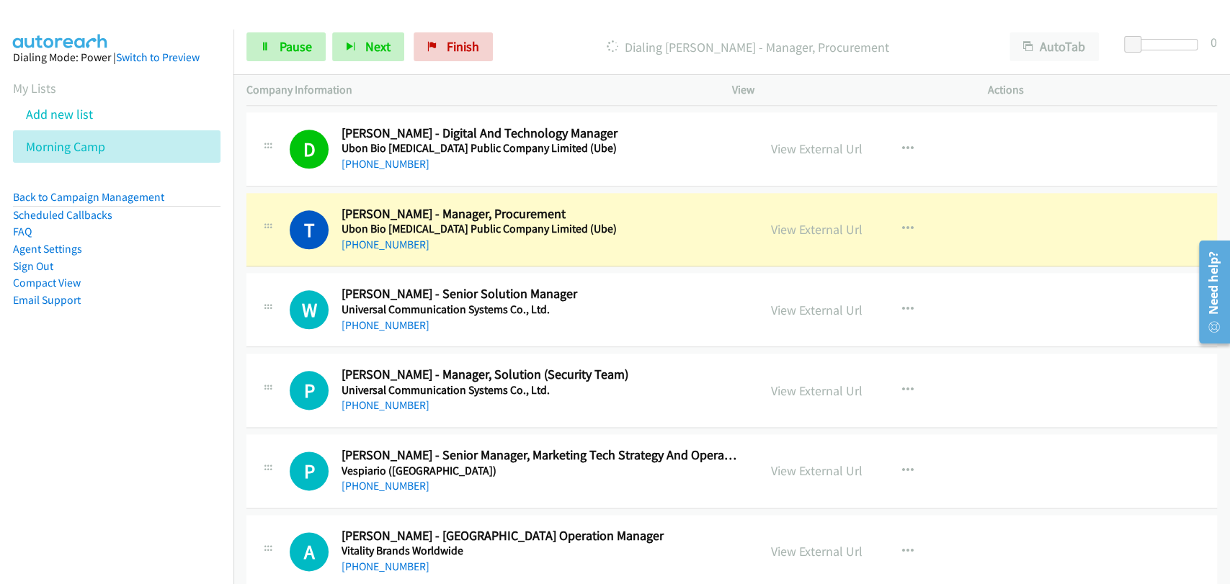
click at [272, 273] on div "W Callback Scheduled [PERSON_NAME] - Senior Solution Manager Universal Communic…" at bounding box center [731, 310] width 970 height 74
drag, startPoint x: 252, startPoint y: 49, endPoint x: 349, endPoint y: 64, distance: 97.7
click at [254, 49] on link "Pause" at bounding box center [285, 46] width 79 height 29
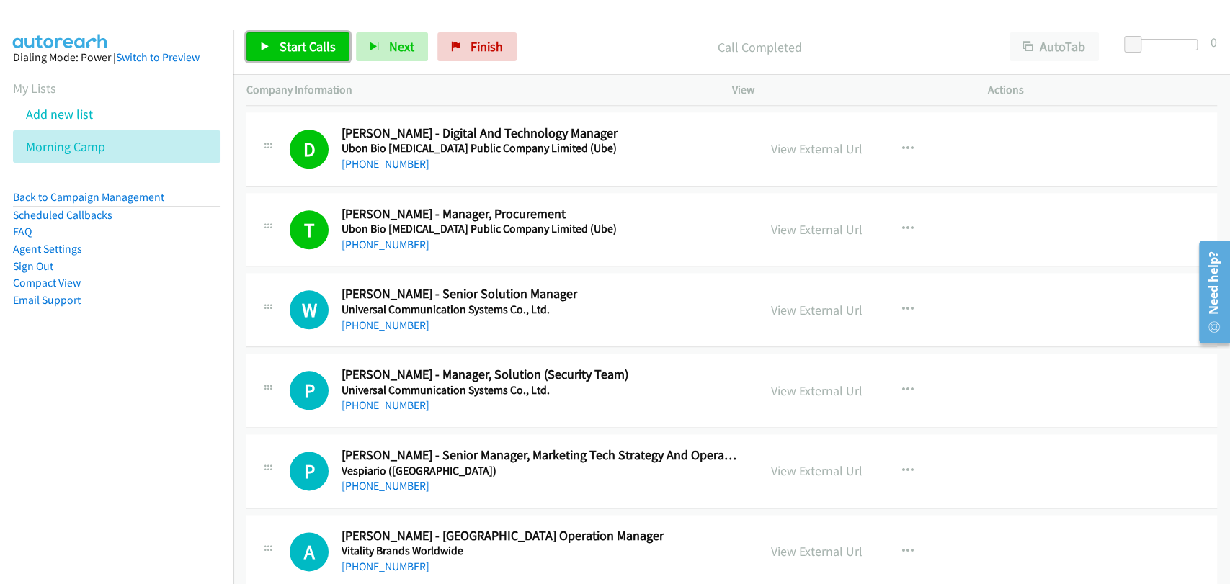
click at [300, 51] on span "Start Calls" at bounding box center [308, 46] width 56 height 17
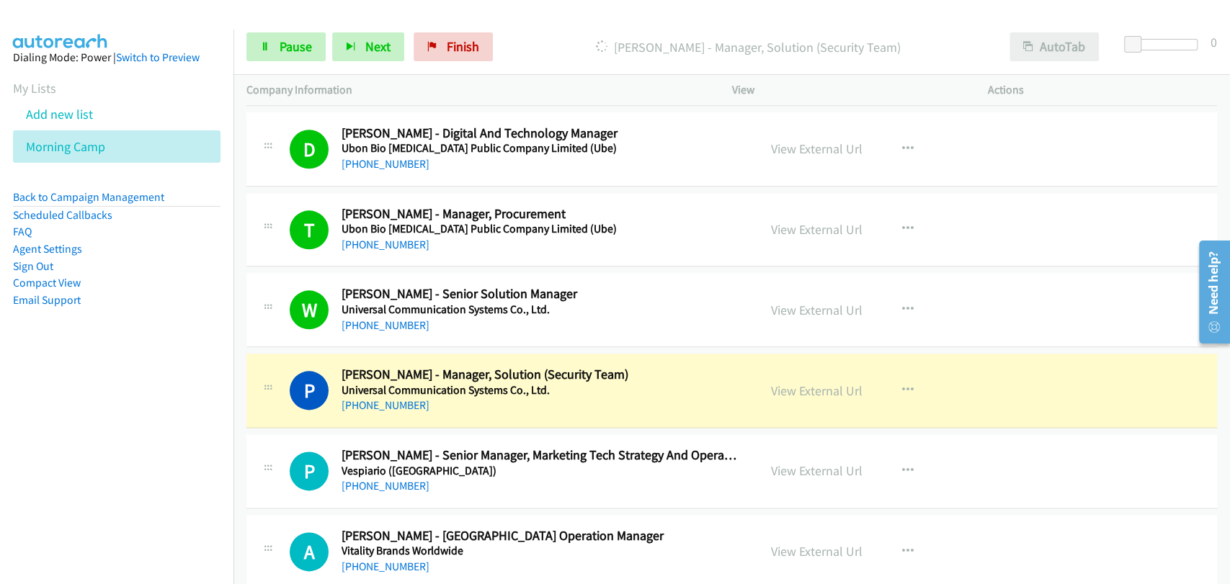
drag, startPoint x: 883, startPoint y: 203, endPoint x: 1043, endPoint y: 55, distance: 217.7
click at [883, 206] on div "View External Url View External Url Schedule/Manage Callback Start Calls Here R…" at bounding box center [892, 230] width 269 height 48
drag, startPoint x: 821, startPoint y: 303, endPoint x: 859, endPoint y: 317, distance: 40.8
drag, startPoint x: 294, startPoint y: 45, endPoint x: 304, endPoint y: 50, distance: 11.0
click at [295, 45] on span "Pause" at bounding box center [296, 46] width 32 height 17
